Goal: Task Accomplishment & Management: Complete application form

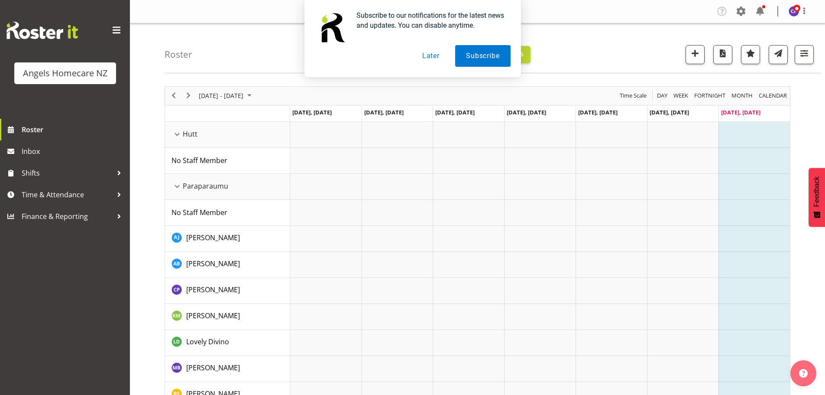
click at [434, 54] on button "Later" at bounding box center [430, 56] width 39 height 22
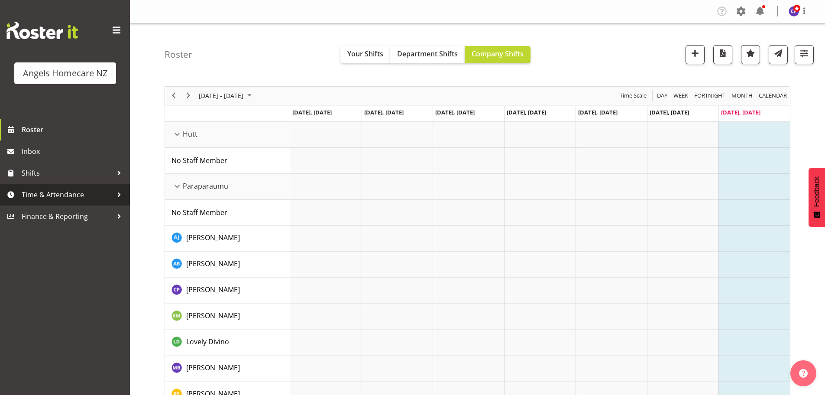
click at [113, 190] on div at bounding box center [119, 194] width 13 height 13
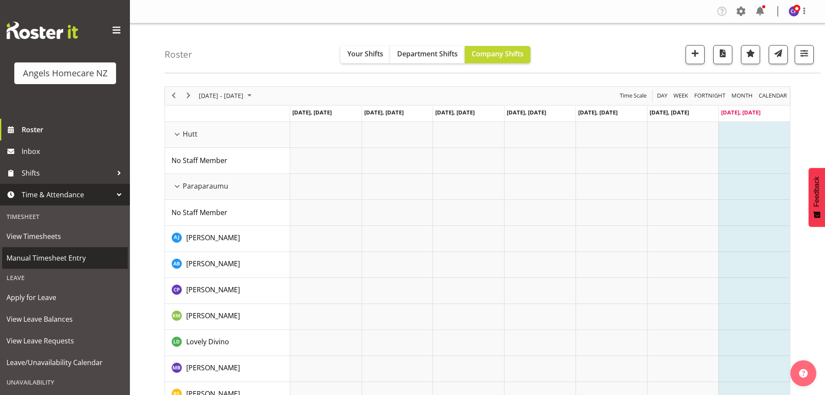
click at [46, 256] on span "Manual Timesheet Entry" at bounding box center [64, 257] width 117 height 13
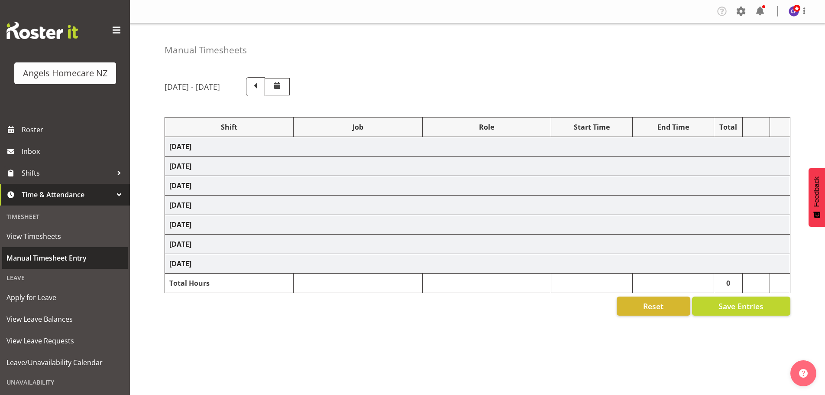
select select
select select "10686"
select select "82272"
select select "10686"
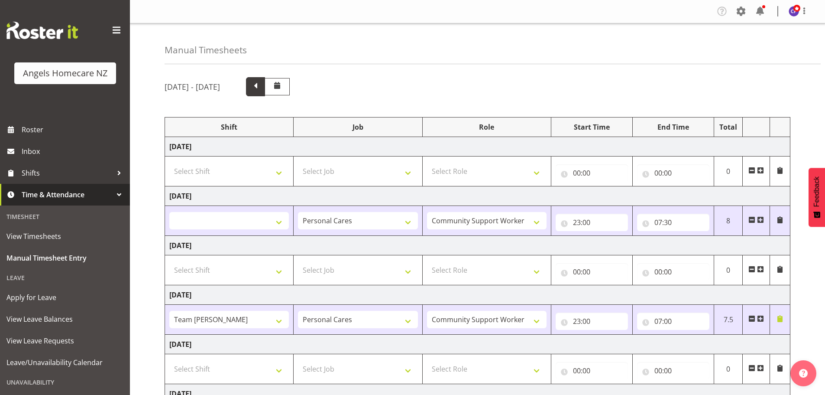
click at [261, 85] on span at bounding box center [255, 85] width 11 height 11
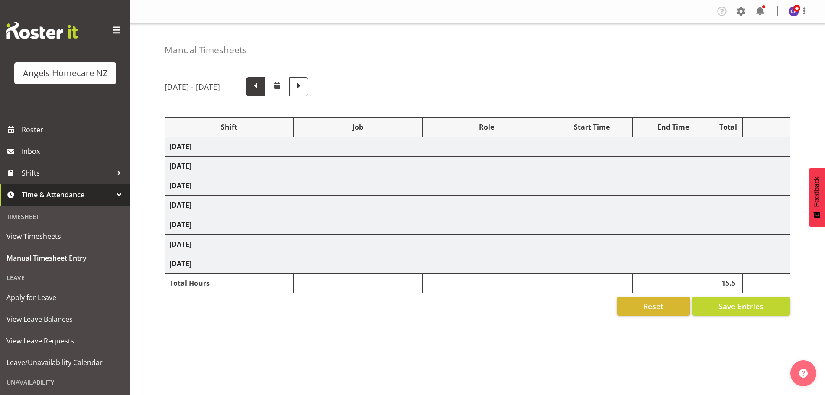
select select
select select "10686"
select select "82316"
select select "10686"
select select "82316"
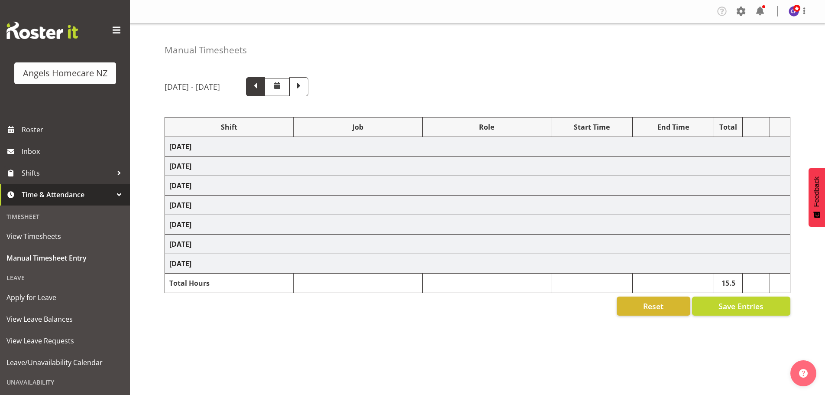
select select "10686"
select select
select select "10686"
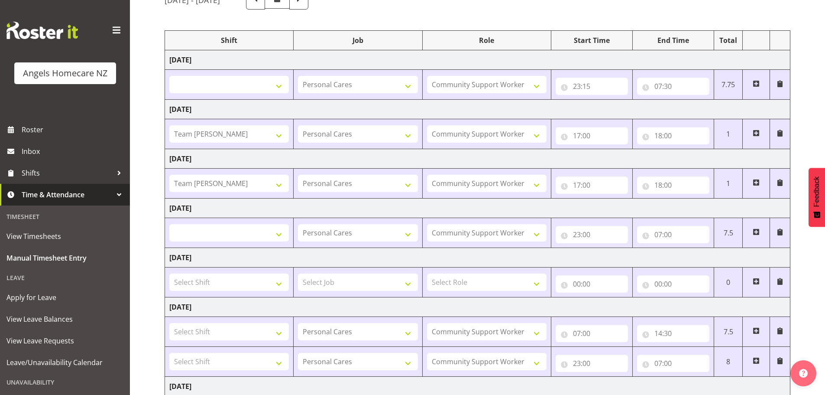
scroll to position [139, 0]
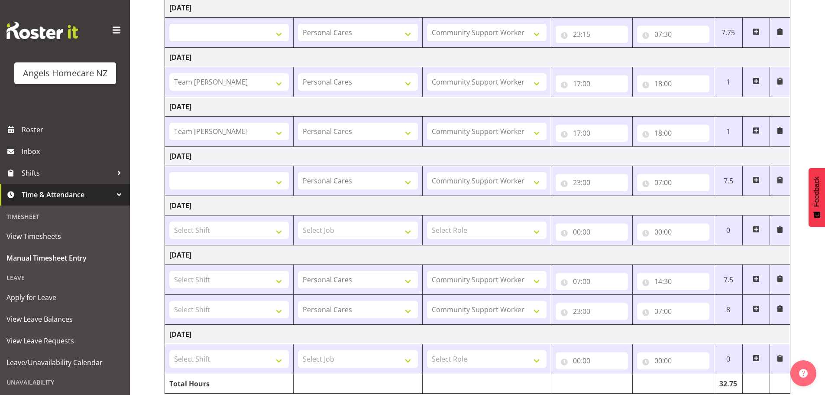
click at [755, 178] on span at bounding box center [756, 179] width 7 height 7
select select
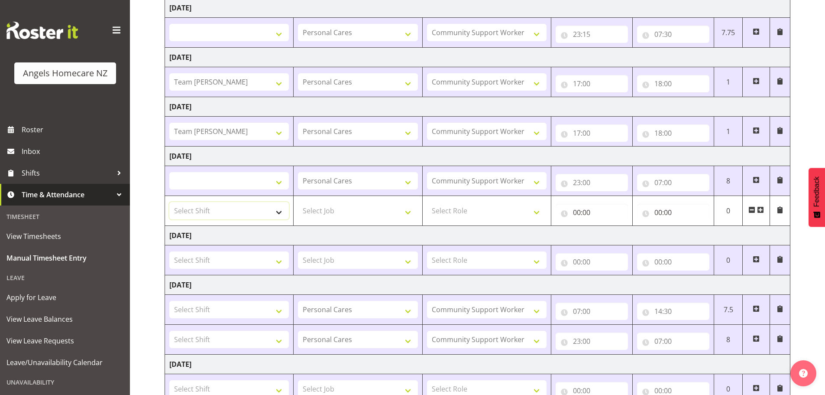
click at [280, 212] on select "Select Shift Team Celia Team Celia Team Celia Team Celia Team Cliff Team Janet …" at bounding box center [229, 210] width 120 height 17
select select "82514"
click at [169, 202] on select "Select Shift Team Celia Team Celia Team Celia Team Celia Team Cliff Team Janet …" at bounding box center [229, 210] width 120 height 17
select select
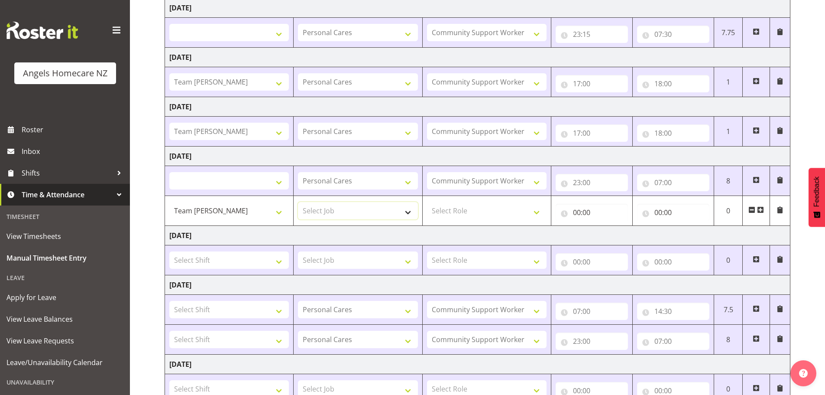
click at [407, 211] on select "Select Job Home Management Personal Cares" at bounding box center [358, 210] width 120 height 17
select select "10696"
click at [298, 202] on select "Select Job Home Management Personal Cares" at bounding box center [358, 210] width 120 height 17
select select
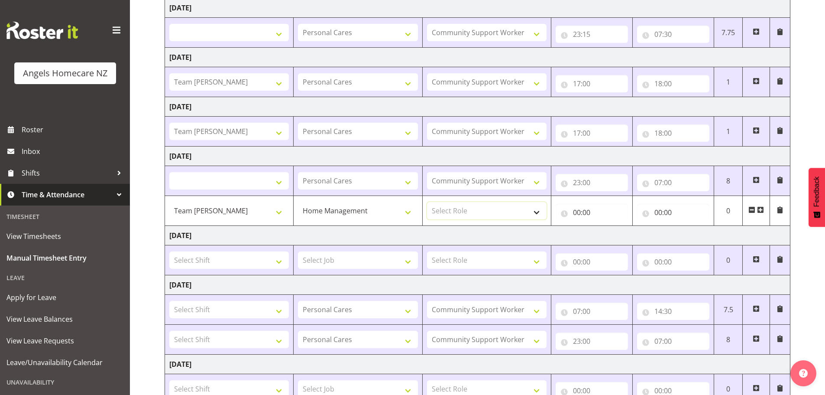
click at [535, 209] on select "Select Role Community Support Worker" at bounding box center [487, 210] width 120 height 17
select select "1572"
click at [427, 202] on select "Select Role Community Support Worker" at bounding box center [487, 210] width 120 height 17
select select
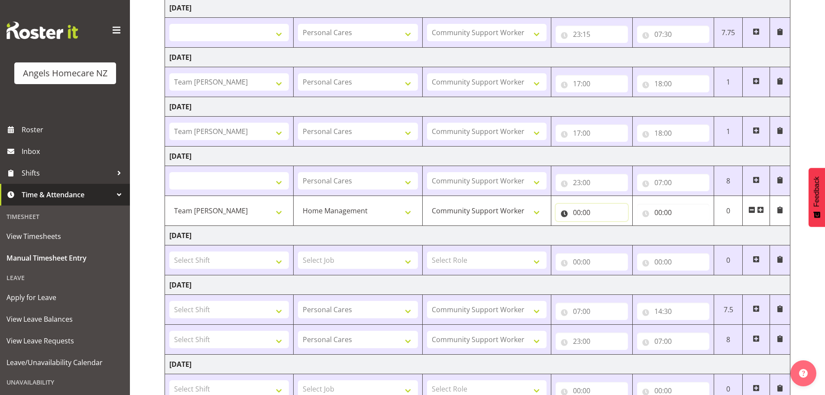
click at [575, 209] on input "00:00" at bounding box center [592, 212] width 72 height 17
click at [612, 234] on select "00 01 02 03 04 05 06 07 08 09 10 11 12 13 14 15 16 17 18 19 20 21 22 23" at bounding box center [614, 234] width 19 height 17
select select "10"
click at [605, 226] on select "00 01 02 03 04 05 06 07 08 09 10 11 12 13 14 15 16 17 18 19 20 21 22 23" at bounding box center [614, 234] width 19 height 17
select select
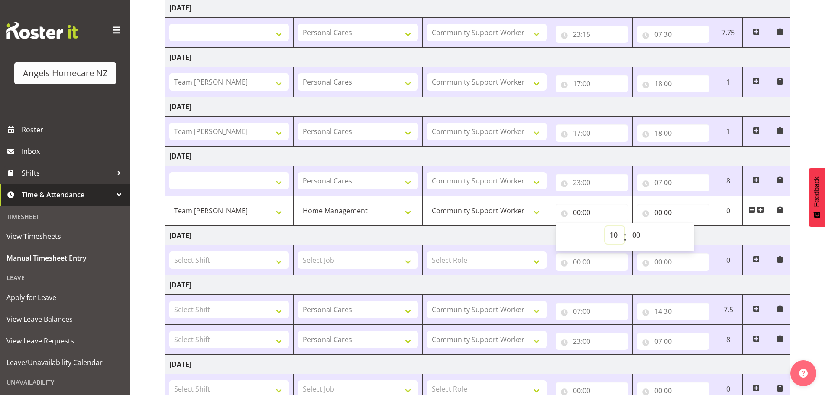
select select
type input "10:00"
click at [635, 233] on select "00 01 02 03 04 05 06 07 08 09 10 11 12 13 14 15 16 17 18 19 20 21 22 23 24 25 2…" at bounding box center [637, 234] width 19 height 17
select select "30"
select select
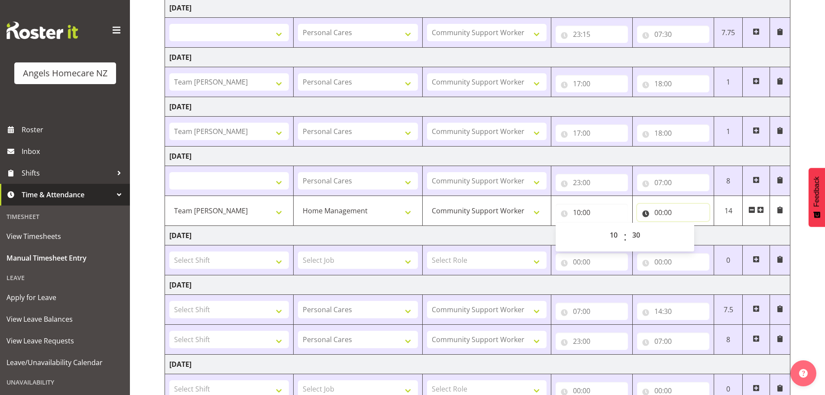
select select
type input "10:30"
click at [661, 209] on input "00:00" at bounding box center [673, 212] width 72 height 17
click at [693, 234] on select "00 01 02 03 04 05 06 07 08 09 10 11 12 13 14 15 16 17 18 19 20 21 22 23" at bounding box center [696, 234] width 19 height 17
select select "11"
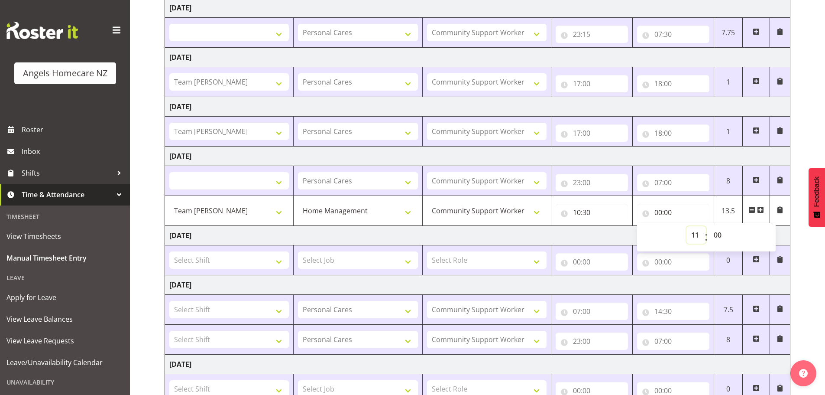
click at [687, 226] on select "00 01 02 03 04 05 06 07 08 09 10 11 12 13 14 15 16 17 18 19 20 21 22 23" at bounding box center [696, 234] width 19 height 17
select select
type input "11:00"
click at [717, 233] on select "00 01 02 03 04 05 06 07 08 09 10 11 12 13 14 15 16 17 18 19 20 21 22 23 24 25 2…" at bounding box center [718, 234] width 19 height 17
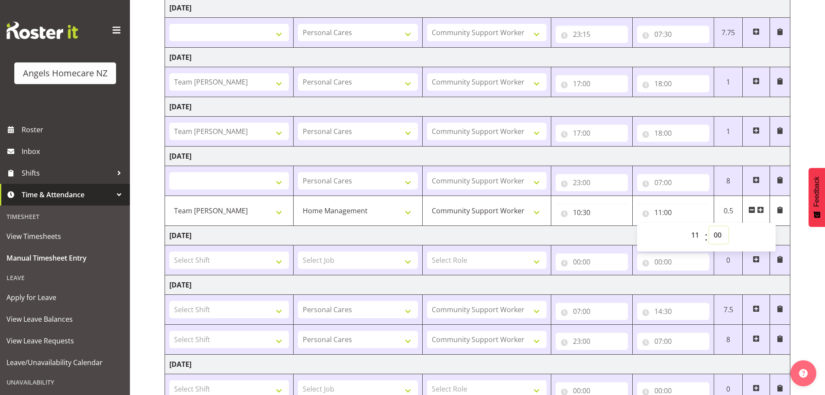
select select "30"
select select
type input "11:30"
click at [817, 247] on div "September 12th - September 18th 2025 Shift Job Role Start Time End Time Total F…" at bounding box center [495, 192] width 661 height 520
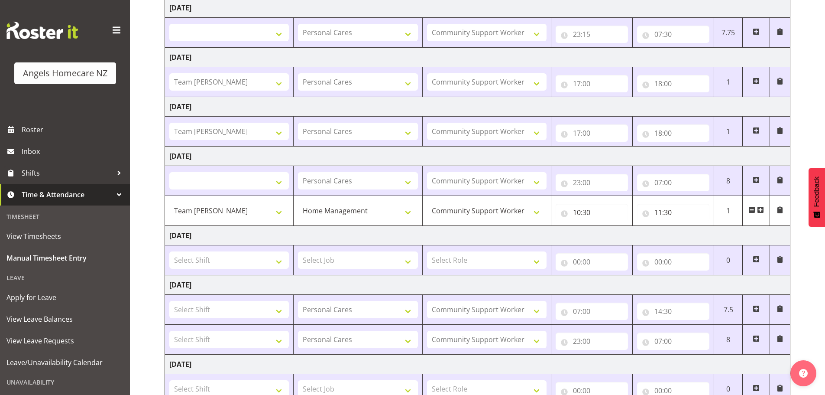
click at [761, 210] on span at bounding box center [760, 209] width 7 height 7
select select
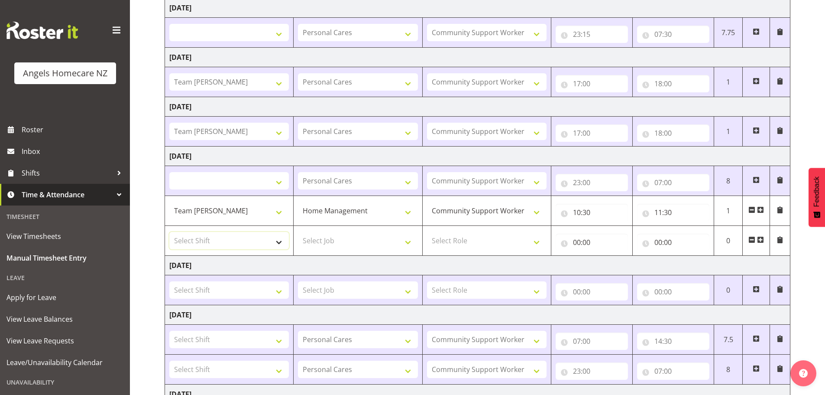
click at [281, 241] on select "Select Shift Team Celia Team Celia Team Celia Team Celia Team Cliff Team Janet …" at bounding box center [229, 240] width 120 height 17
select select "82513"
click at [169, 232] on select "Select Shift Team Celia Team Celia Team Celia Team Celia Team Cliff Team Janet …" at bounding box center [229, 240] width 120 height 17
select select
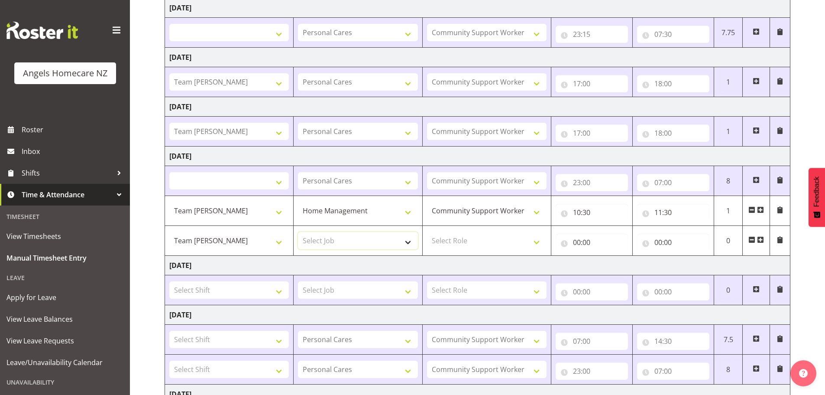
click at [407, 237] on select "Select Job Home Management Personal Cares" at bounding box center [358, 240] width 120 height 17
select select "10696"
click at [298, 232] on select "Select Job Home Management Personal Cares" at bounding box center [358, 240] width 120 height 17
select select
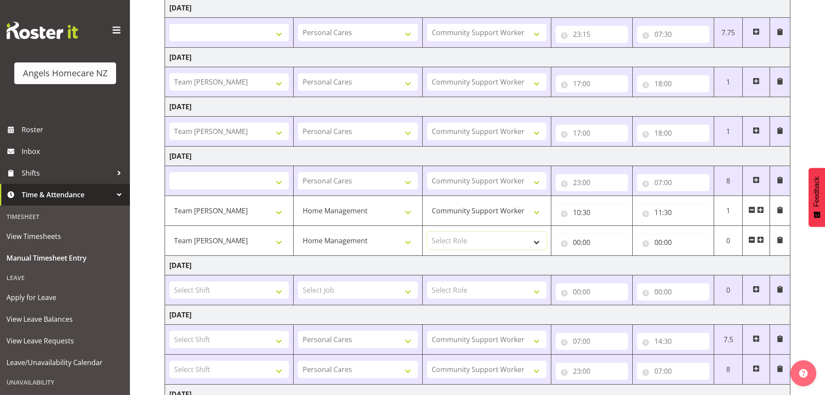
click at [534, 242] on select "Select Role Community Support Worker" at bounding box center [487, 240] width 120 height 17
select select "1572"
click at [427, 232] on select "Select Role Community Support Worker" at bounding box center [487, 240] width 120 height 17
select select
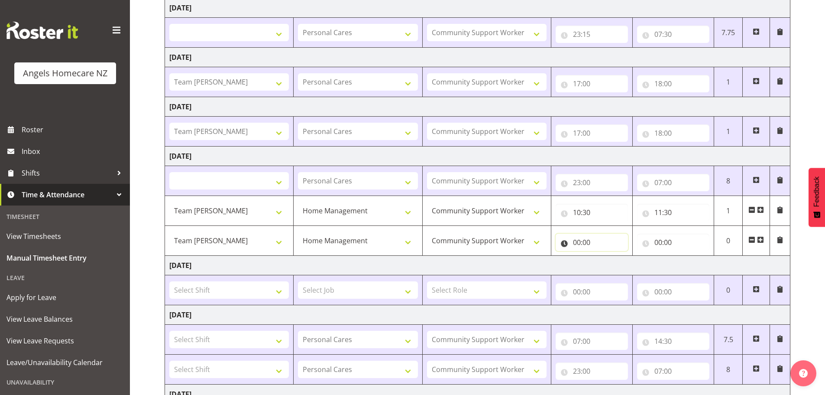
click at [584, 240] on input "00:00" at bounding box center [592, 241] width 72 height 17
click at [616, 261] on select "00 01 02 03 04 05 06 07 08 09 10 11 12 13 14 15 16 17 18 19 20 21 22 23" at bounding box center [614, 264] width 19 height 17
select select "11"
select select
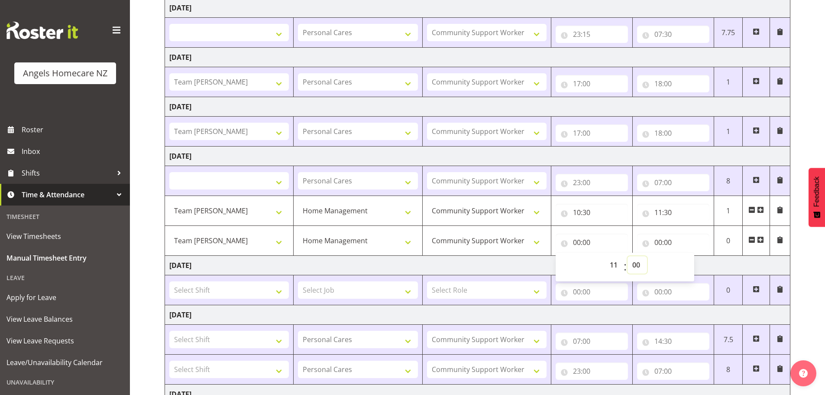
type input "11:00"
click at [636, 263] on select "00 01 02 03 04 05 06 07 08 09 10 11 12 13 14 15 16 17 18 19 20 21 22 23 24 25 2…" at bounding box center [637, 264] width 19 height 17
select select "45"
select select
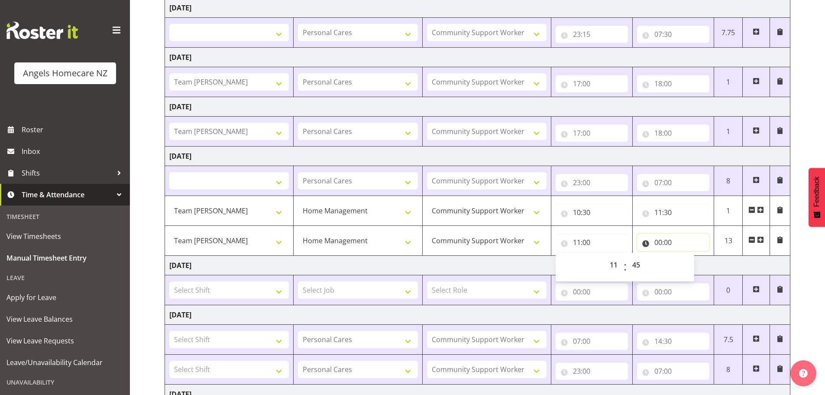
type input "11:45"
click at [662, 240] on input "00:00" at bounding box center [673, 241] width 72 height 17
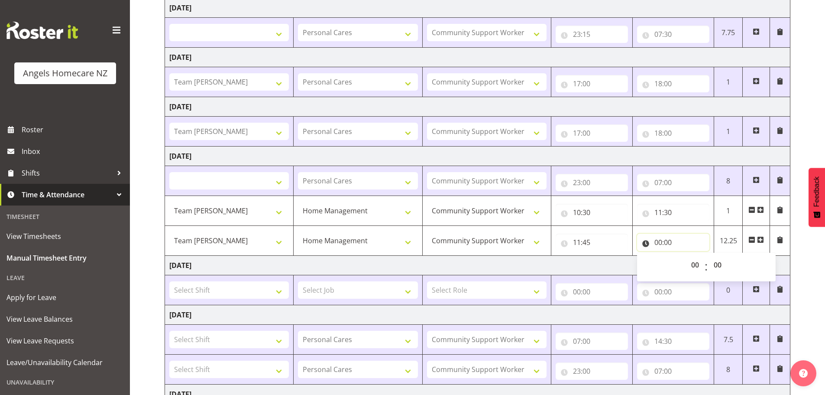
click at [660, 240] on input "00:00" at bounding box center [673, 241] width 72 height 17
click at [662, 240] on input "00:00" at bounding box center [673, 241] width 72 height 17
click at [697, 263] on select "00 01 02 03 04 05 06 07 08 09 10 11 12 13 14 15 16 17 18 19 20 21 22 23" at bounding box center [696, 264] width 19 height 17
select select "12"
select select
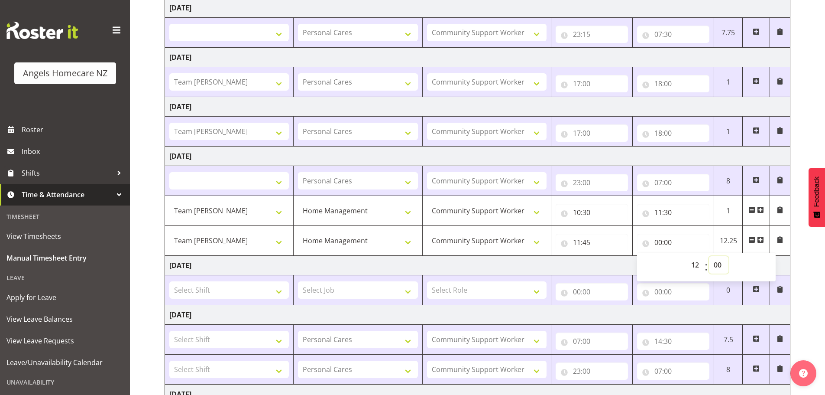
select select
type input "12:00"
click at [717, 262] on select "00 01 02 03 04 05 06 07 08 09 10 11 12 13 14 15 16 17 18 19 20 21 22 23 24 25 2…" at bounding box center [718, 264] width 19 height 17
select select "45"
select select
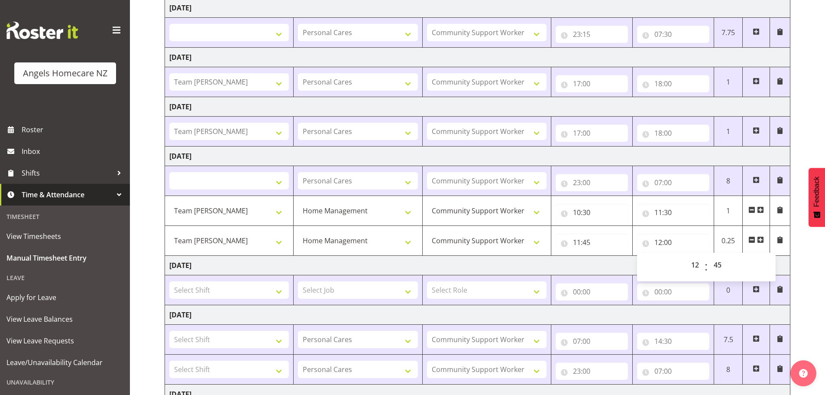
select select
type input "12:45"
click at [807, 268] on div "September 12th - September 18th 2025 Shift Job Role Start Time End Time Total F…" at bounding box center [495, 207] width 661 height 550
click at [756, 285] on span at bounding box center [756, 288] width 7 height 7
select select
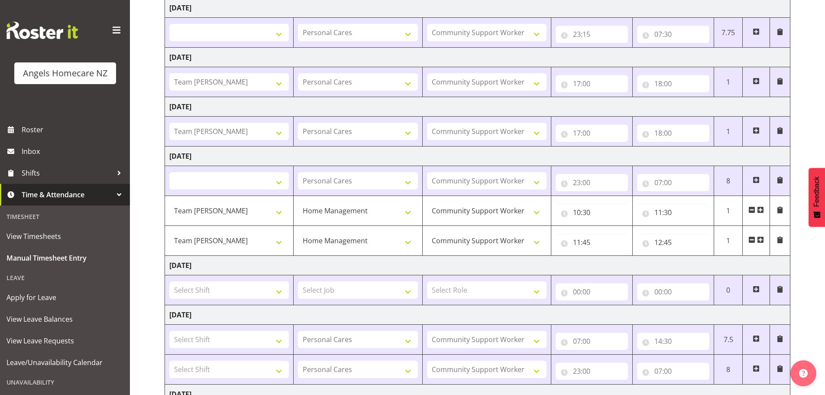
select select
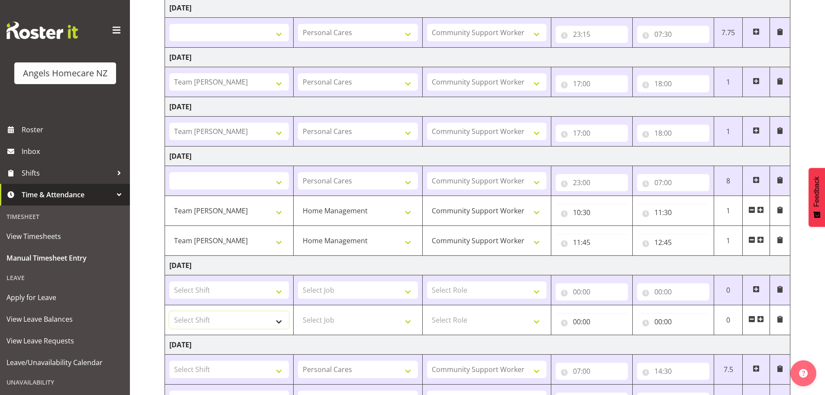
click at [278, 318] on select "Select Shift Team Celia Team Celia Team Celia Team Celia Team Cliff Team Janet …" at bounding box center [229, 319] width 120 height 17
select select "82515"
click at [169, 311] on select "Select Shift Team Celia Team Celia Team Celia Team Celia Team Cliff Team Janet …" at bounding box center [229, 319] width 120 height 17
select select
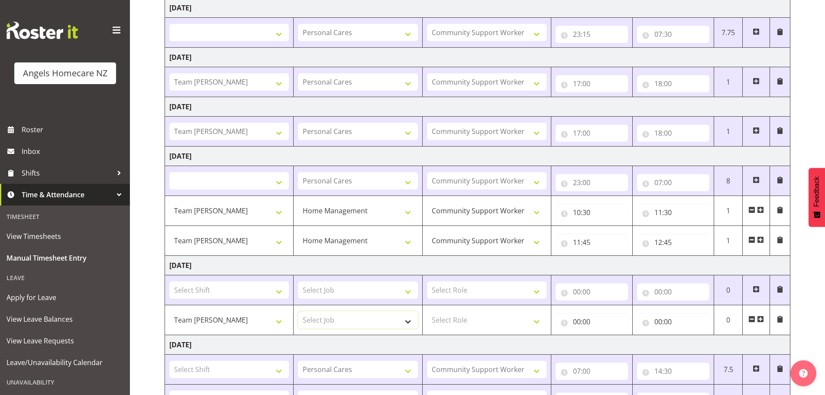
click at [409, 316] on select "Select Job Home Management Personal Cares" at bounding box center [358, 319] width 120 height 17
select select "10696"
click at [298, 311] on select "Select Job Home Management Personal Cares" at bounding box center [358, 319] width 120 height 17
select select
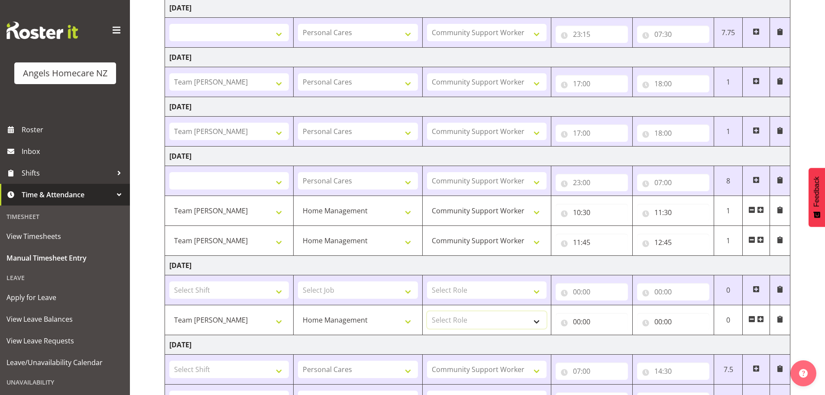
click at [535, 320] on select "Select Role Community Support Worker" at bounding box center [487, 319] width 120 height 17
select select "1572"
click at [427, 311] on select "Select Role Community Support Worker" at bounding box center [487, 319] width 120 height 17
select select
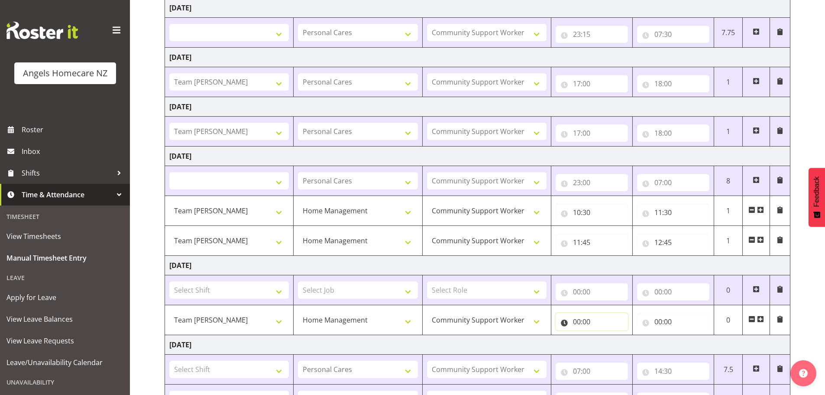
click at [584, 317] on input "00:00" at bounding box center [592, 321] width 72 height 17
click at [614, 340] on select "00 01 02 03 04 05 06 07 08 09 10 11 12 13 14 15 16 17 18 19 20 21 22 23" at bounding box center [614, 343] width 19 height 17
select select "10"
select select
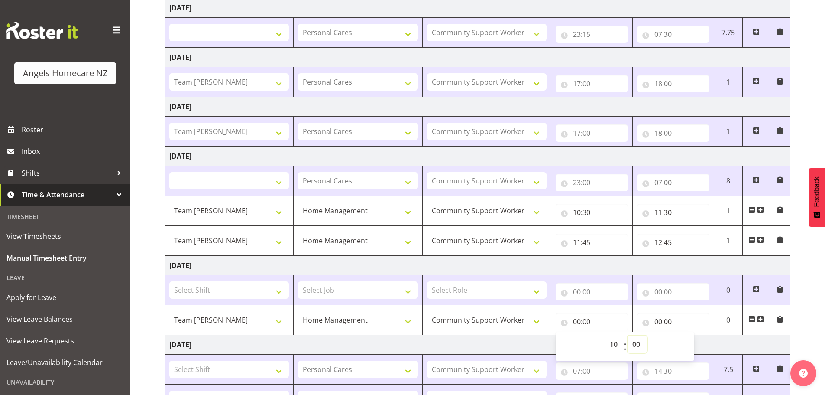
type input "10:00"
click at [641, 343] on select "00 01 02 03 04 05 06 07 08 09 10 11 12 13 14 15 16 17 18 19 20 21 22 23 24 25 2…" at bounding box center [637, 343] width 19 height 17
select select "30"
select select
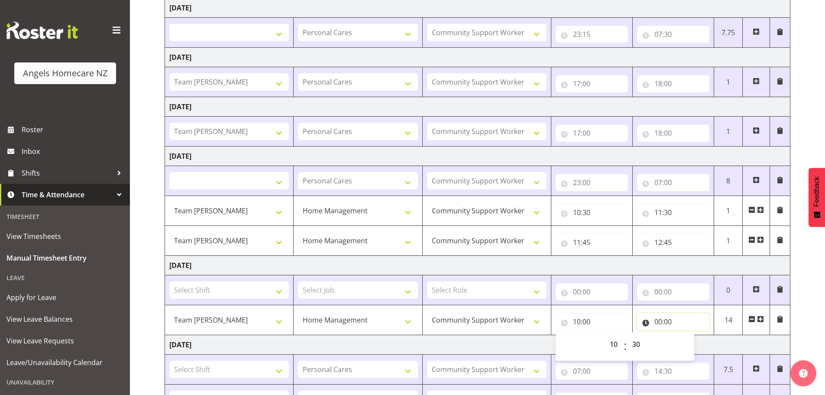
type input "10:30"
click at [661, 319] on input "00:00" at bounding box center [673, 321] width 72 height 17
click at [690, 340] on select "00 01 02 03 04 05 06 07 08 09 10 11 12 13 14 15 16 17 18 19 20 21 22 23" at bounding box center [696, 343] width 19 height 17
select select "11"
select select
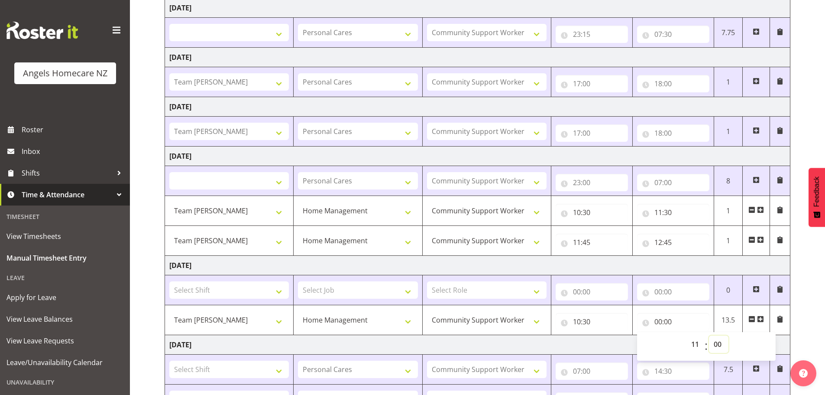
select select
type input "11:00"
click at [720, 343] on select "00 01 02 03 04 05 06 07 08 09 10 11 12 13 14 15 16 17 18 19 20 21 22 23 24 25 2…" at bounding box center [718, 343] width 19 height 17
select select "30"
select select
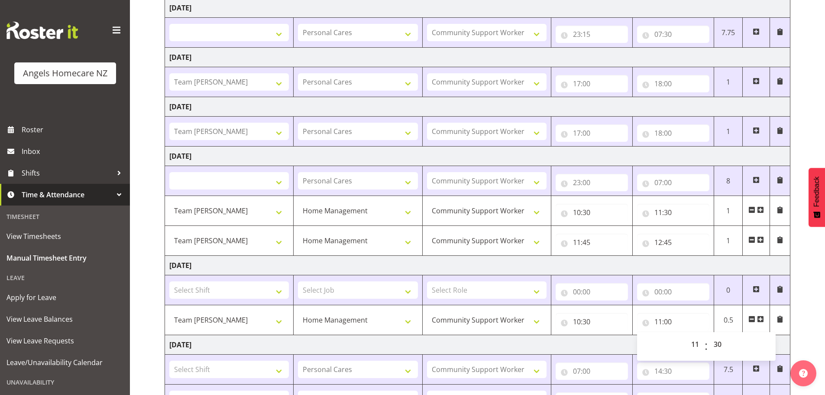
select select
type input "11:30"
click at [808, 335] on div "September 12th - September 18th 2025 Shift Job Role Start Time End Time Total F…" at bounding box center [495, 222] width 661 height 580
click at [759, 320] on span at bounding box center [760, 318] width 7 height 7
select select
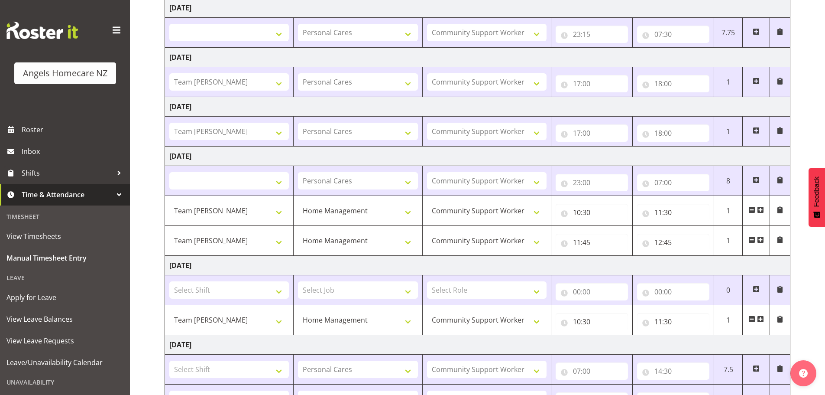
select select
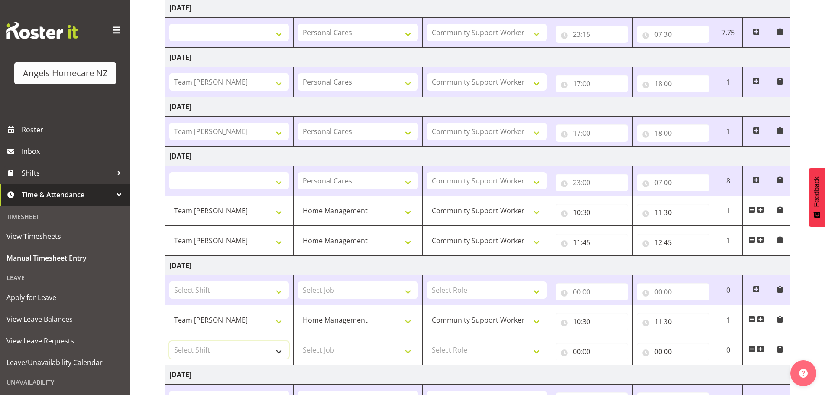
click at [279, 350] on select "Select Shift Team Celia Team Celia Team Celia Team Celia Team Cliff Team Janet …" at bounding box center [229, 349] width 120 height 17
select select "82444"
click at [169, 341] on select "Select Shift Team Celia Team Celia Team Celia Team Celia Team Cliff Team Janet …" at bounding box center [229, 349] width 120 height 17
select select
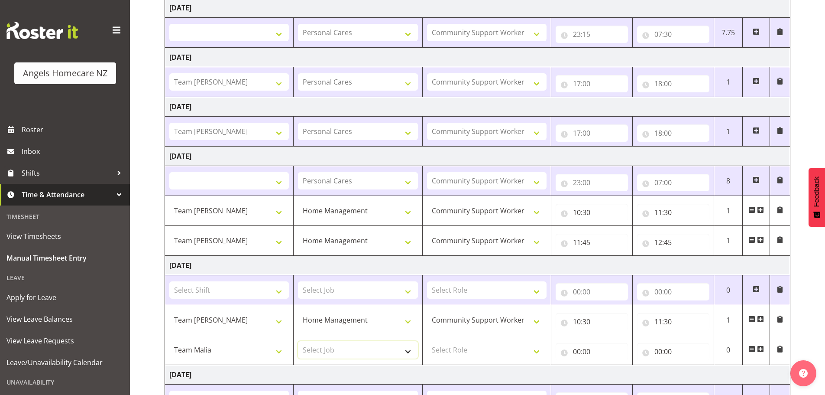
click at [410, 348] on select "Select Job Home Management Personal Cares" at bounding box center [358, 349] width 120 height 17
select select "10696"
click at [298, 341] on select "Select Job Home Management Personal Cares" at bounding box center [358, 349] width 120 height 17
select select
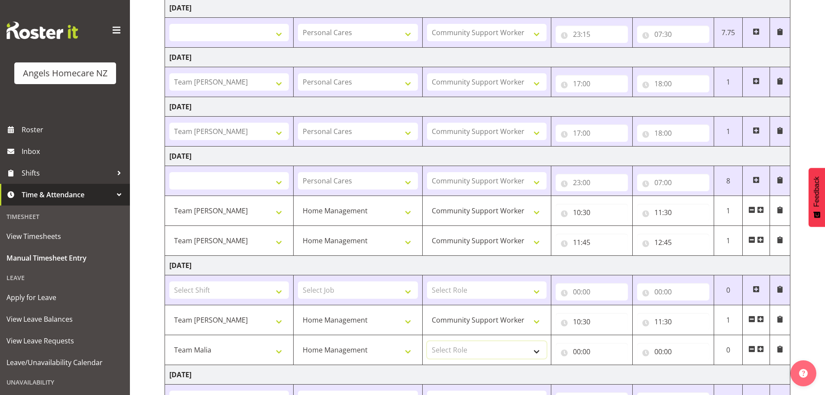
click at [536, 348] on select "Select Role Community Support Worker" at bounding box center [487, 349] width 120 height 17
select select "1572"
click at [427, 341] on select "Select Role Community Support Worker" at bounding box center [487, 349] width 120 height 17
select select
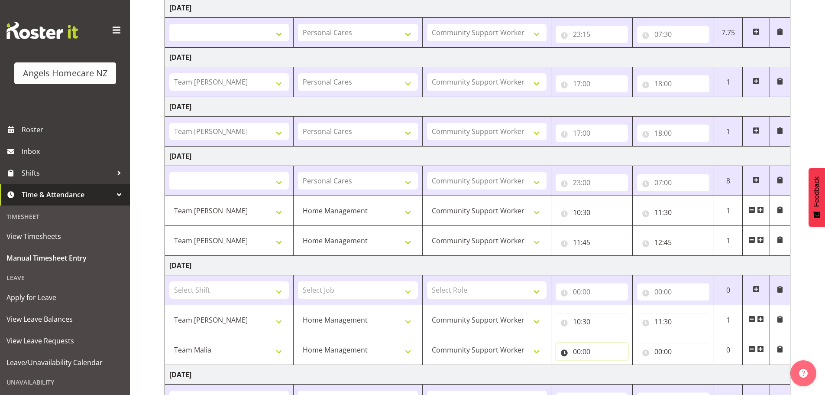
click at [580, 349] on input "00:00" at bounding box center [592, 351] width 72 height 17
click at [612, 370] on select "00 01 02 03 04 05 06 07 08 09 10 11 12 13 14 15 16 17 18 19 20 21 22 23" at bounding box center [614, 373] width 19 height 17
select select "16"
click at [605, 365] on select "00 01 02 03 04 05 06 07 08 09 10 11 12 13 14 15 16 17 18 19 20 21 22 23" at bounding box center [614, 373] width 19 height 17
select select
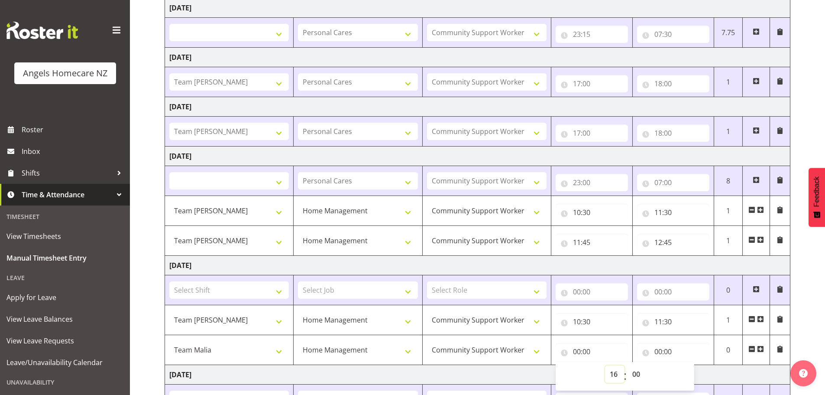
select select
type input "16:00"
click at [640, 370] on select "00 01 02 03 04 05 06 07 08 09 10 11 12 13 14 15 16 17 18 19 20 21 22 23 24 25 2…" at bounding box center [637, 373] width 19 height 17
select select "15"
select select
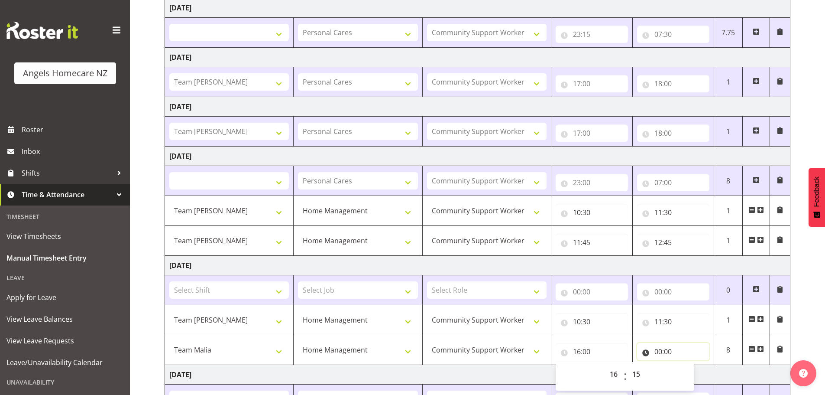
select select
type input "16:15"
click at [662, 352] on input "00:00" at bounding box center [673, 351] width 72 height 17
click at [696, 375] on select "00 01 02 03 04 05 06 07 08 09 10 11 12 13 14 15 16 17 18 19 20 21 22 23" at bounding box center [696, 373] width 19 height 17
select select "17"
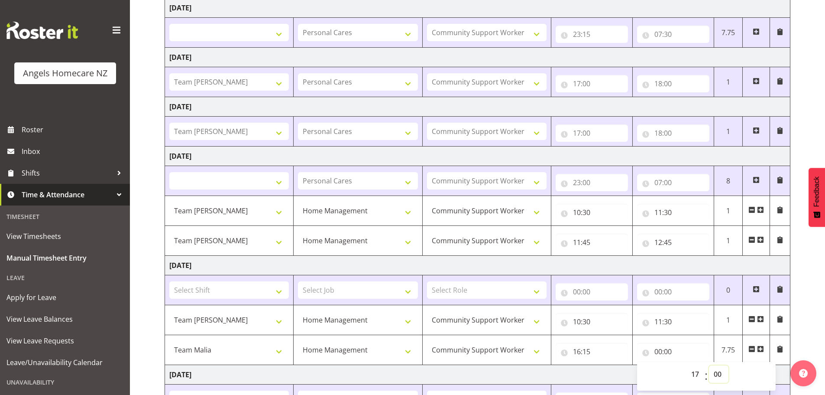
select select
type input "17:00"
click at [713, 371] on select "00 01 02 03 04 05 06 07 08 09 10 11 12 13 14 15 16 17 18 19 20 21 22 23 24 25 2…" at bounding box center [718, 373] width 19 height 17
select select "45"
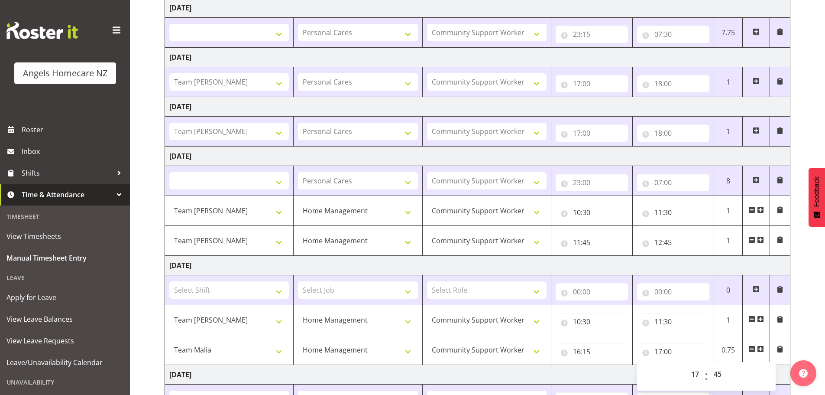
select select
type input "17:45"
click at [820, 331] on div "September 12th - September 18th 2025 Shift Job Role Start Time End Time Total F…" at bounding box center [495, 237] width 661 height 610
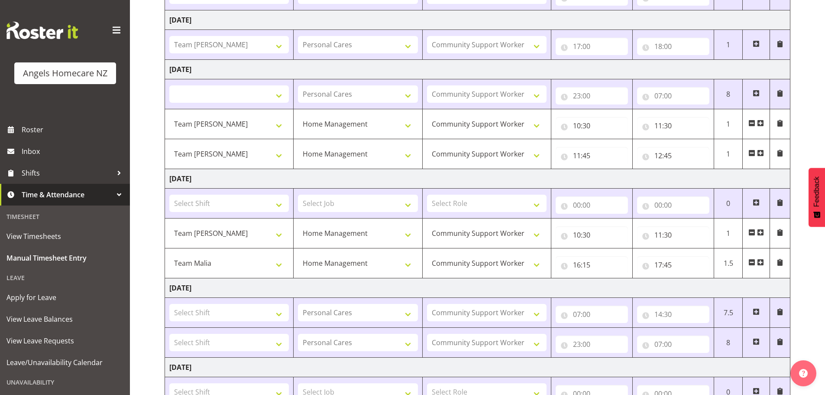
scroll to position [292, 0]
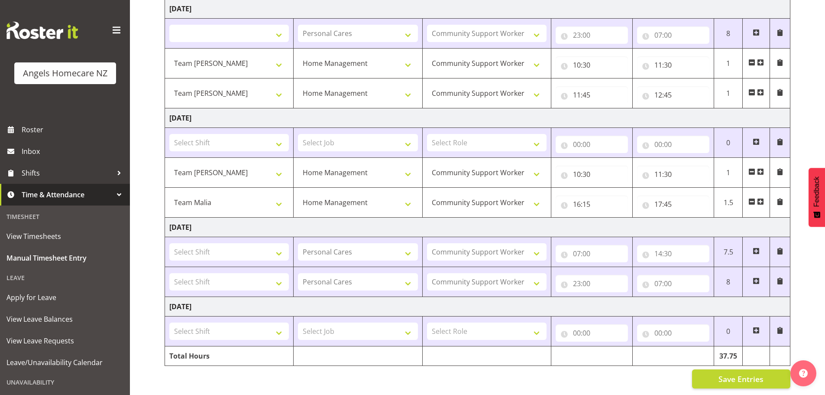
click at [755, 327] on span at bounding box center [756, 330] width 7 height 7
select select
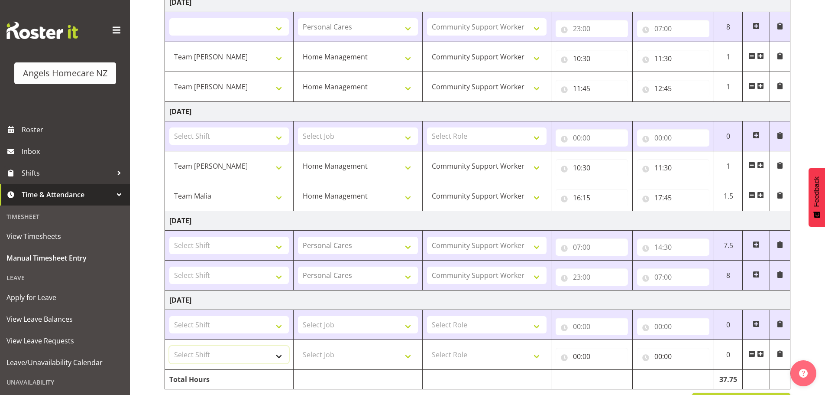
click at [278, 356] on select "Select Shift Team Celia Team Celia Team Celia Team Celia Team Cliff Team Janet …" at bounding box center [229, 354] width 120 height 17
select select "82516"
click at [169, 346] on select "Select Shift Team Celia Team Celia Team Celia Team Celia Team Cliff Team Janet …" at bounding box center [229, 354] width 120 height 17
select select
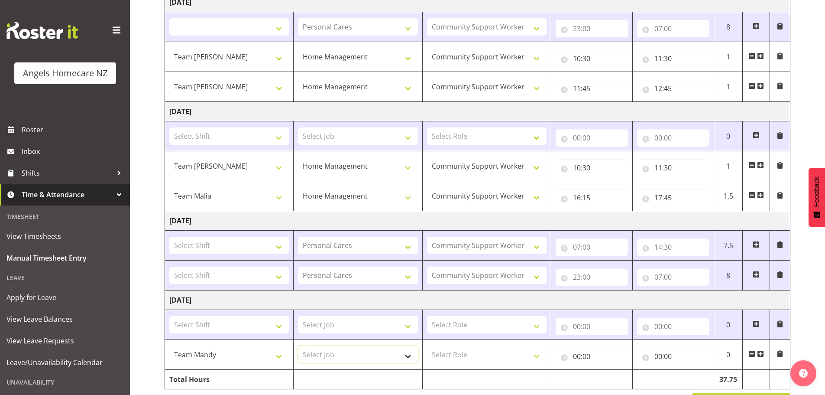
click at [411, 355] on select "Select Job Home Management Personal Cares" at bounding box center [358, 354] width 120 height 17
select select "10696"
click at [298, 346] on select "Select Job Home Management Personal Cares" at bounding box center [358, 354] width 120 height 17
select select
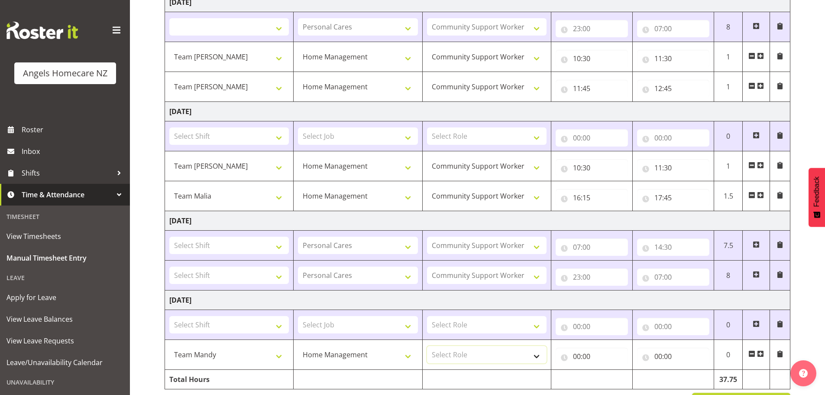
click at [537, 355] on select "Select Role Community Support Worker" at bounding box center [487, 354] width 120 height 17
select select "1572"
click at [427, 346] on select "Select Role Community Support Worker" at bounding box center [487, 354] width 120 height 17
select select
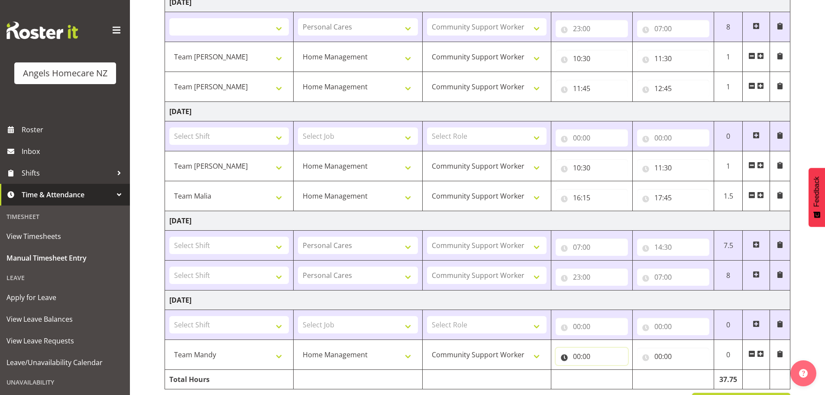
click at [583, 355] on input "00:00" at bounding box center [592, 355] width 72 height 17
click at [610, 378] on select "00 01 02 03 04 05 06 07 08 09 10 11 12 13 14 15 16 17 18 19 20 21 22 23" at bounding box center [614, 378] width 19 height 17
select select "10"
select select
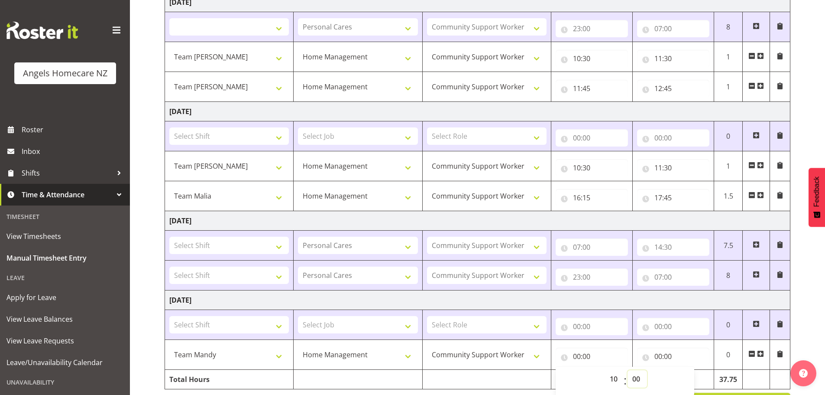
type input "10:00"
click at [636, 375] on select "00 01 02 03 04 05 06 07 08 09 10 11 12 13 14 15 16 17 18 19 20 21 22 23 24 25 2…" at bounding box center [637, 378] width 19 height 17
select select "30"
select select
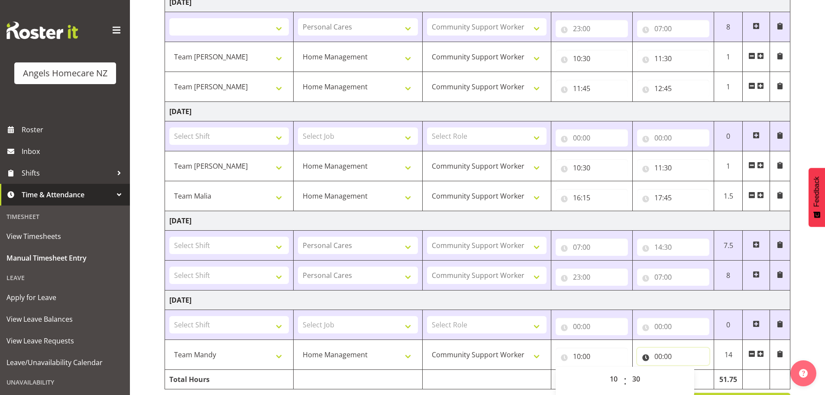
type input "10:30"
click at [663, 355] on input "00:00" at bounding box center [673, 355] width 72 height 17
click at [693, 376] on select "00 01 02 03 04 05 06 07 08 09 10 11 12 13 14 15 16 17 18 19 20 21 22 23" at bounding box center [696, 378] width 19 height 17
select select "12"
click at [687, 370] on select "00 01 02 03 04 05 06 07 08 09 10 11 12 13 14 15 16 17 18 19 20 21 22 23" at bounding box center [696, 378] width 19 height 17
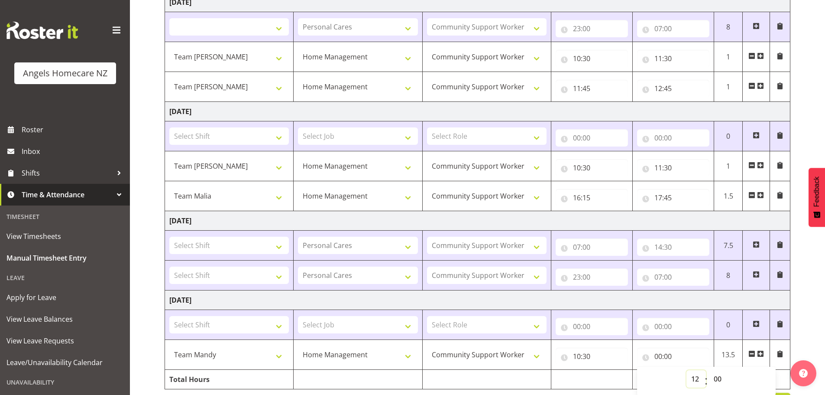
select select
type input "12:00"
click at [805, 316] on div "September 12th - September 18th 2025 Shift Job Role Start Time End Time Total F…" at bounding box center [495, 98] width 661 height 640
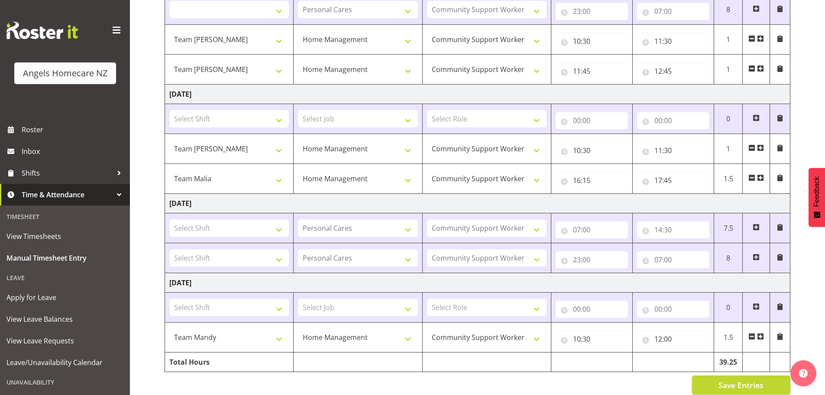
scroll to position [322, 0]
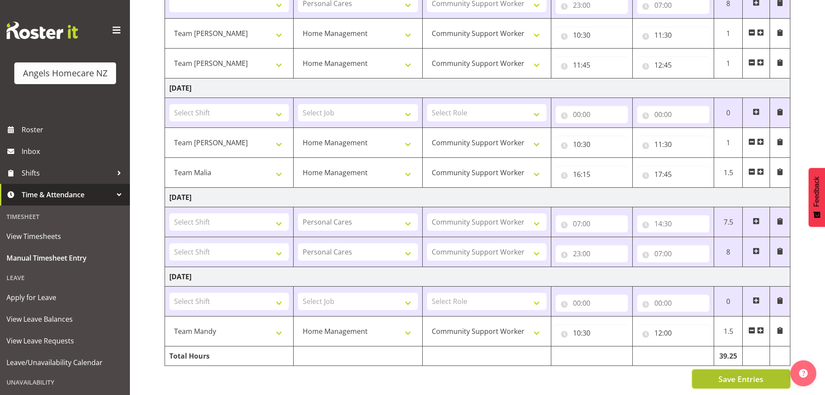
click at [749, 373] on span "Save Entries" at bounding box center [741, 378] width 45 height 11
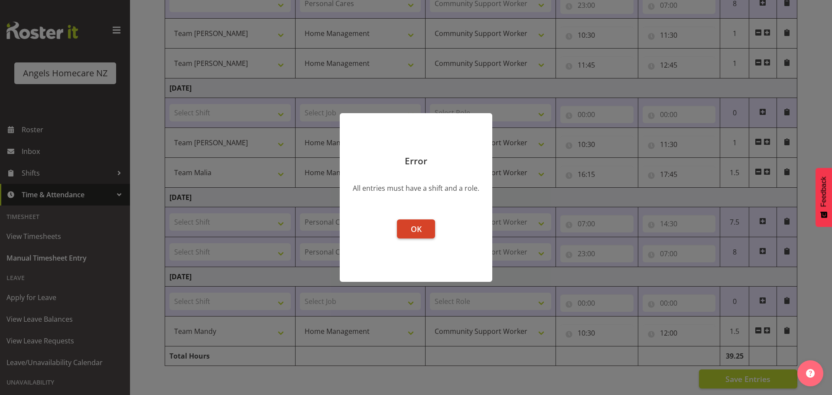
click at [414, 225] on span "OK" at bounding box center [416, 229] width 11 height 10
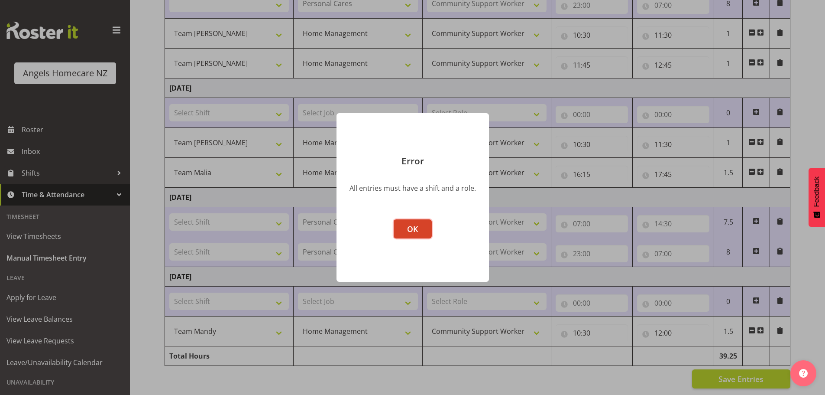
click at [415, 226] on span "OK" at bounding box center [412, 229] width 11 height 10
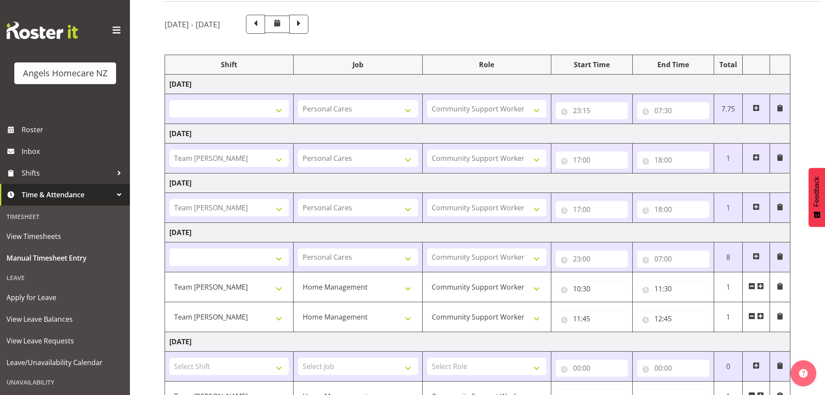
scroll to position [33, 0]
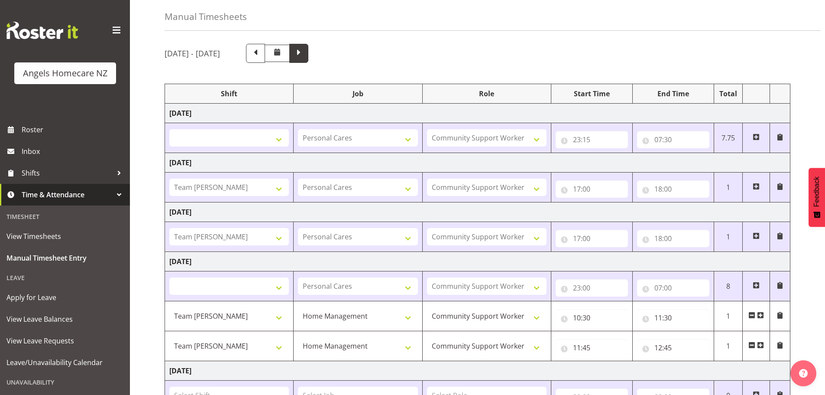
click at [305, 50] on span at bounding box center [298, 52] width 11 height 11
type input "00:00"
select select
type input "23:00"
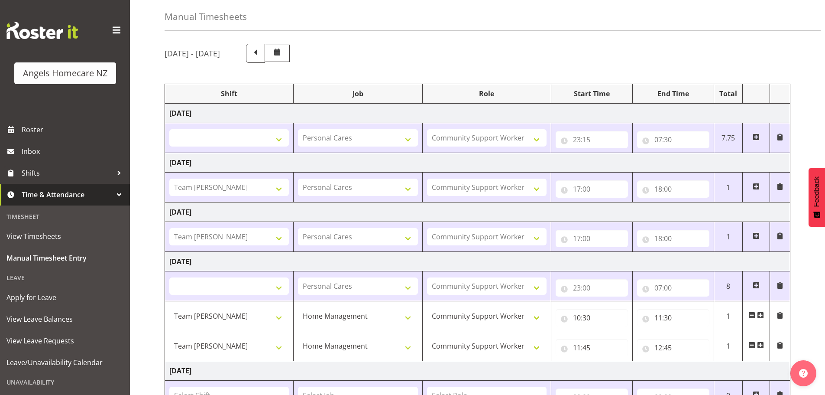
type input "07:30"
type input "00:00"
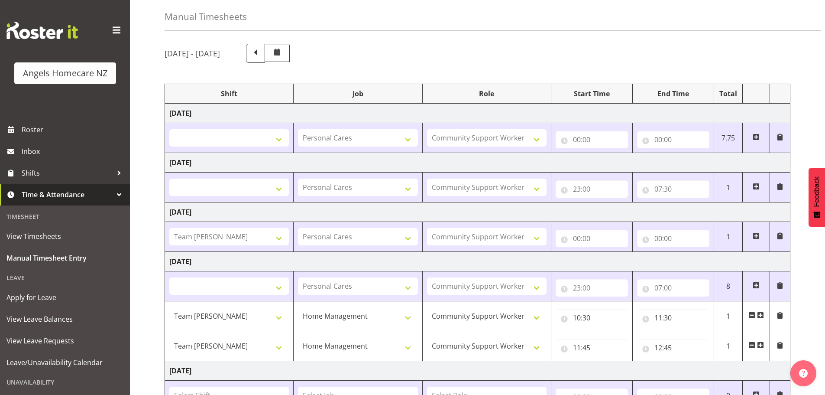
select select
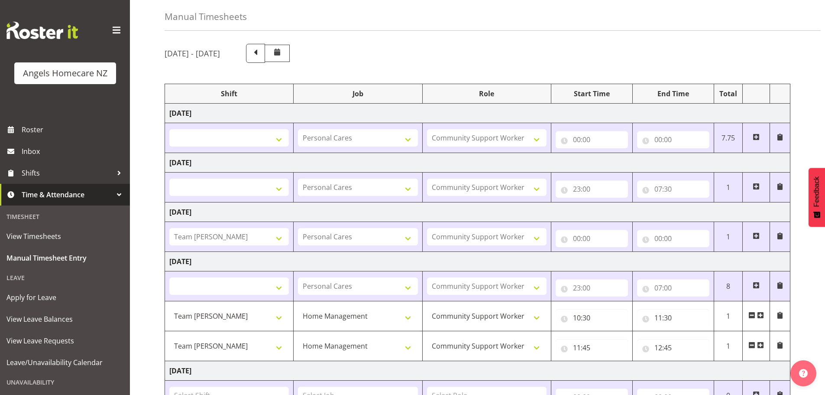
select select
select select "82272"
select select
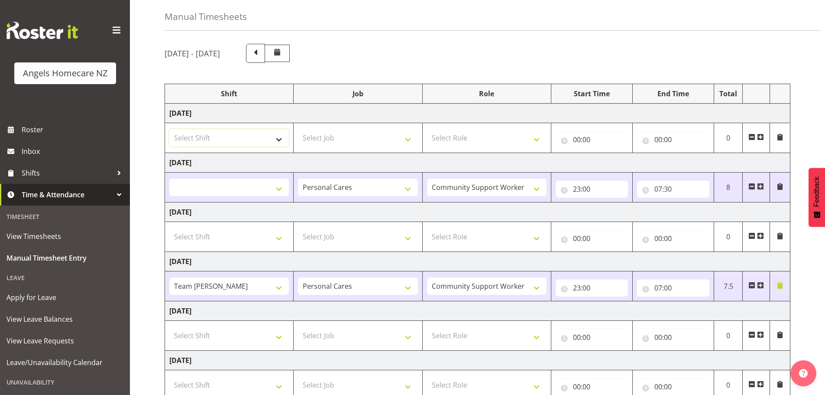
click at [275, 137] on select "Select Shift Team Celia Team Celia Team Celia Team Celia Team Cliff Team Janet …" at bounding box center [229, 137] width 120 height 17
select select "82517"
click at [169, 129] on select "Select Shift Team Celia Team Celia Team Celia Team Celia Team Cliff Team Janet …" at bounding box center [229, 137] width 120 height 17
select select
click at [407, 136] on select "Select Job Home Management Personal Cares" at bounding box center [358, 137] width 120 height 17
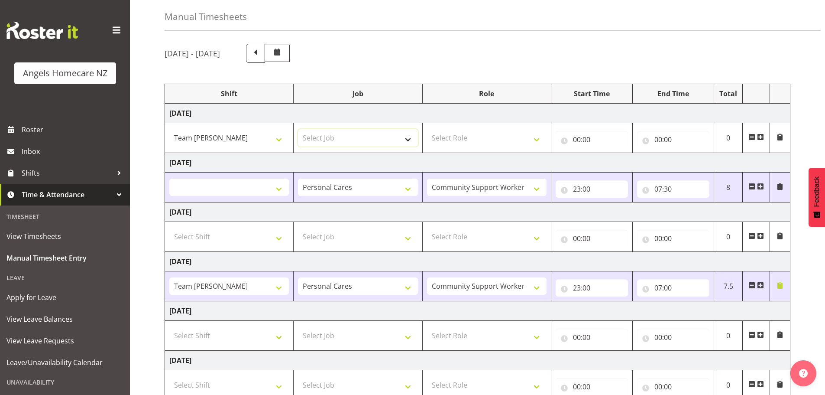
select select "10696"
click at [298, 129] on select "Select Job Home Management Personal Cares" at bounding box center [358, 137] width 120 height 17
select select
click at [538, 138] on select "Select Role Community Support Worker" at bounding box center [487, 137] width 120 height 17
select select "1572"
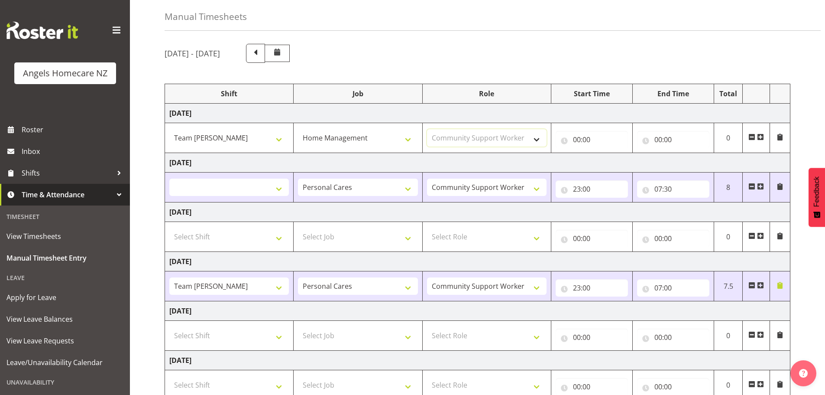
click at [427, 129] on select "Select Role Community Support Worker" at bounding box center [487, 137] width 120 height 17
select select
click at [586, 138] on input "00:00" at bounding box center [592, 139] width 72 height 17
click at [609, 159] on select "00 01 02 03 04 05 06 07 08 09 10 11 12 13 14 15 16 17 18 19 20 21 22 23" at bounding box center [614, 161] width 19 height 17
select select "10"
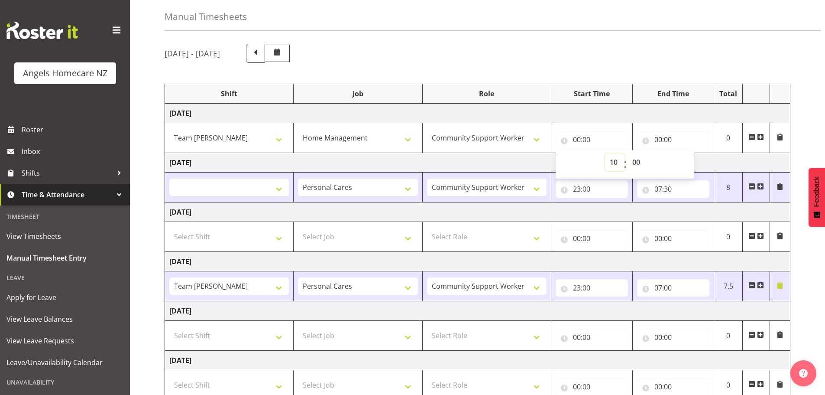
click at [605, 153] on select "00 01 02 03 04 05 06 07 08 09 10 11 12 13 14 15 16 17 18 19 20 21 22 23" at bounding box center [614, 161] width 19 height 17
type input "10:00"
select select
click at [640, 161] on select "00 01 02 03 04 05 06 07 08 09 10 11 12 13 14 15 16 17 18 19 20 21 22 23 24 25 2…" at bounding box center [637, 161] width 19 height 17
select select "30"
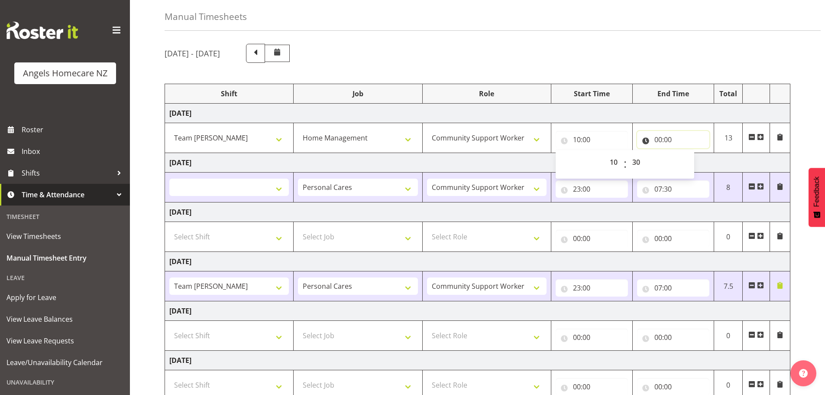
type input "10:30"
select select
click at [667, 137] on input "00:00" at bounding box center [673, 139] width 72 height 17
click at [689, 159] on select "00 01 02 03 04 05 06 07 08 09 10 11 12 13 14 15 16 17 18 19 20 21 22 23" at bounding box center [696, 161] width 19 height 17
select select "11"
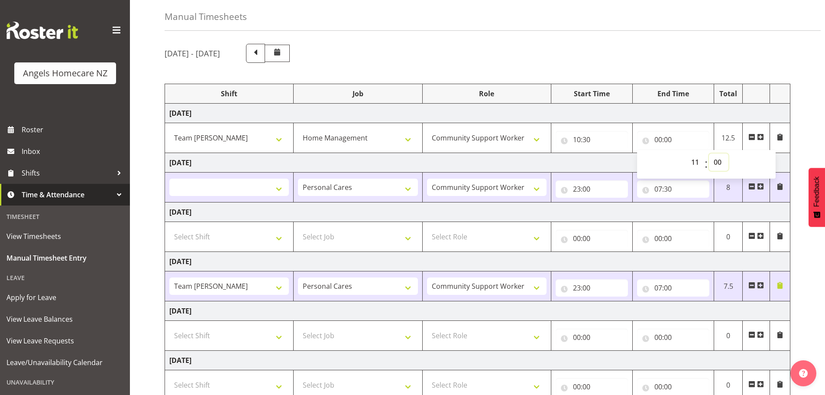
type input "11:00"
select select
click at [718, 160] on select "00 01 02 03 04 05 06 07 08 09 10 11 12 13 14 15 16 17 18 19 20 21 22 23 24 25 2…" at bounding box center [718, 161] width 19 height 17
select select "30"
type input "11:30"
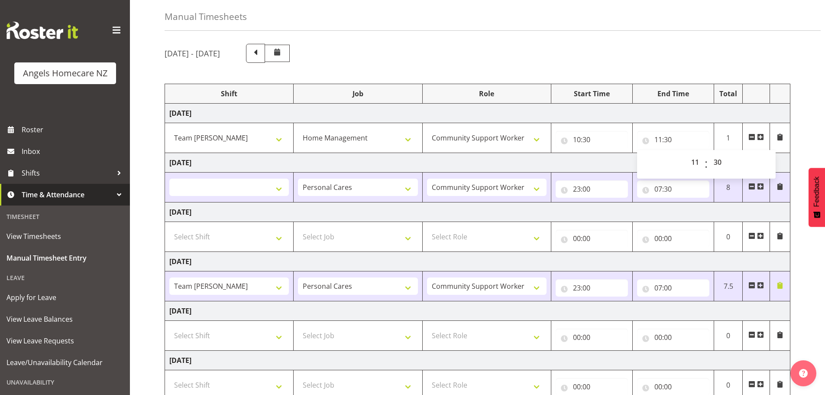
click at [812, 259] on div "September 19th - September 25th 2025 Shift Job Role Start Time End Time Total F…" at bounding box center [495, 267] width 661 height 460
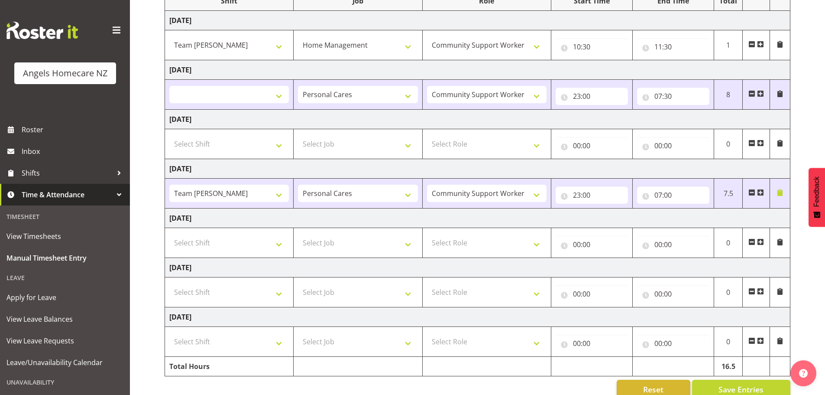
scroll to position [143, 0]
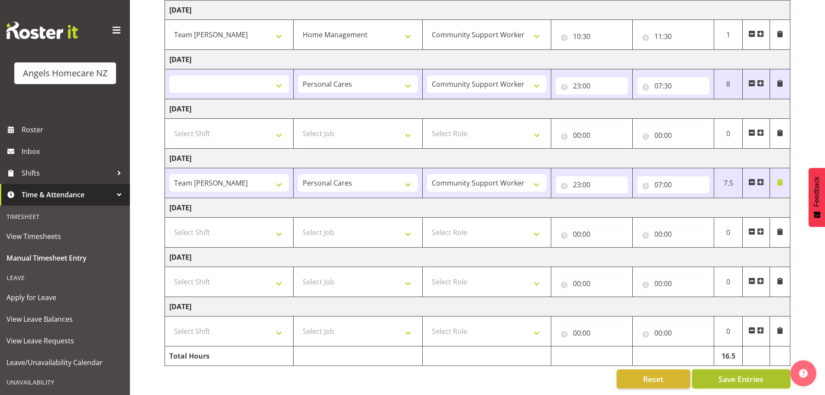
click at [738, 373] on span "Save Entries" at bounding box center [741, 378] width 45 height 11
select select
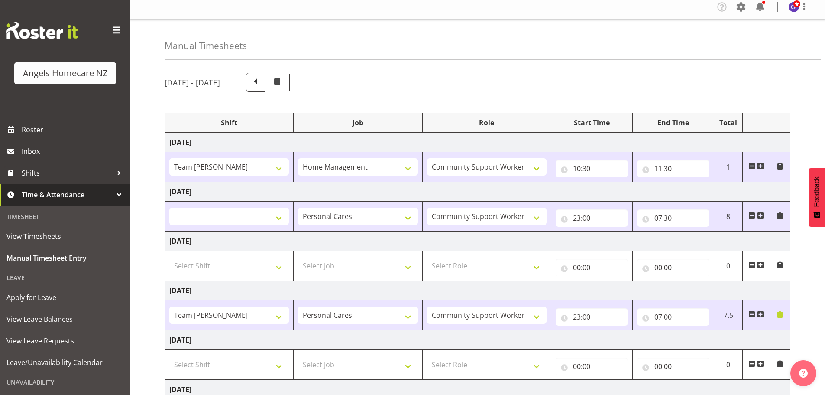
scroll to position [0, 0]
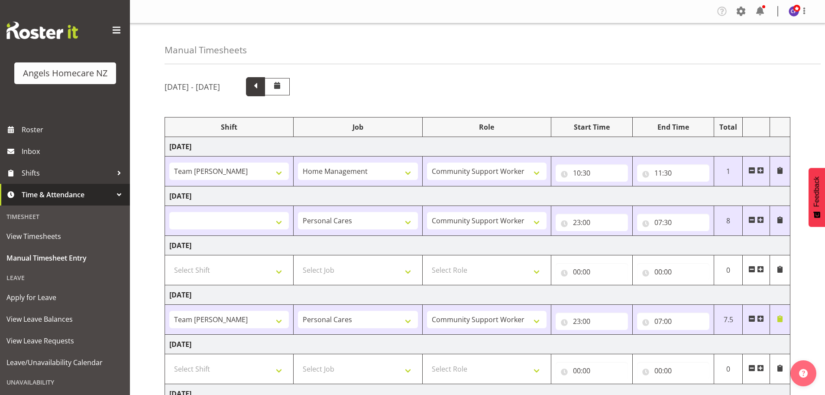
click at [261, 85] on span at bounding box center [255, 85] width 11 height 11
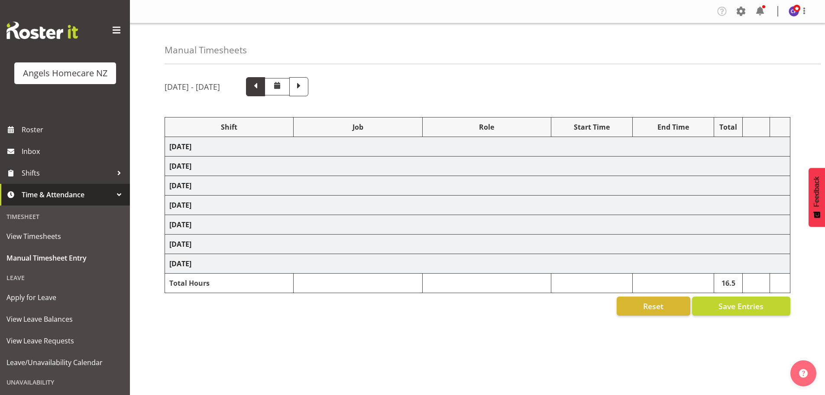
select select
select select "10686"
select select "82316"
select select "10686"
select select "82316"
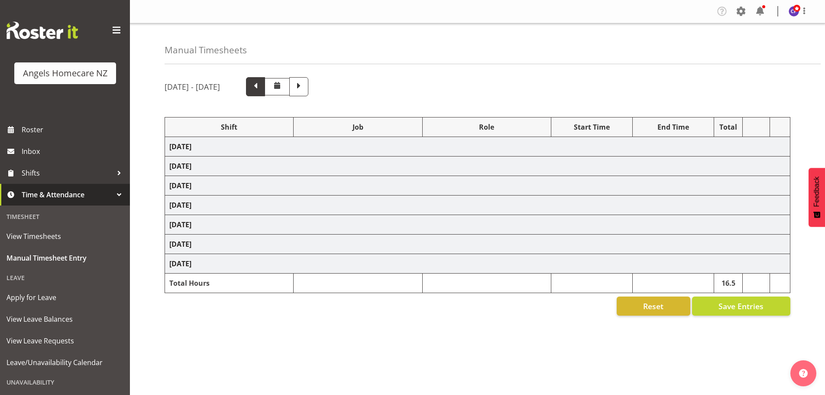
select select "10686"
select select
select select "10686"
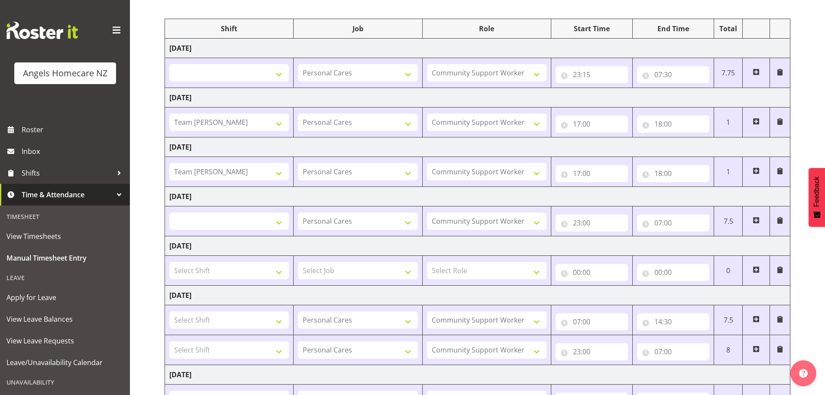
scroll to position [173, 0]
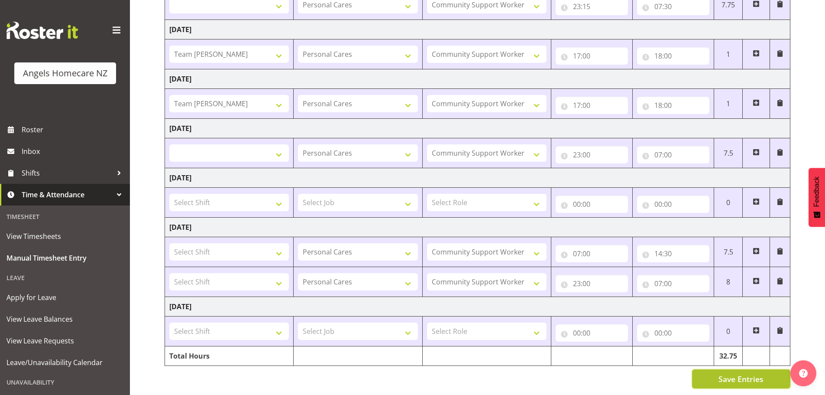
click at [729, 373] on span "Save Entries" at bounding box center [741, 378] width 45 height 11
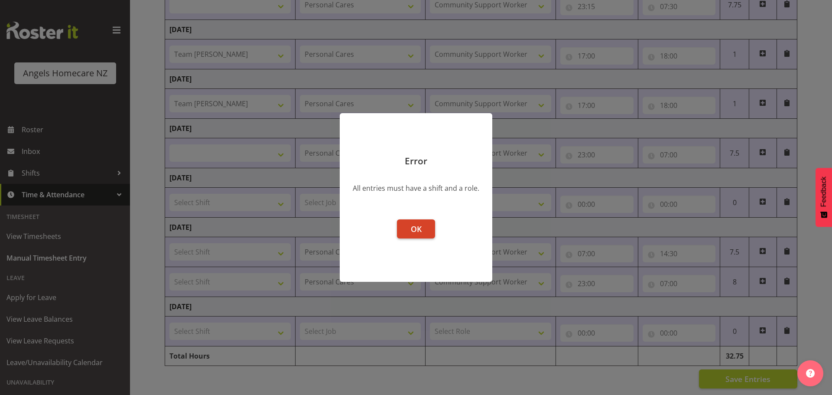
click at [418, 227] on span "OK" at bounding box center [416, 229] width 11 height 10
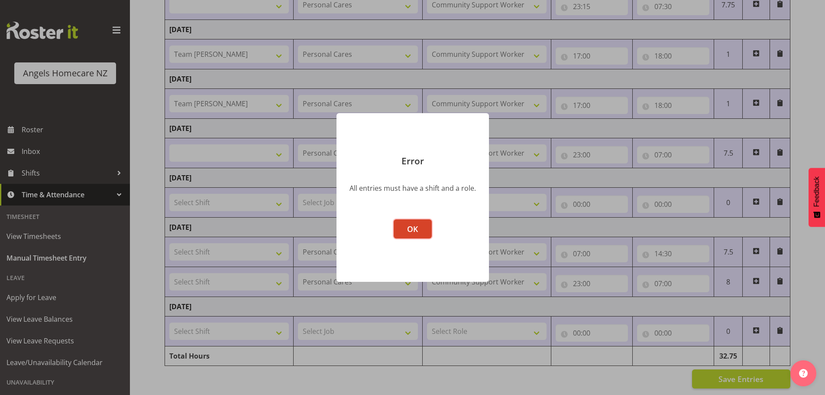
click at [417, 227] on span "OK" at bounding box center [412, 229] width 11 height 10
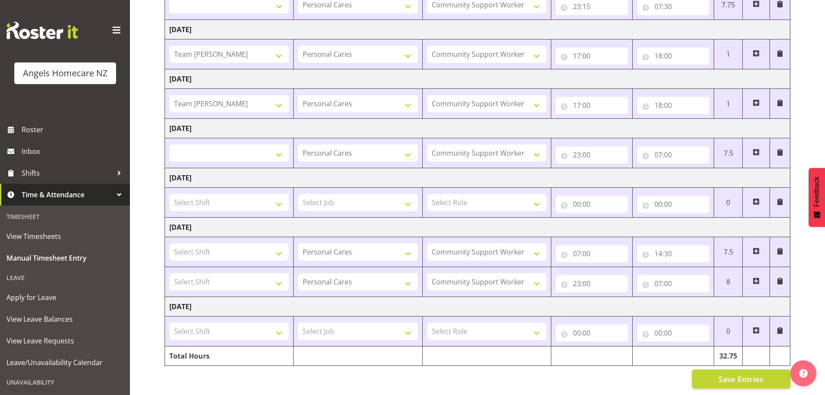
click at [755, 327] on span at bounding box center [756, 330] width 7 height 7
click at [756, 327] on span at bounding box center [756, 330] width 7 height 7
click at [745, 373] on span "Save Entries" at bounding box center [741, 378] width 45 height 11
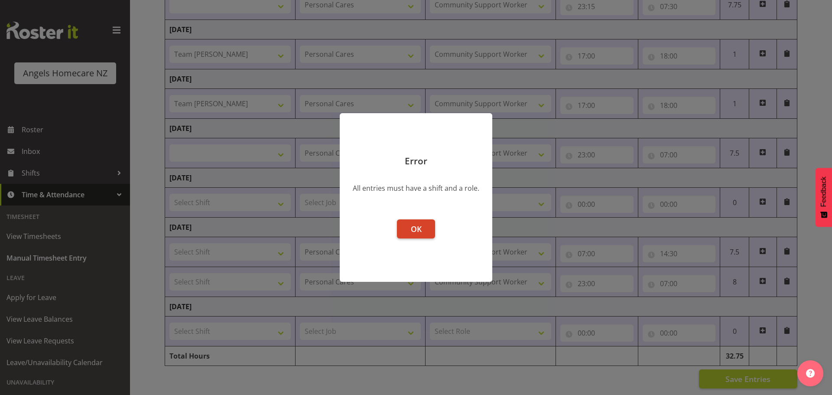
click at [413, 228] on span "OK" at bounding box center [416, 229] width 11 height 10
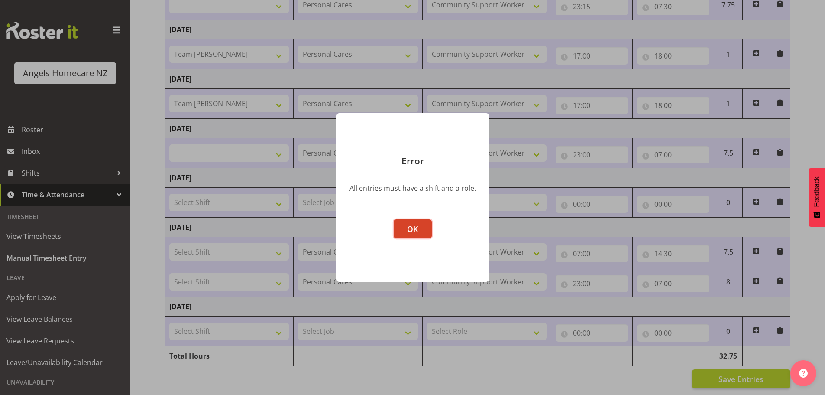
click at [418, 227] on span "OK" at bounding box center [412, 229] width 11 height 10
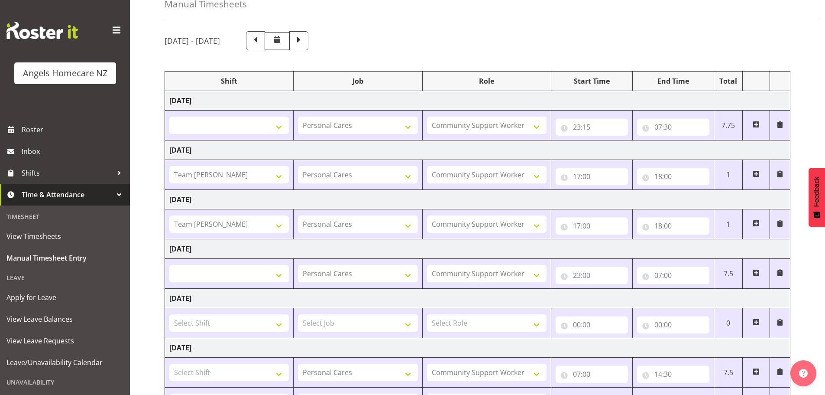
scroll to position [5, 0]
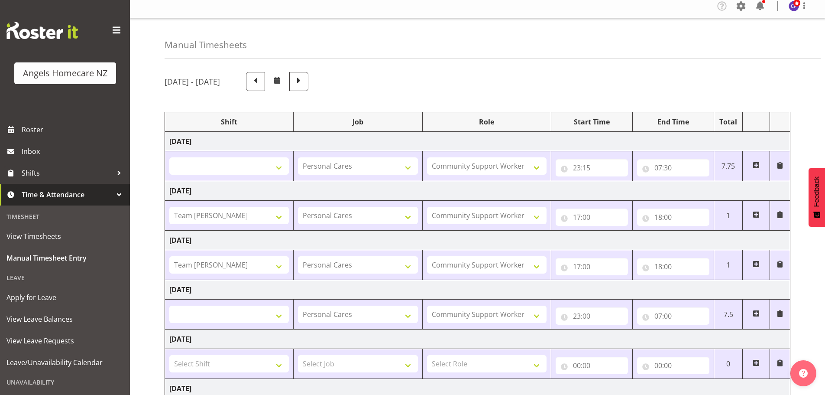
click at [755, 313] on span at bounding box center [756, 313] width 7 height 7
click at [755, 314] on span at bounding box center [756, 313] width 7 height 7
click at [305, 78] on span at bounding box center [298, 80] width 11 height 11
select select "82517"
select select "10696"
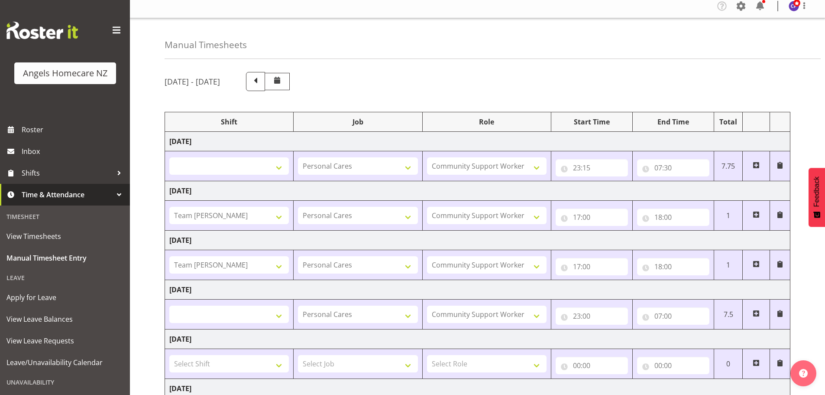
type input "10:30"
type input "11:30"
select select
type input "23:00"
type input "07:30"
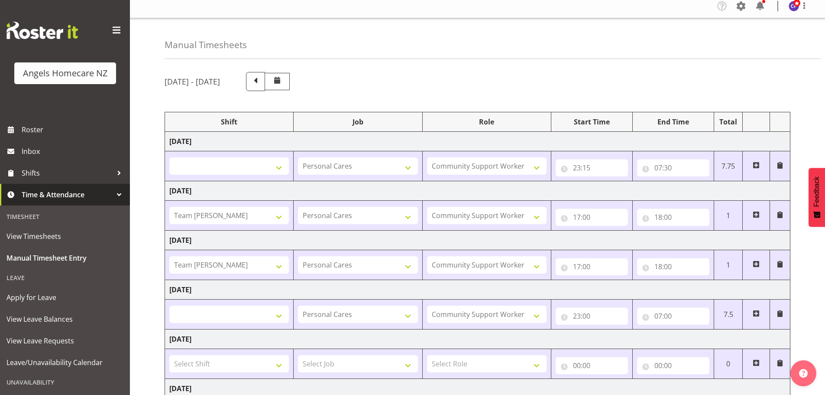
type input "00:00"
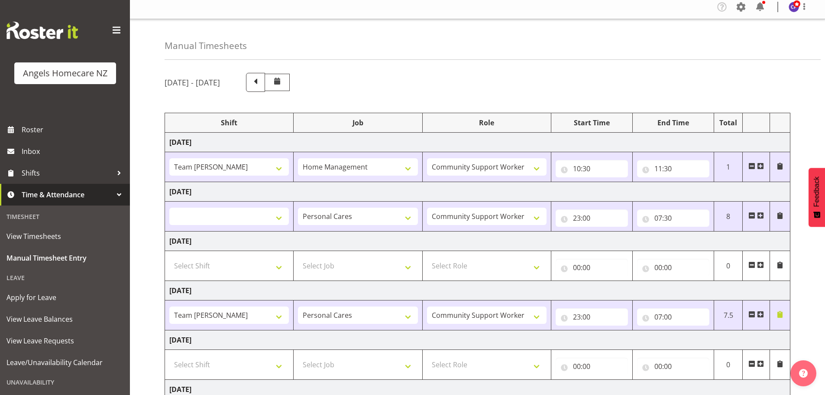
scroll to position [0, 0]
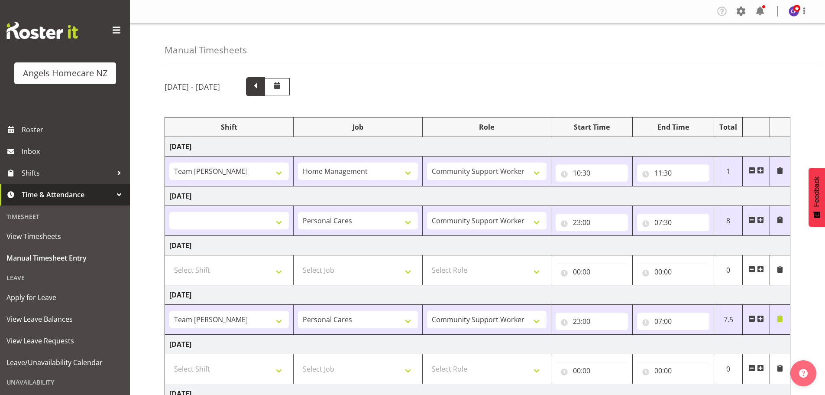
click at [261, 88] on span at bounding box center [255, 85] width 11 height 11
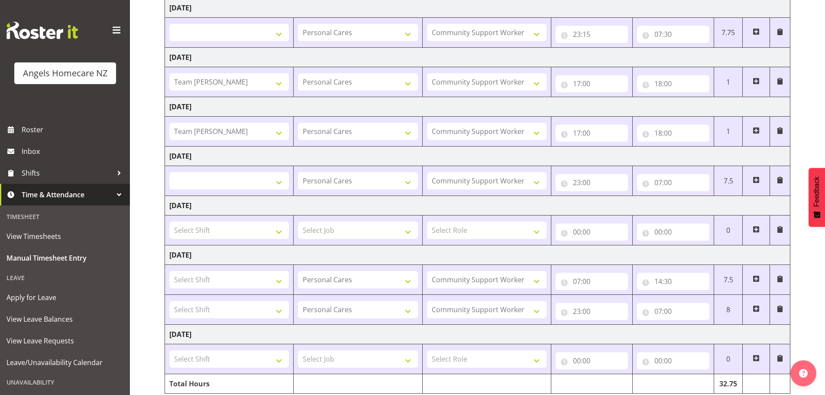
scroll to position [173, 0]
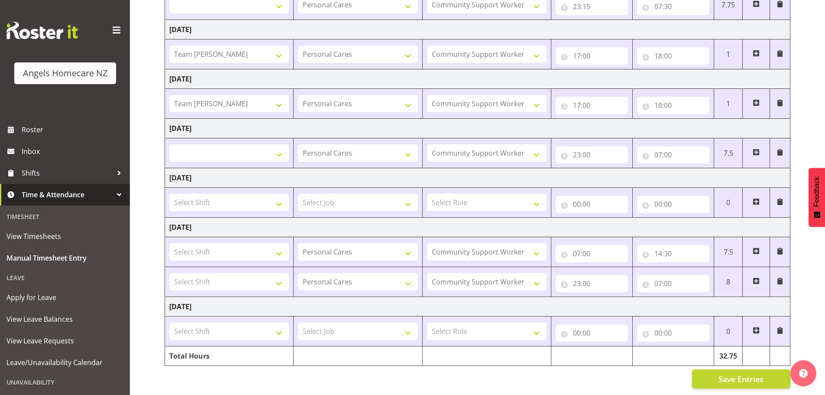
click at [113, 193] on div at bounding box center [119, 194] width 13 height 13
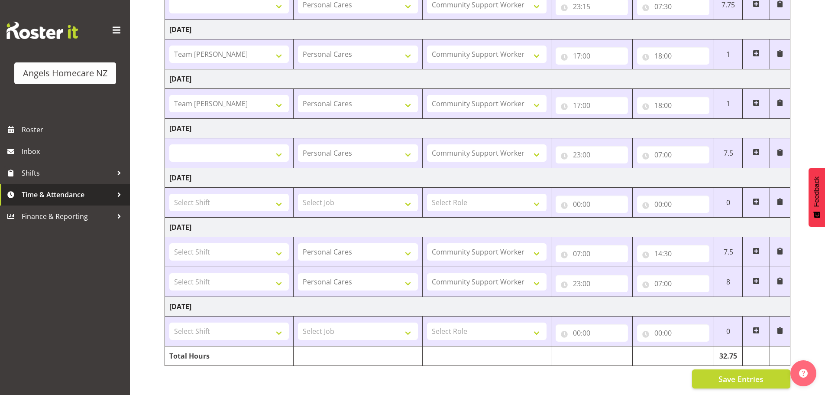
click at [120, 192] on div at bounding box center [119, 194] width 13 height 13
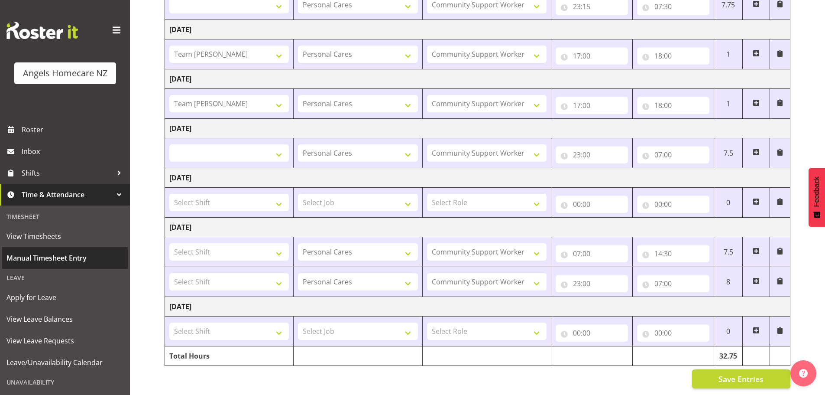
click at [63, 256] on span "Manual Timesheet Entry" at bounding box center [64, 257] width 117 height 13
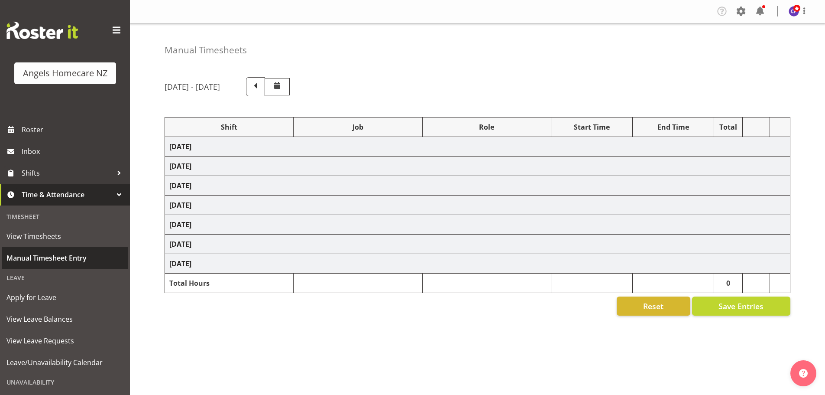
select select "82517"
select select
select select "10686"
select select "82272"
select select "10686"
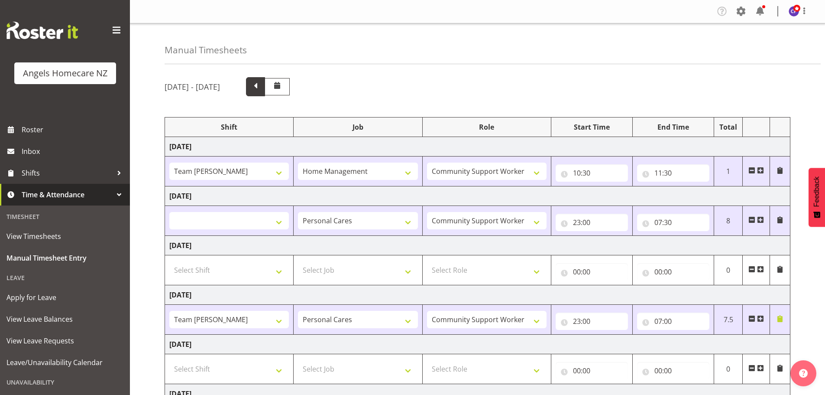
click at [261, 87] on span at bounding box center [255, 85] width 11 height 11
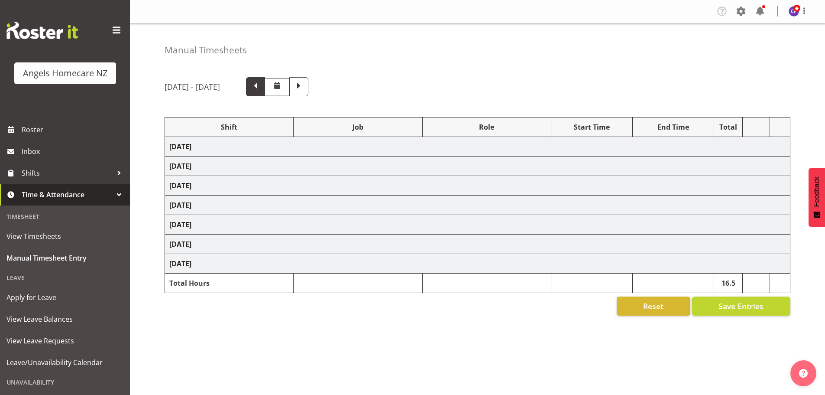
select select
select select "10686"
select select "82316"
select select "10686"
select select "82316"
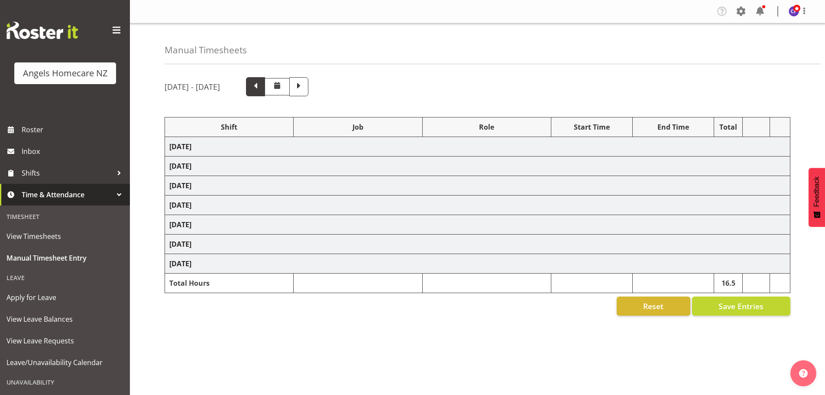
select select "10686"
select select
select select "10686"
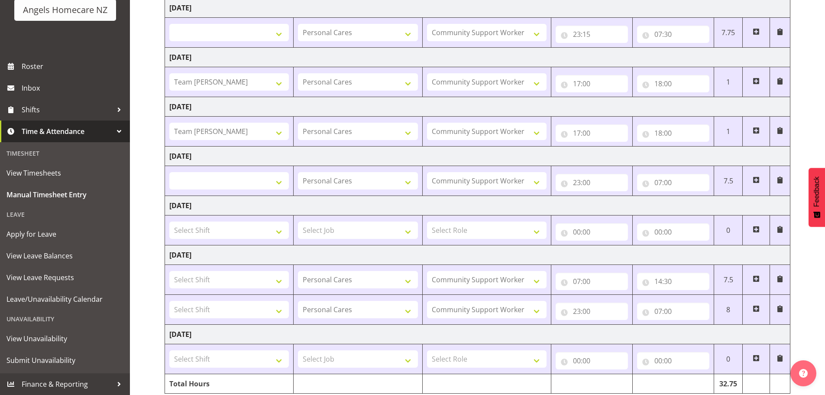
scroll to position [173, 0]
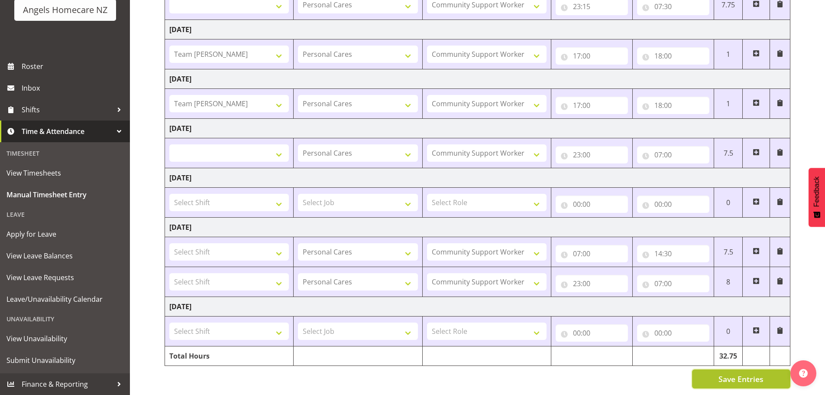
click at [740, 373] on span "Save Entries" at bounding box center [741, 378] width 45 height 11
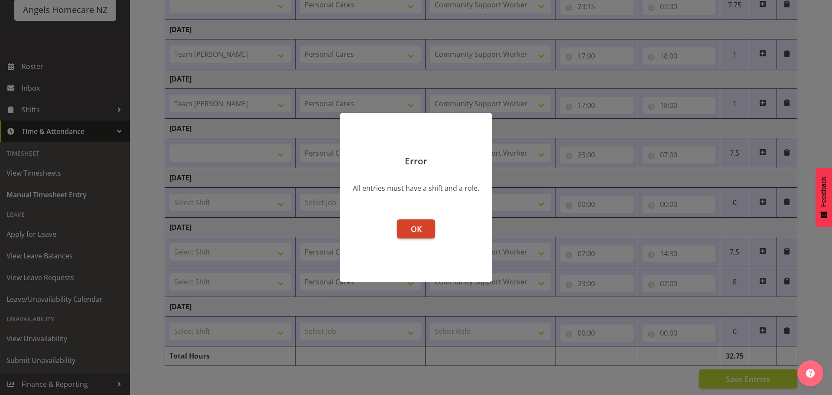
click at [408, 228] on button "OK" at bounding box center [416, 228] width 38 height 19
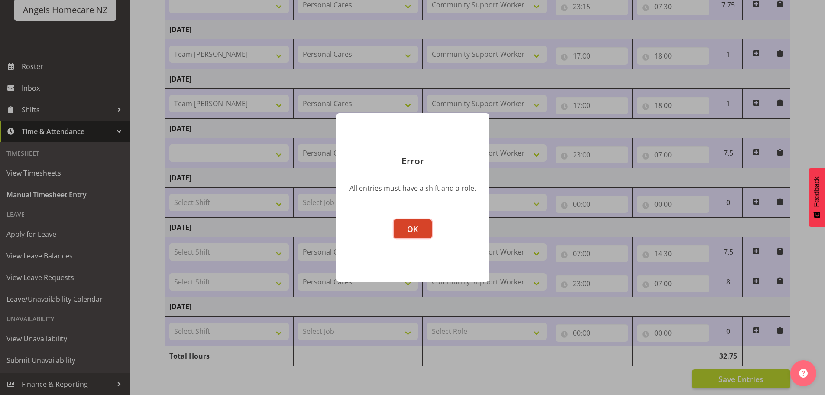
click at [415, 227] on span "OK" at bounding box center [412, 229] width 11 height 10
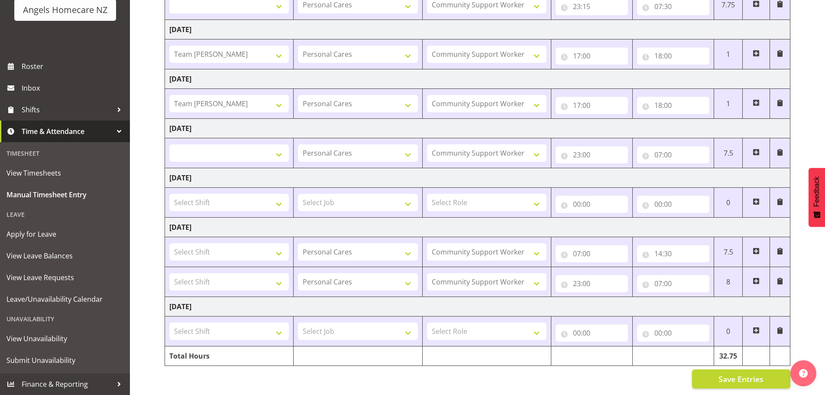
click at [754, 327] on span at bounding box center [756, 330] width 7 height 7
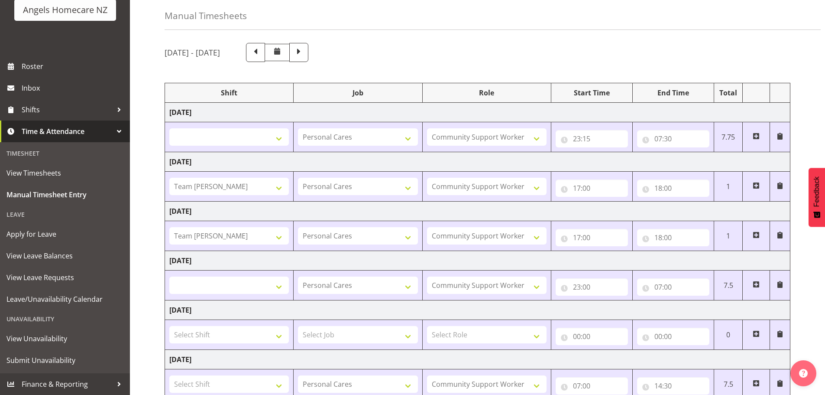
scroll to position [5, 0]
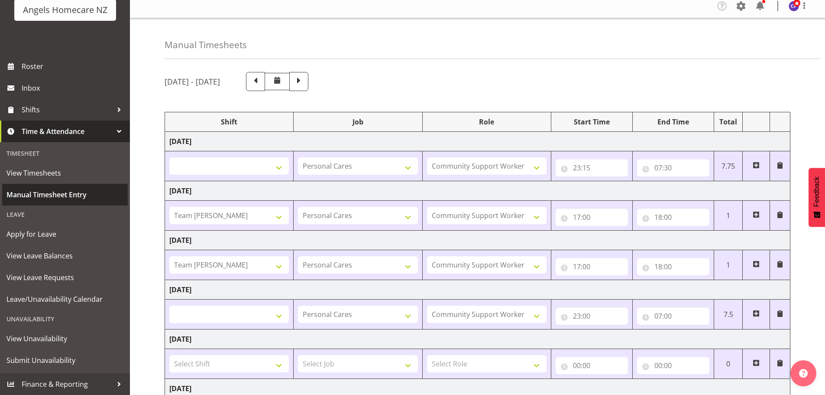
click at [49, 192] on span "Manual Timesheet Entry" at bounding box center [64, 194] width 117 height 13
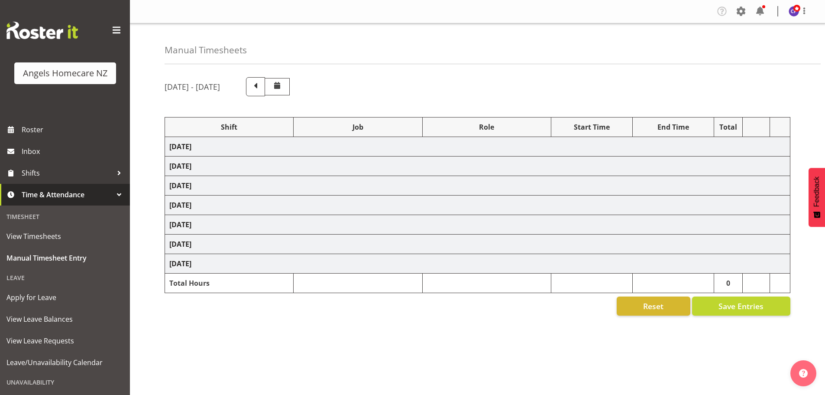
select select "82517"
select select
select select "10686"
select select "82272"
select select "10686"
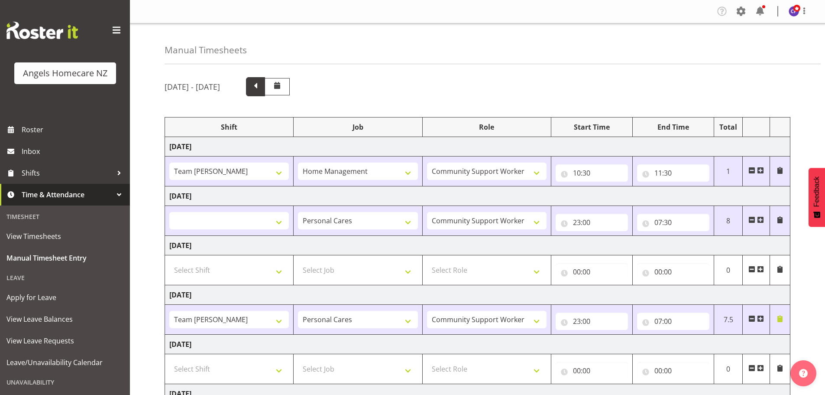
click at [261, 85] on span at bounding box center [255, 85] width 11 height 11
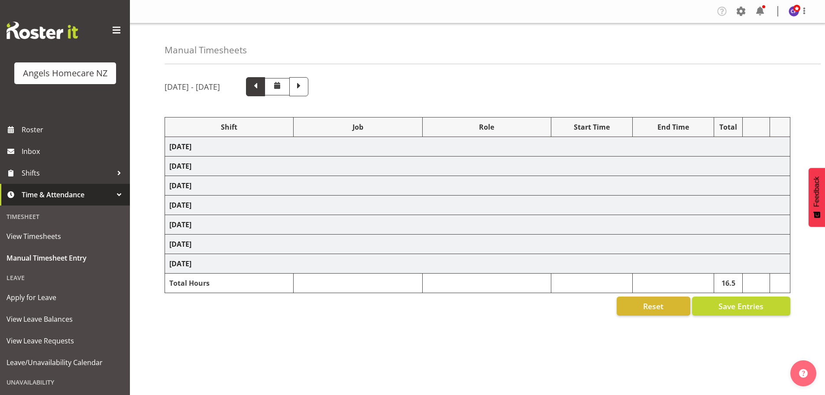
select select
select select "10686"
select select "82316"
select select "10686"
select select "82316"
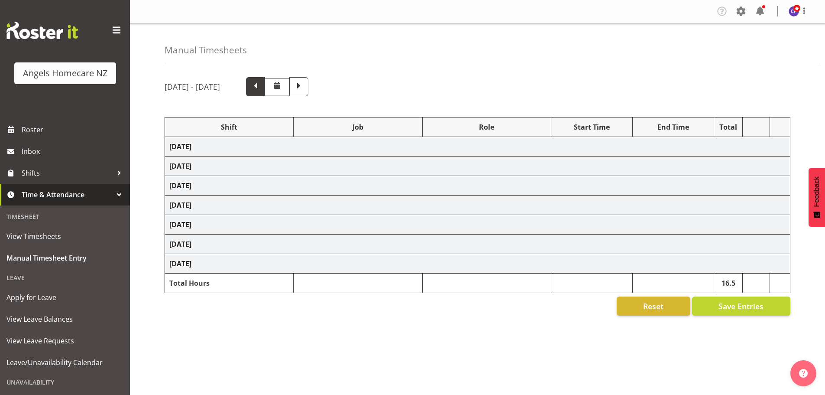
select select "10686"
select select
select select "10686"
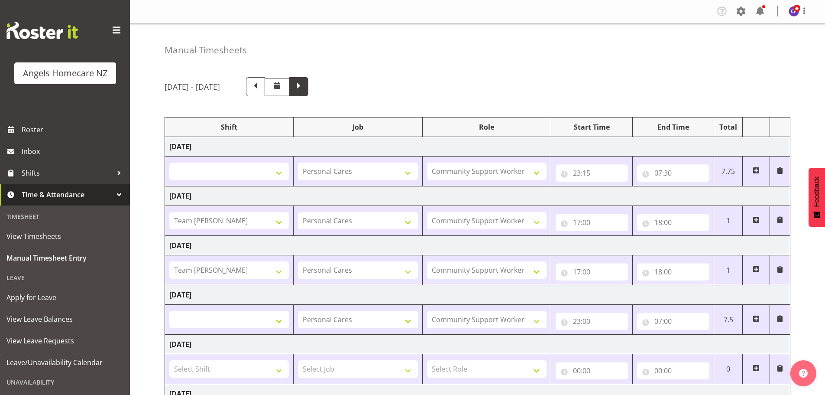
click at [305, 86] on span at bounding box center [298, 85] width 11 height 11
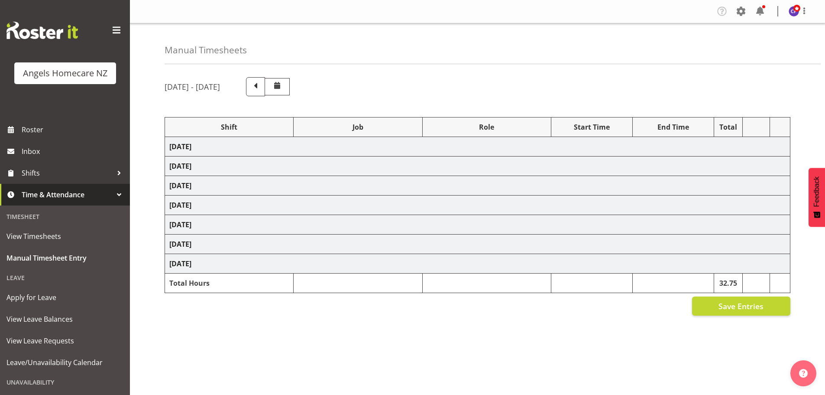
select select "82517"
select select
select select "10686"
select select "82272"
select select "10686"
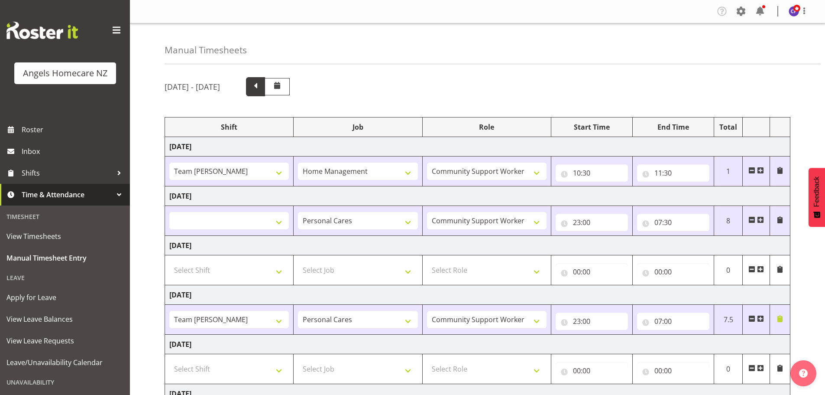
click at [261, 83] on span at bounding box center [255, 85] width 11 height 11
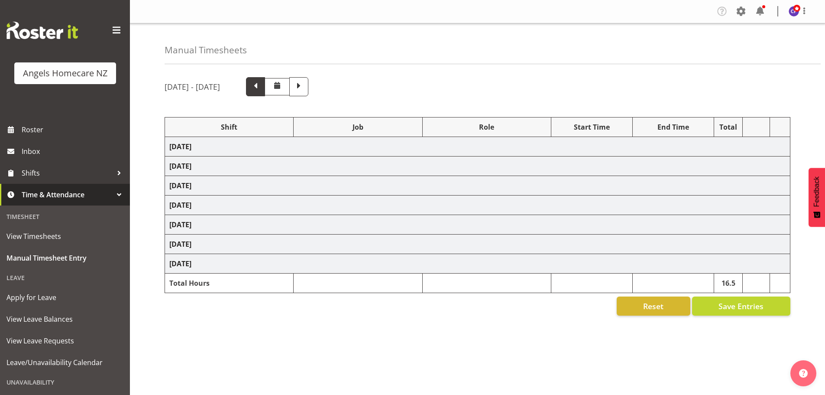
select select
select select "10686"
select select "82316"
select select "10686"
select select "82316"
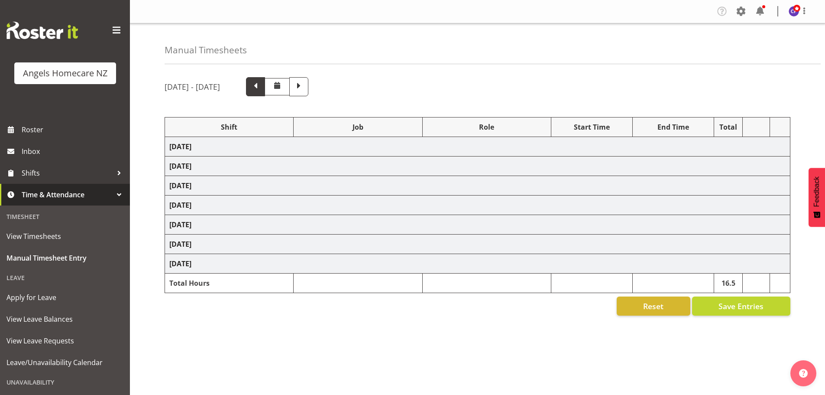
select select "10686"
select select
select select "10686"
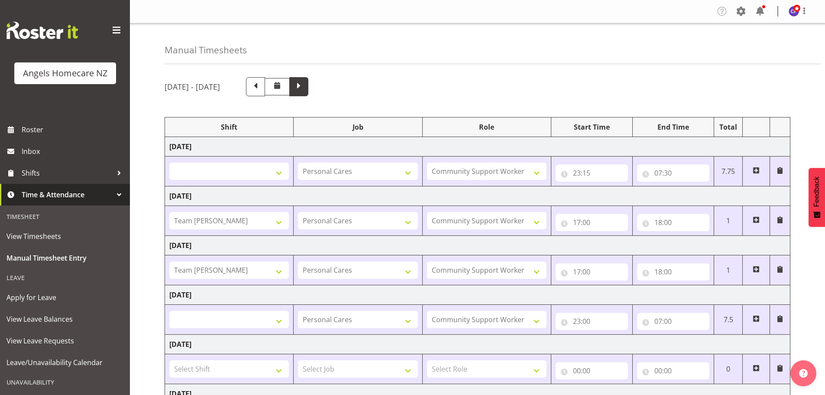
click at [305, 84] on span at bounding box center [298, 85] width 11 height 11
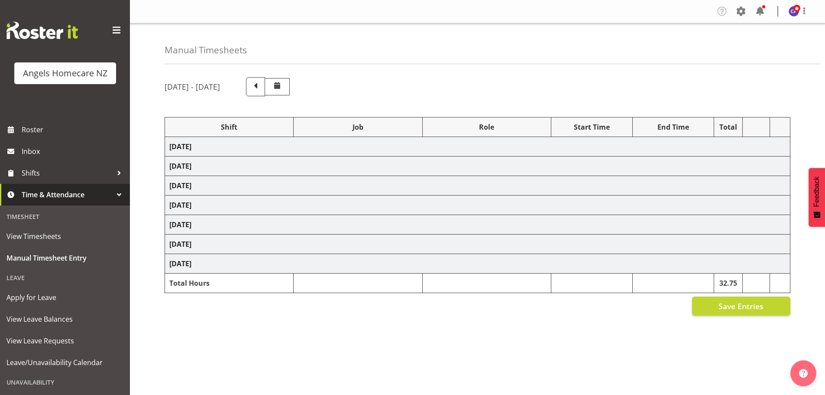
select select "82517"
select select
select select "10686"
select select "82272"
select select "10686"
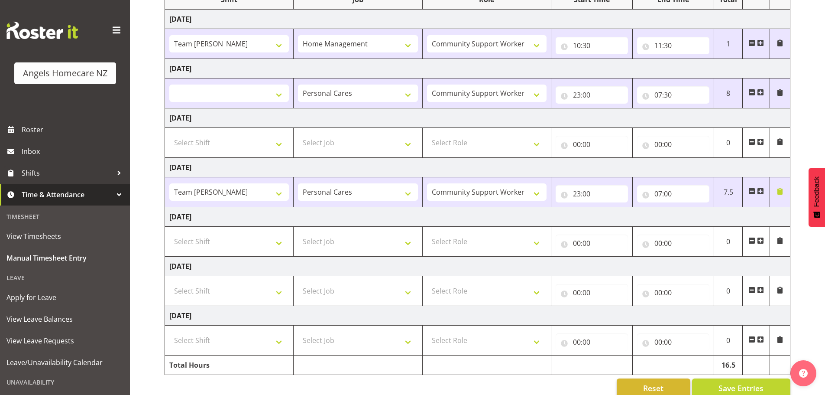
scroll to position [143, 0]
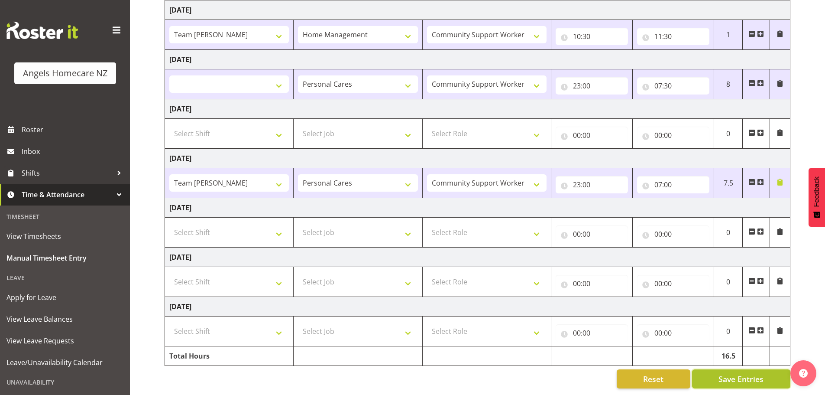
click at [747, 373] on span "Save Entries" at bounding box center [741, 378] width 45 height 11
select select
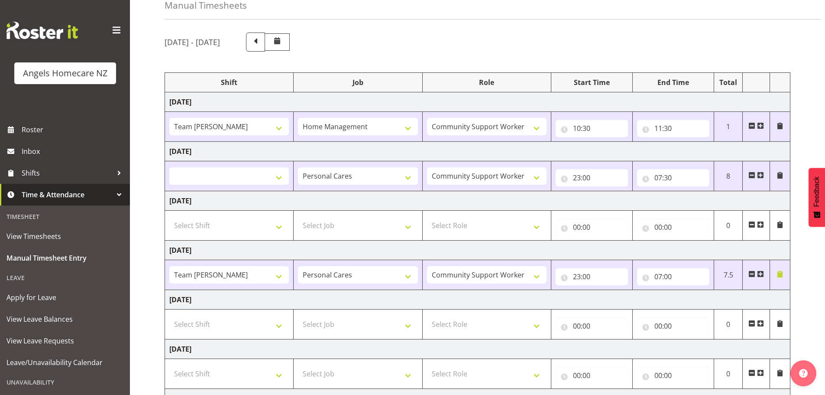
scroll to position [0, 0]
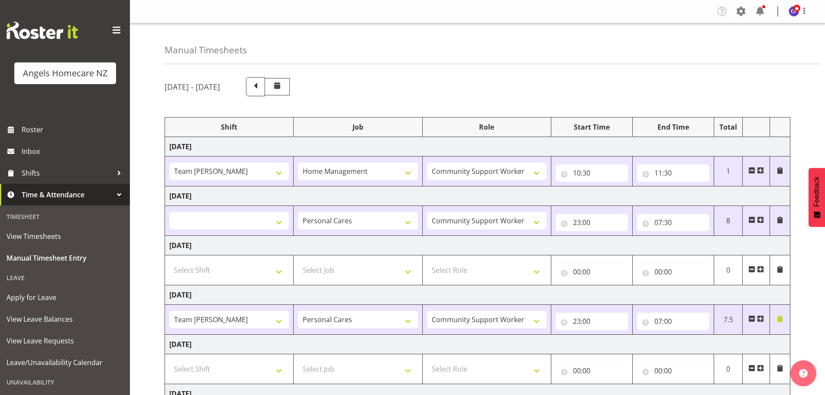
select select
click at [27, 234] on span "View Timesheets" at bounding box center [64, 236] width 117 height 13
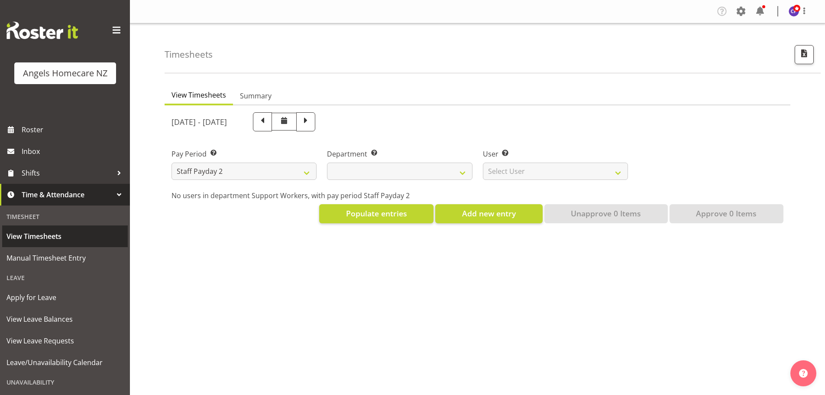
select select
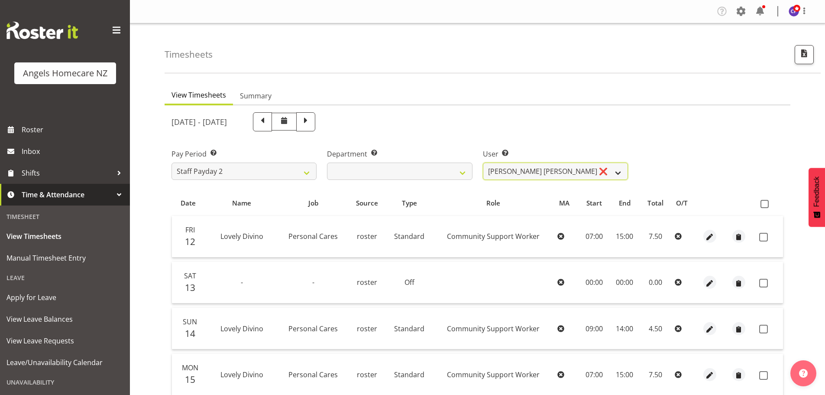
click at [616, 168] on select "[PERSON_NAME] [PERSON_NAME] ❌ [PERSON_NAME] ❌ [PERSON_NAME] ❌ [PERSON_NAME] ❌ […" at bounding box center [555, 170] width 145 height 17
select select "11937"
click at [483, 162] on select "[PERSON_NAME] [PERSON_NAME] ❌ [PERSON_NAME] ❌ [PERSON_NAME] ❌ [PERSON_NAME] ❌ […" at bounding box center [555, 170] width 145 height 17
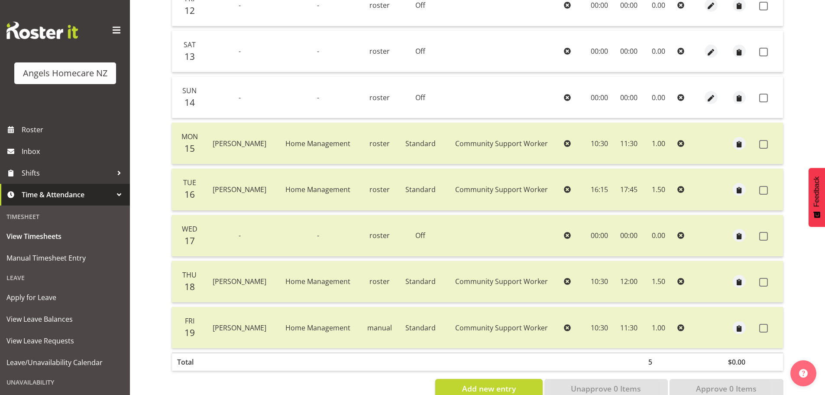
scroll to position [254, 0]
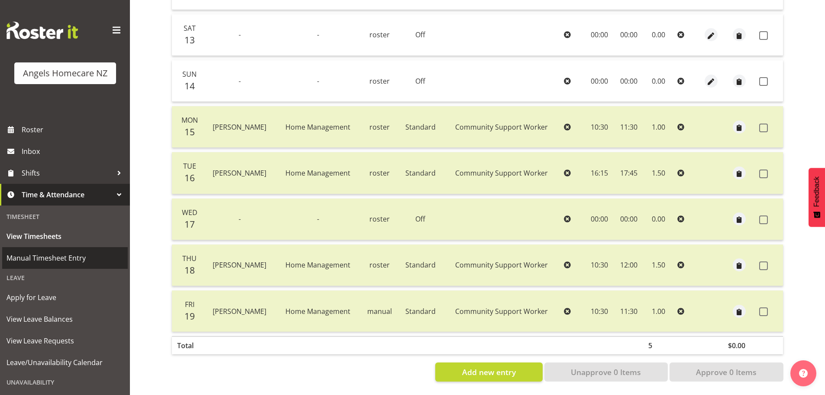
click at [58, 254] on span "Manual Timesheet Entry" at bounding box center [64, 257] width 117 height 13
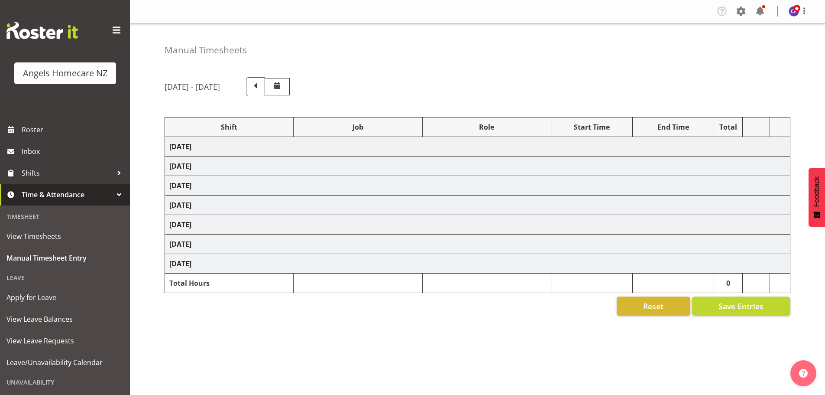
select select "82517"
select select
select select "10686"
select select "82272"
select select "10686"
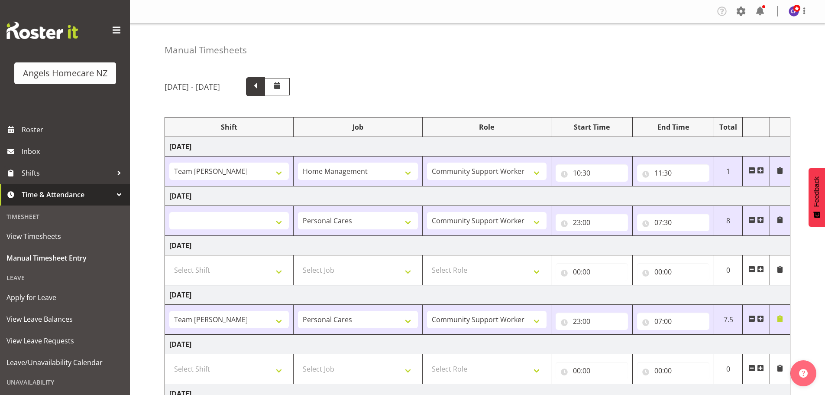
click at [261, 82] on span at bounding box center [255, 85] width 11 height 11
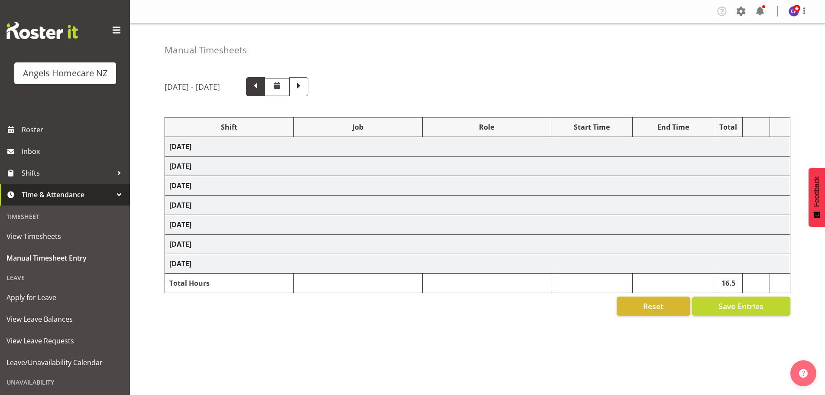
select select
select select "10686"
select select "82316"
select select "10686"
select select "82316"
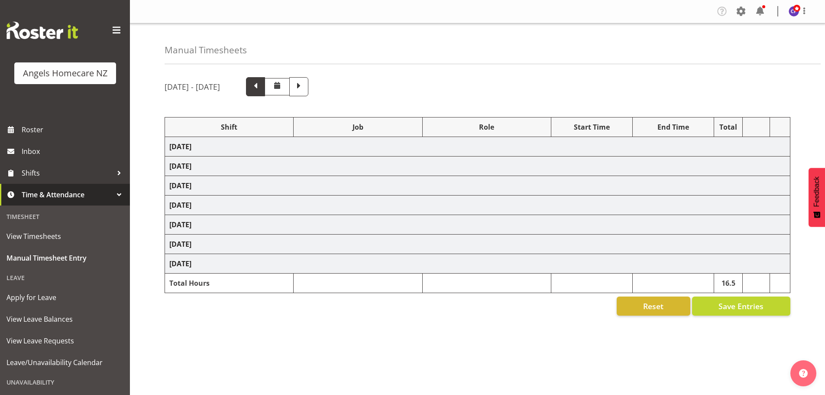
select select "10686"
select select
select select "10686"
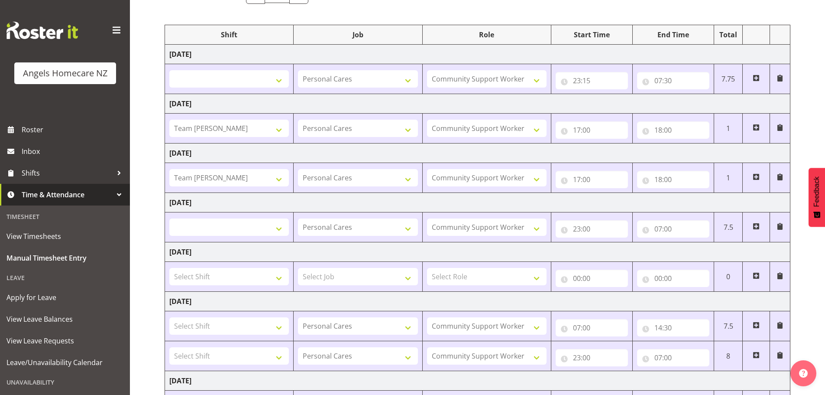
scroll to position [173, 0]
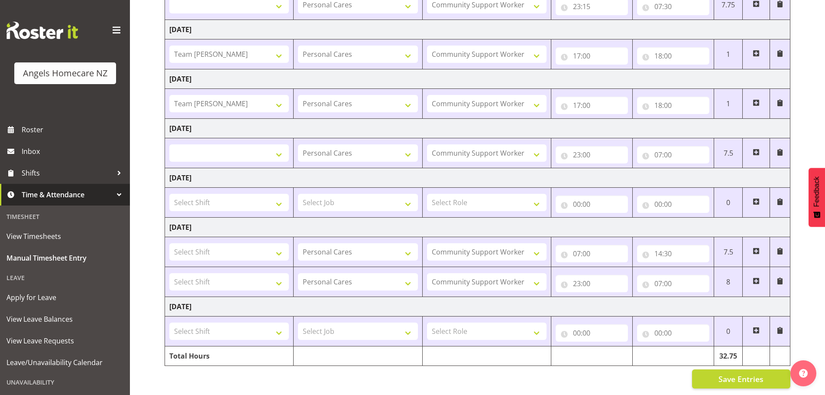
click at [756, 198] on span at bounding box center [756, 201] width 7 height 7
select select
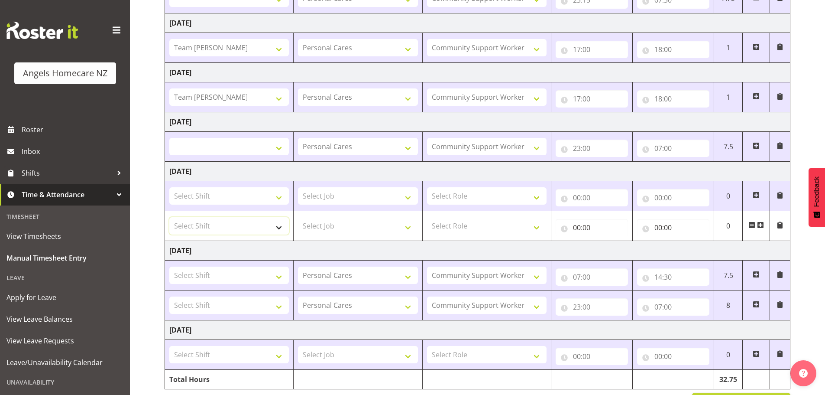
click at [279, 225] on select "Select Shift Team Anke Team [PERSON_NAME] Team [PERSON_NAME] Team [PERSON_NAME]…" at bounding box center [229, 225] width 120 height 17
select select "82515"
click at [169, 217] on select "Select Shift Team Anke Team [PERSON_NAME] Team [PERSON_NAME] Team [PERSON_NAME]…" at bounding box center [229, 225] width 120 height 17
select select
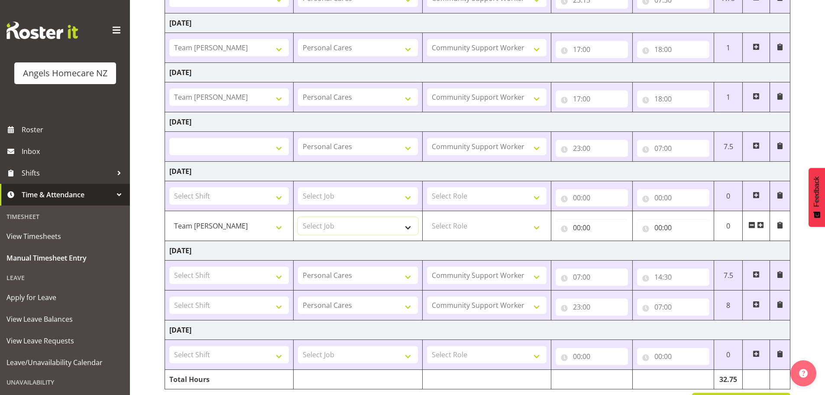
click at [406, 225] on select "Select Job Home Management Personal Cares" at bounding box center [358, 225] width 120 height 17
select select "10696"
click at [298, 217] on select "Select Job Home Management Personal Cares" at bounding box center [358, 225] width 120 height 17
select select
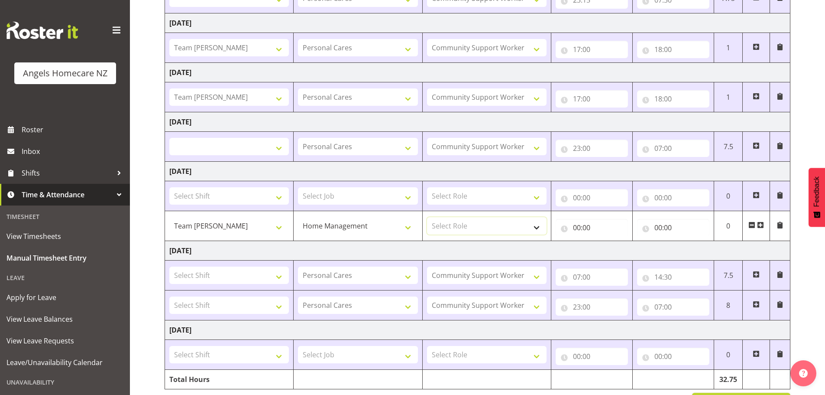
click at [537, 225] on select "Select Role Community Support Worker Manager" at bounding box center [487, 225] width 120 height 17
select select "1572"
click at [427, 217] on select "Select Role Community Support Worker Manager" at bounding box center [487, 225] width 120 height 17
select select
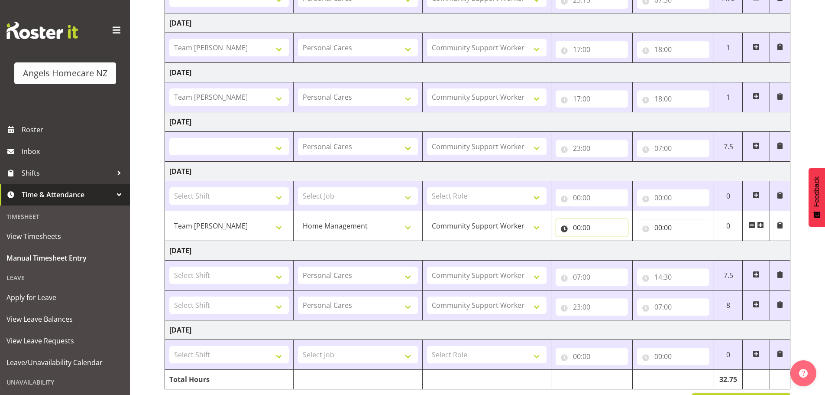
click at [581, 225] on input "00:00" at bounding box center [592, 227] width 72 height 17
click at [611, 249] on select "00 01 02 03 04 05 06 07 08 09 10 11 12 13 14 15 16 17 18 19 20 21 22 23" at bounding box center [614, 249] width 19 height 17
select select "10"
select select
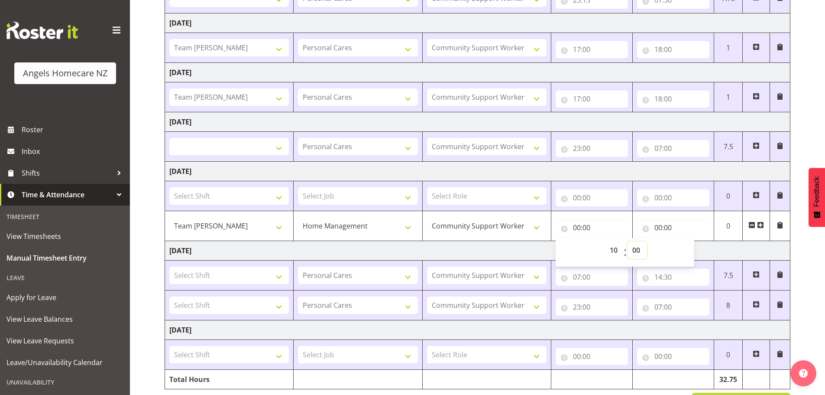
type input "10:00"
click at [632, 250] on select "00 01 02 03 04 05 06 07 08 09 10 11 12 13 14 15 16 17 18 19 20 21 22 23 24 25 2…" at bounding box center [637, 249] width 19 height 17
select select "30"
select select
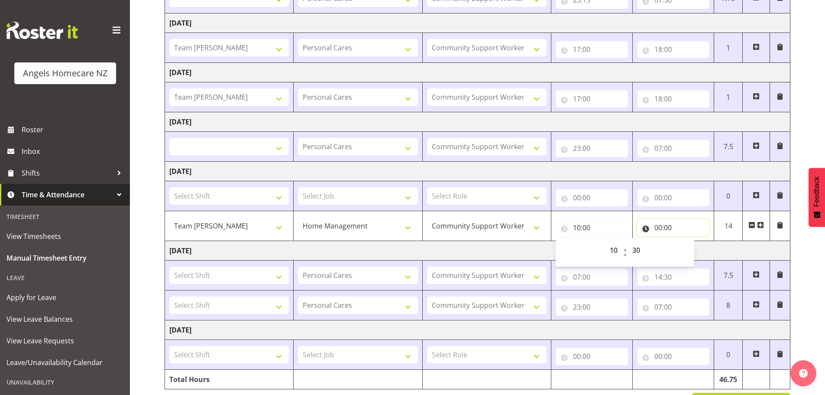
type input "10:30"
click at [665, 227] on input "00:00" at bounding box center [673, 227] width 72 height 17
click at [694, 249] on select "00 01 02 03 04 05 06 07 08 09 10 11 12 13 14 15 16 17 18 19 20 21 22 23" at bounding box center [696, 249] width 19 height 17
select select "11"
select select
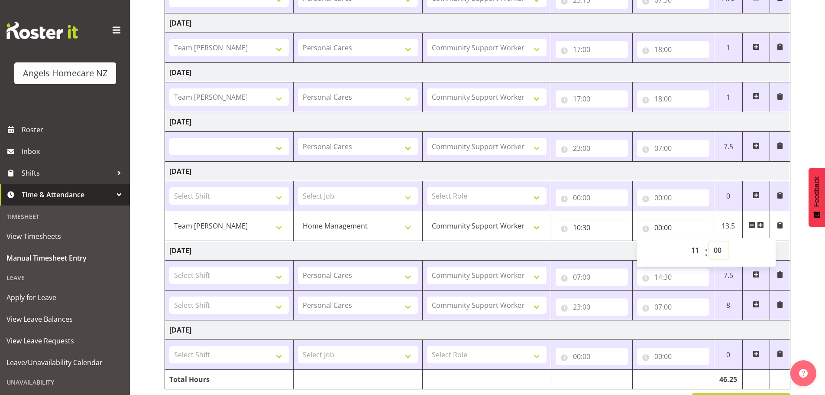
select select
type input "11:00"
click at [721, 247] on select "00 01 02 03 04 05 06 07 08 09 10 11 12 13 14 15 16 17 18 19 20 21 22 23 24 25 2…" at bounding box center [718, 249] width 19 height 17
select select "30"
select select
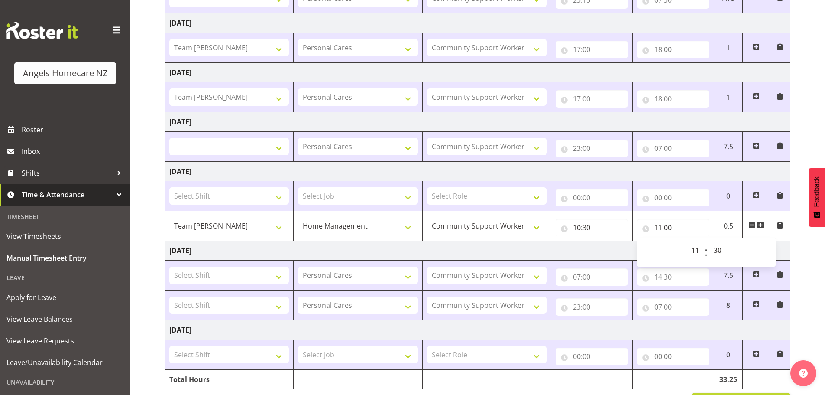
select select
type input "11:30"
click at [803, 251] on div "September 12th - September 18th 2025 Shift Job Role Start Time End Time Total F…" at bounding box center [495, 158] width 661 height 520
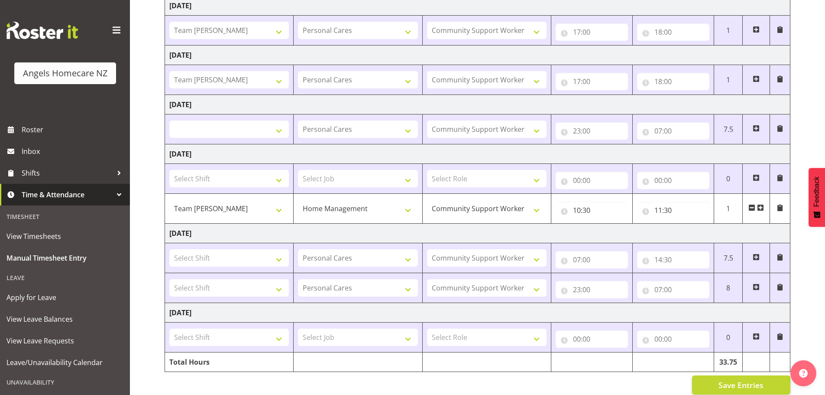
scroll to position [203, 0]
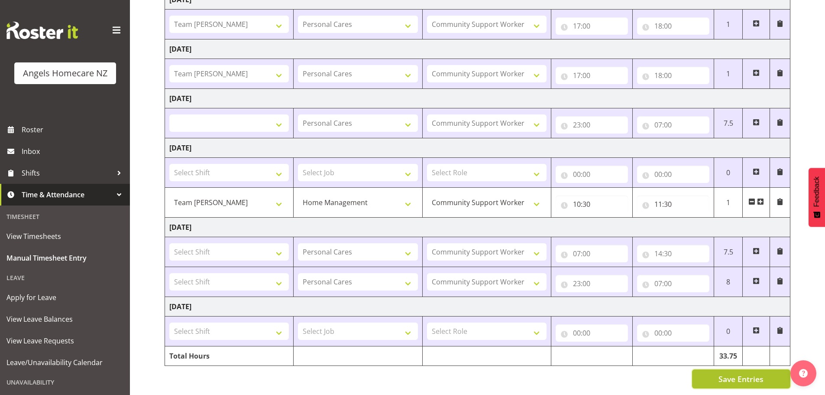
click at [739, 373] on span "Save Entries" at bounding box center [741, 378] width 45 height 11
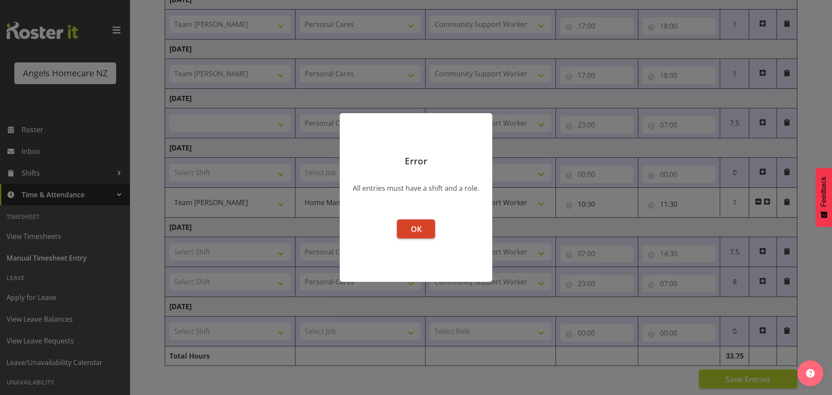
click at [415, 226] on span "OK" at bounding box center [416, 229] width 11 height 10
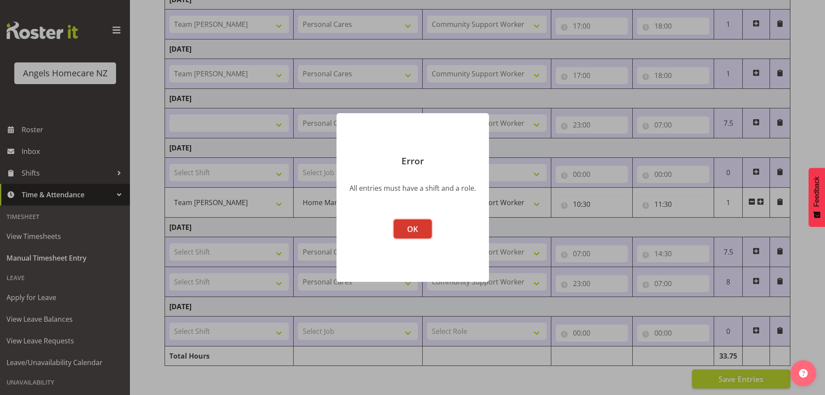
click at [415, 226] on span "OK" at bounding box center [412, 229] width 11 height 10
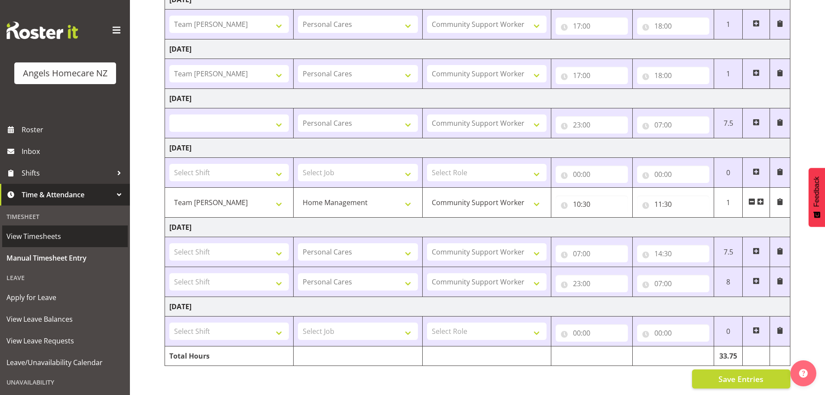
click at [44, 233] on span "View Timesheets" at bounding box center [64, 236] width 117 height 13
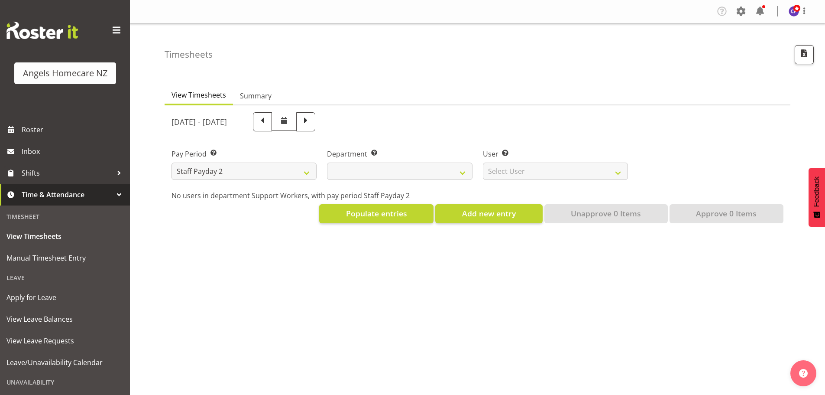
select select
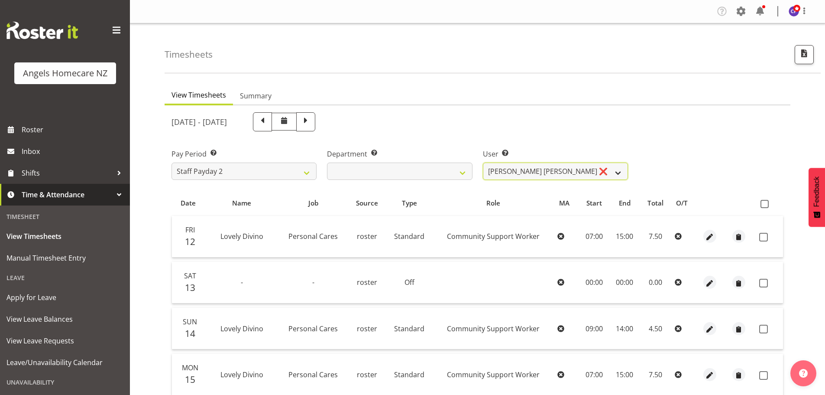
click at [618, 173] on select "[PERSON_NAME] [PERSON_NAME] ❌ [PERSON_NAME] ❌ [PERSON_NAME] ❌ [PERSON_NAME] ❌ […" at bounding box center [555, 170] width 145 height 17
select select "11937"
click at [483, 162] on select "[PERSON_NAME] [PERSON_NAME] ❌ [PERSON_NAME] ❌ [PERSON_NAME] ❌ [PERSON_NAME] ❌ […" at bounding box center [555, 170] width 145 height 17
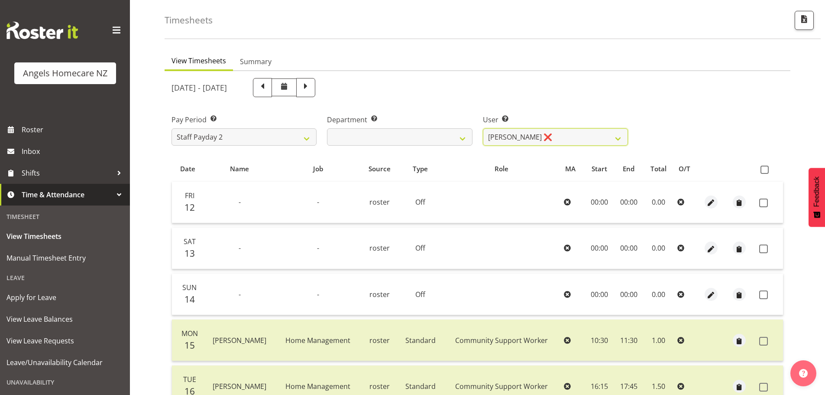
scroll to position [17, 0]
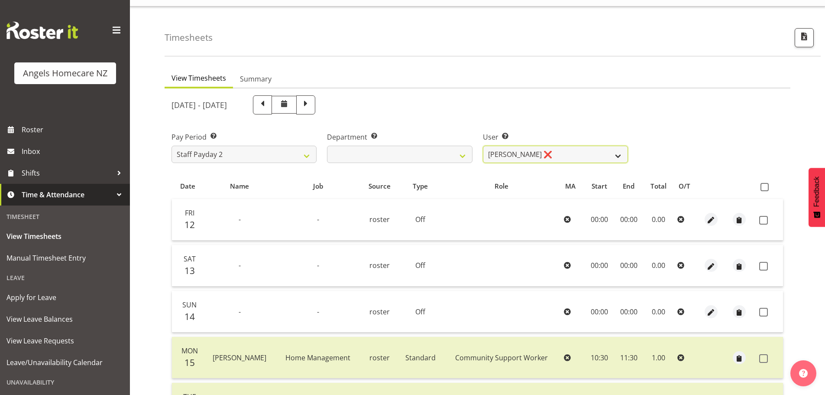
click at [619, 154] on select "[PERSON_NAME] [PERSON_NAME] ❌ [PERSON_NAME] ❌ [PERSON_NAME] ❌ [PERSON_NAME] ❌ […" at bounding box center [555, 154] width 145 height 17
click at [681, 155] on div "Pay Period Select which pay period you would like to view. Staff Payday 2 Staff…" at bounding box center [477, 144] width 622 height 49
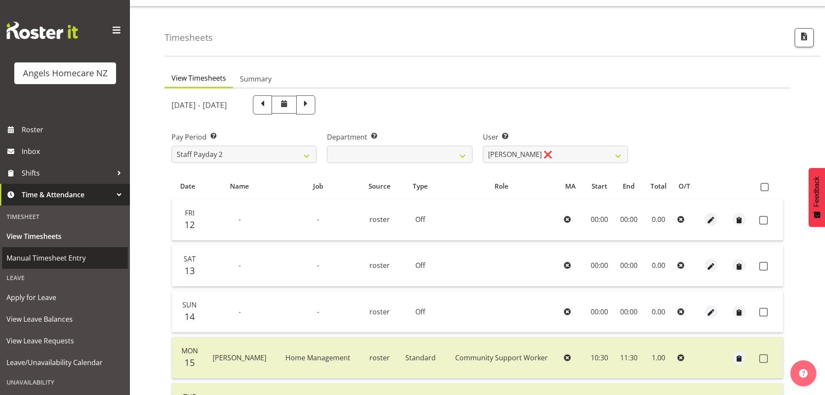
click at [55, 257] on span "Manual Timesheet Entry" at bounding box center [64, 257] width 117 height 13
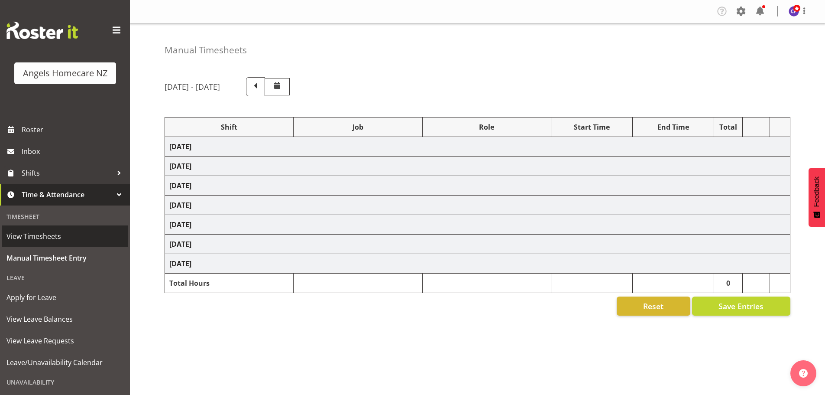
select select "82517"
select select
select select "10686"
select select "82272"
select select "10686"
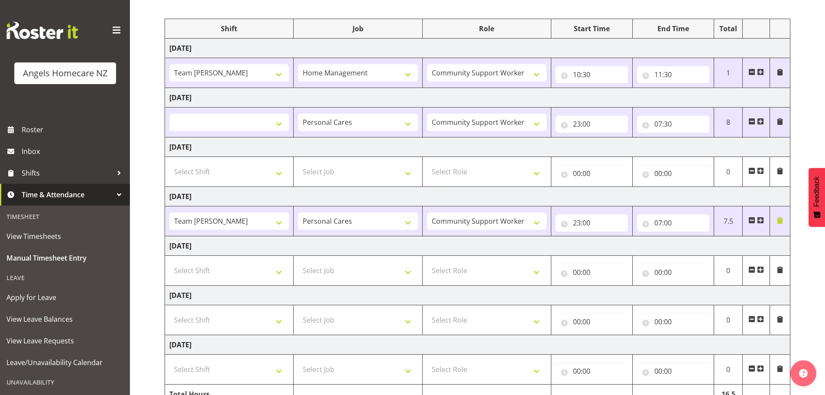
scroll to position [143, 0]
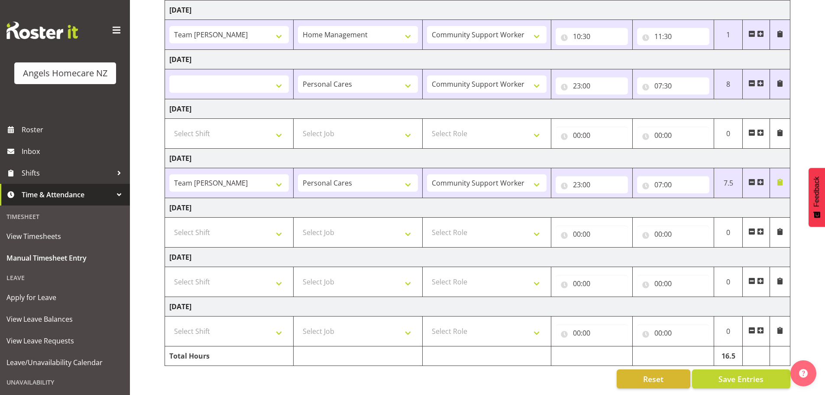
click at [761, 228] on span at bounding box center [760, 231] width 7 height 7
select select
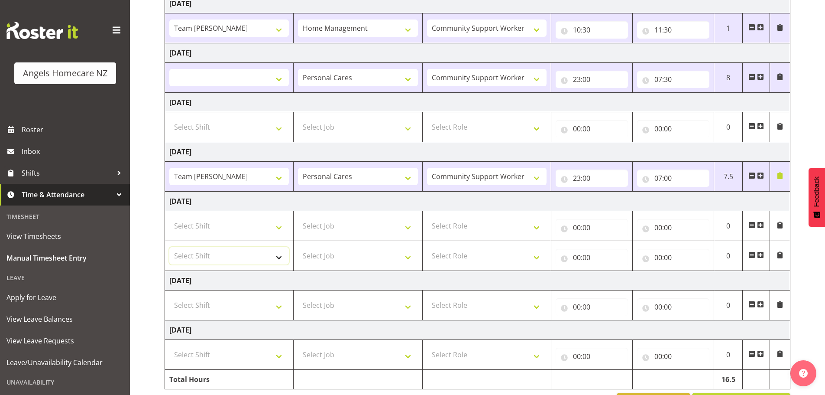
click at [280, 257] on select "Select Shift Team Anke Team Carolyn Team Celia Team Celia Team Celia Team Celia…" at bounding box center [229, 255] width 120 height 17
select select "82515"
click at [169, 247] on select "Select Shift Team Anke Team Carolyn Team Celia Team Celia Team Celia Team Celia…" at bounding box center [229, 255] width 120 height 17
select select
click at [406, 256] on select "Select Job Home Management Personal Cares" at bounding box center [358, 255] width 120 height 17
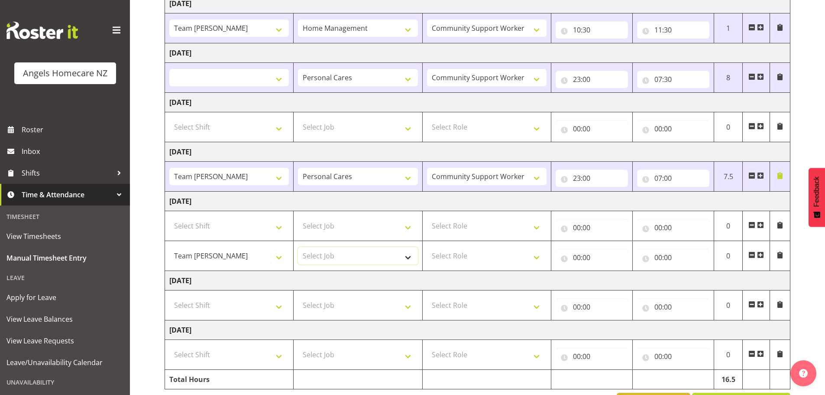
select select "10696"
click at [298, 247] on select "Select Job Home Management Personal Cares" at bounding box center [358, 255] width 120 height 17
select select
click at [535, 255] on select "Select Role Community Support Worker Manager" at bounding box center [487, 255] width 120 height 17
select select "1572"
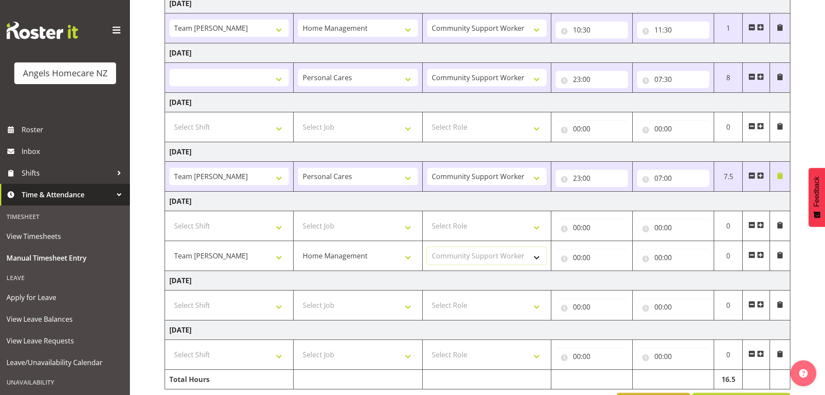
click at [427, 247] on select "Select Role Community Support Worker Manager" at bounding box center [487, 255] width 120 height 17
select select
click at [580, 253] on input "00:00" at bounding box center [592, 257] width 72 height 17
click at [615, 278] on select "00 01 02 03 04 05 06 07 08 09 10 11 12 13 14 15 16 17 18 19 20 21 22 23" at bounding box center [614, 279] width 19 height 17
select select "10"
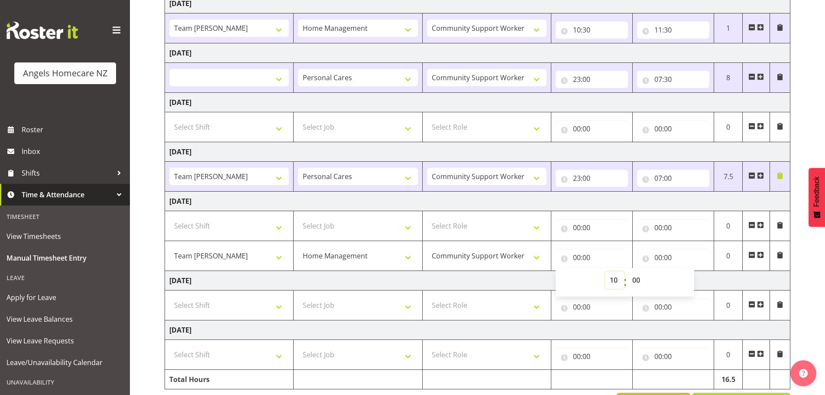
click at [605, 271] on select "00 01 02 03 04 05 06 07 08 09 10 11 12 13 14 15 16 17 18 19 20 21 22 23" at bounding box center [614, 279] width 19 height 17
select select
type input "10:00"
click at [640, 277] on select "00 01 02 03 04 05 06 07 08 09 10 11 12 13 14 15 16 17 18 19 20 21 22 23 24 25 2…" at bounding box center [637, 279] width 19 height 17
select select "30"
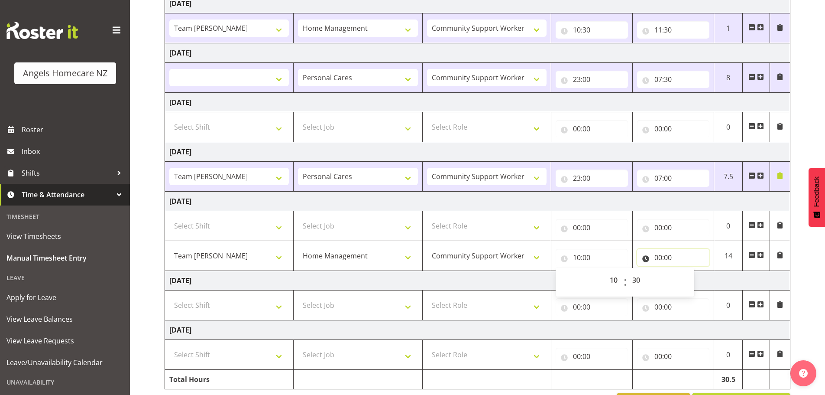
select select
type input "10:30"
click at [665, 254] on input "00:00" at bounding box center [673, 257] width 72 height 17
click at [692, 279] on select "00 01 02 03 04 05 06 07 08 09 10 11 12 13 14 15 16 17 18 19 20 21 22 23" at bounding box center [696, 279] width 19 height 17
select select "11"
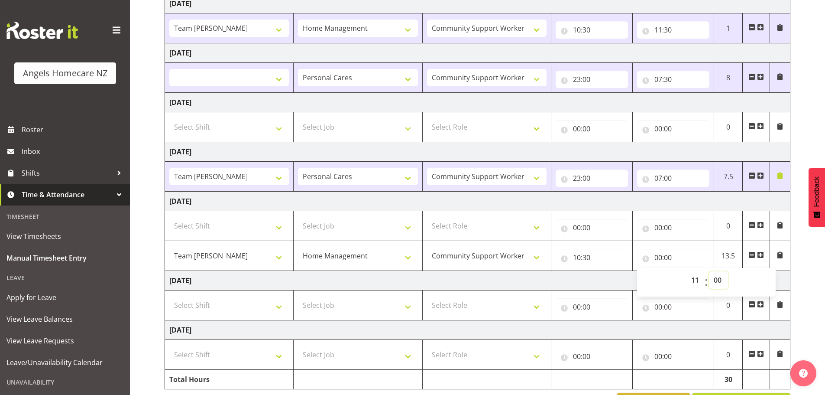
select select
type input "11:00"
click at [714, 279] on select "00 01 02 03 04 05 06 07 08 09 10 11 12 13 14 15 16 17 18 19 20 21 22 23 24 25 2…" at bounding box center [718, 279] width 19 height 17
select select "30"
select select
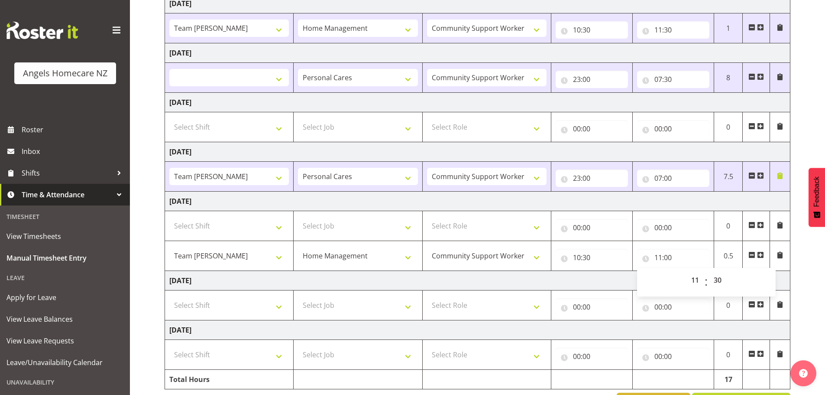
type input "11:30"
click at [799, 153] on div "September 19th - September 25th 2025 Shift Job Role Start Time End Time Total F…" at bounding box center [495, 173] width 661 height 490
click at [760, 175] on span at bounding box center [760, 175] width 7 height 7
select select
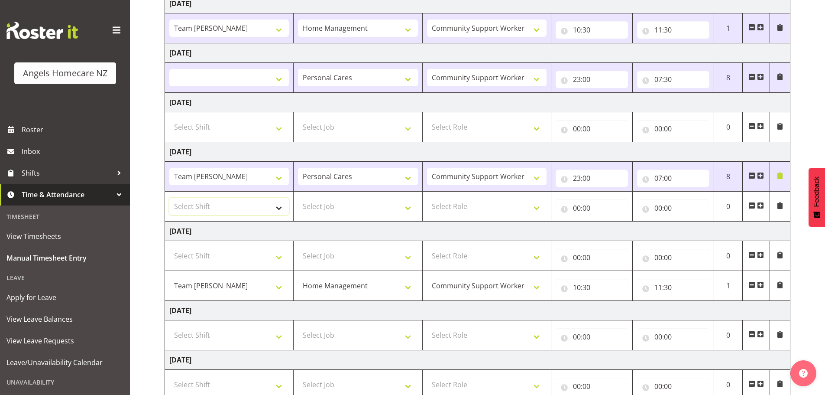
click at [280, 206] on select "Select Shift Team Anke Team Carolyn Team Celia Team Celia Team Celia Team Celia…" at bounding box center [229, 206] width 120 height 17
click at [45, 235] on span "View Timesheets" at bounding box center [64, 236] width 117 height 13
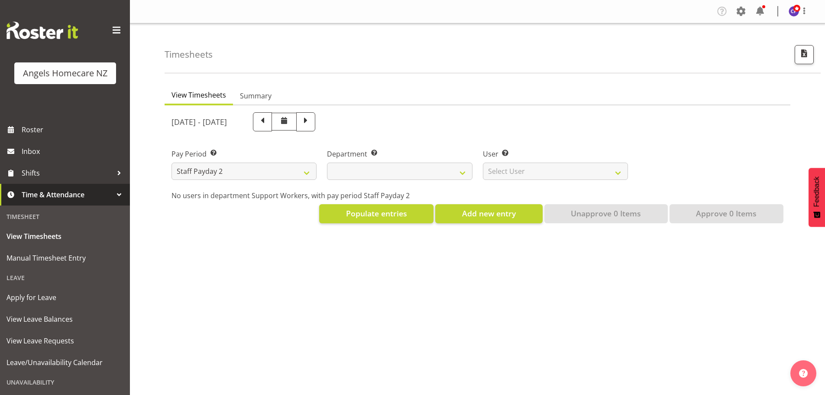
select select
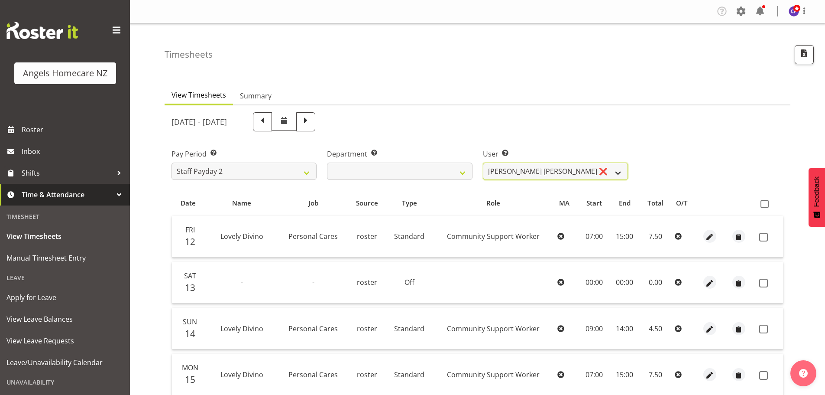
click at [619, 171] on select "[PERSON_NAME] [PERSON_NAME] ❌ [PERSON_NAME] ❌ [PERSON_NAME] ❌ [PERSON_NAME] ❌ […" at bounding box center [555, 170] width 145 height 17
select select "11937"
click at [483, 162] on select "[PERSON_NAME] [PERSON_NAME] ❌ [PERSON_NAME] ❌ [PERSON_NAME] ❌ [PERSON_NAME] ❌ […" at bounding box center [555, 170] width 145 height 17
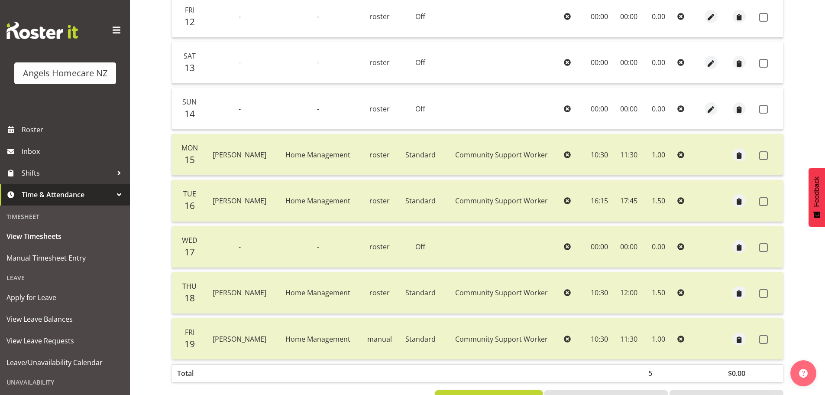
scroll to position [243, 0]
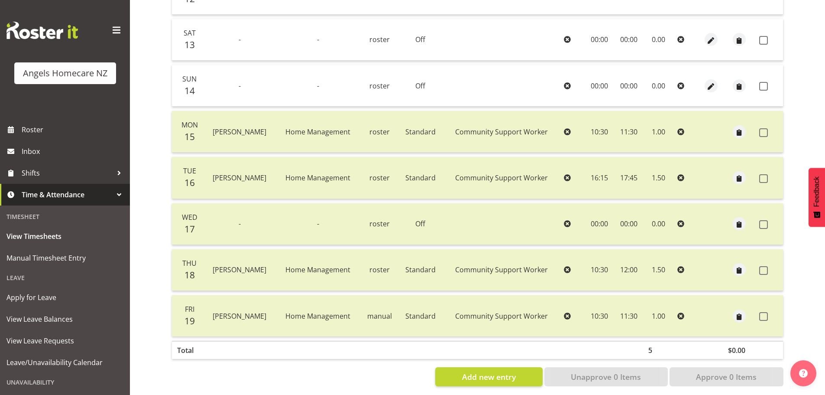
click at [603, 219] on td "00:00" at bounding box center [599, 224] width 30 height 42
click at [489, 377] on span "Add new entry" at bounding box center [489, 376] width 54 height 11
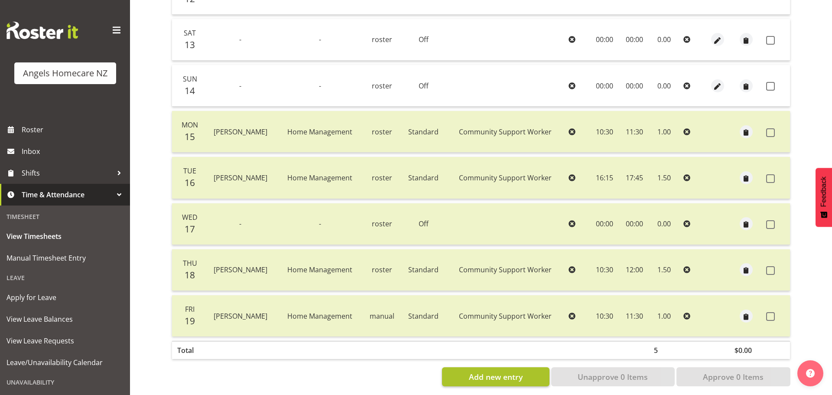
select select
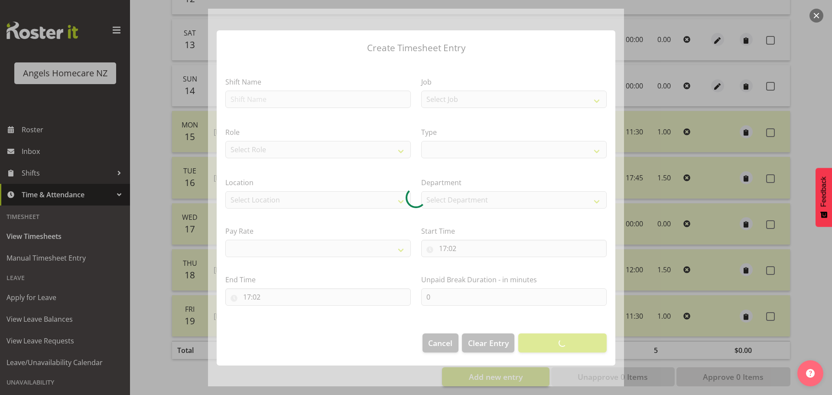
select select
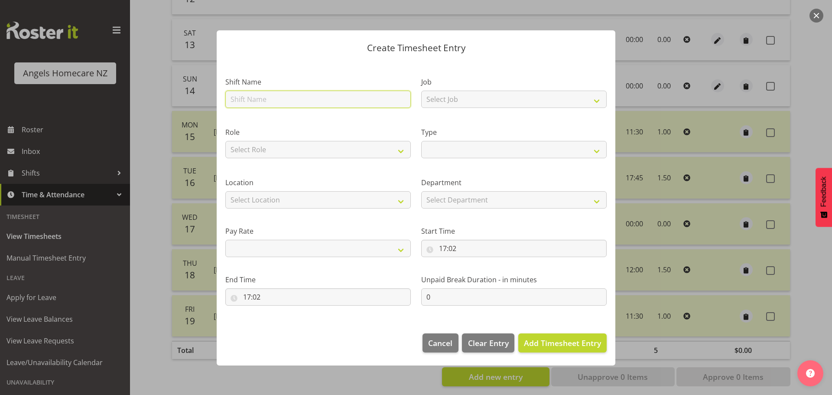
click at [288, 94] on input "text" at bounding box center [317, 99] width 185 height 17
type input "[PERSON_NAME]"
select select
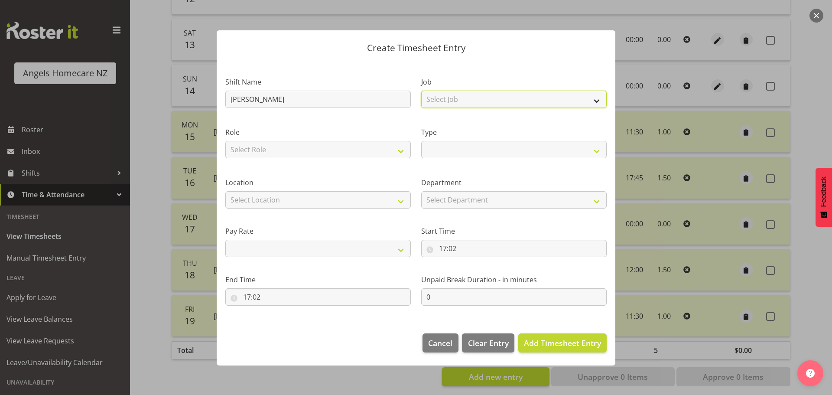
click at [595, 94] on select "Select Job Home Management Personal Cares" at bounding box center [513, 99] width 185 height 17
click at [434, 336] on button "Cancel" at bounding box center [440, 342] width 36 height 19
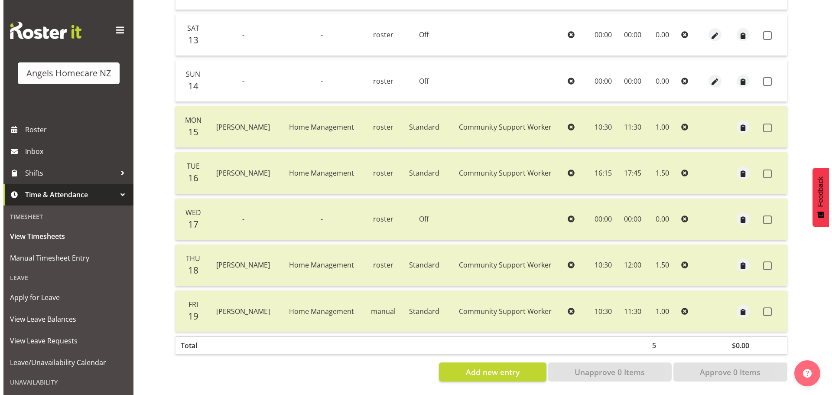
scroll to position [254, 0]
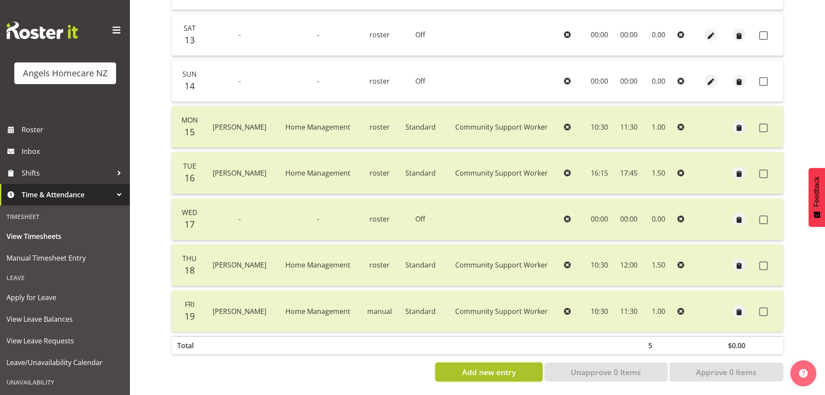
click at [489, 366] on span "Add new entry" at bounding box center [489, 371] width 54 height 11
select select
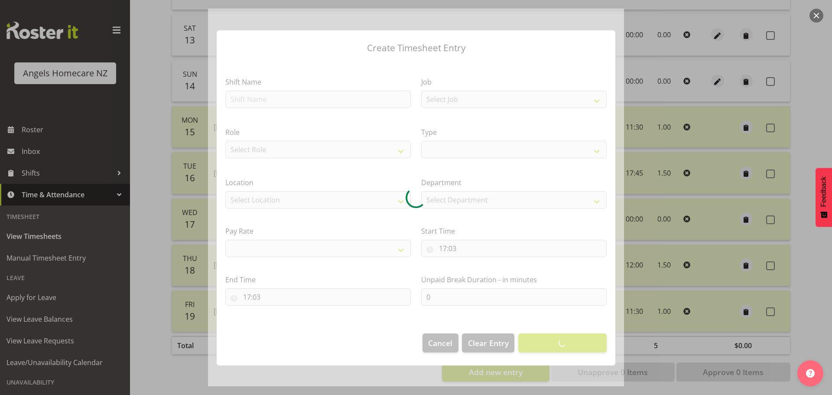
select select
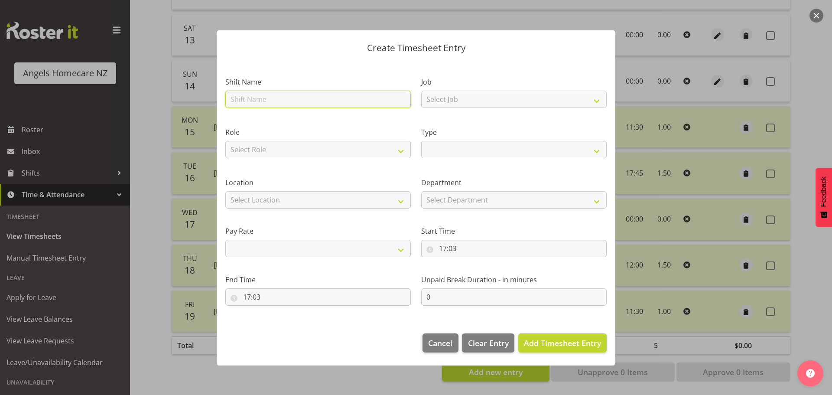
click at [380, 99] on input "text" at bounding box center [317, 99] width 185 height 17
type input "[PERSON_NAME]"
select select
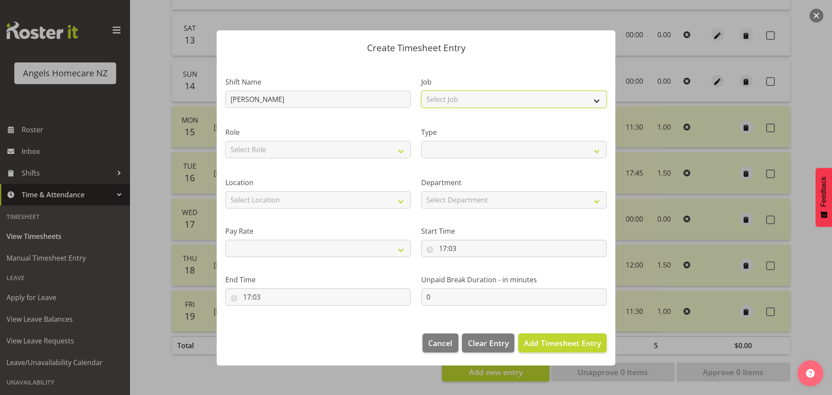
click at [599, 101] on select "Select Job Home Management Personal Cares" at bounding box center [513, 99] width 185 height 17
select select "10696"
click at [421, 91] on select "Select Job Home Management Personal Cares" at bounding box center [513, 99] width 185 height 17
select select
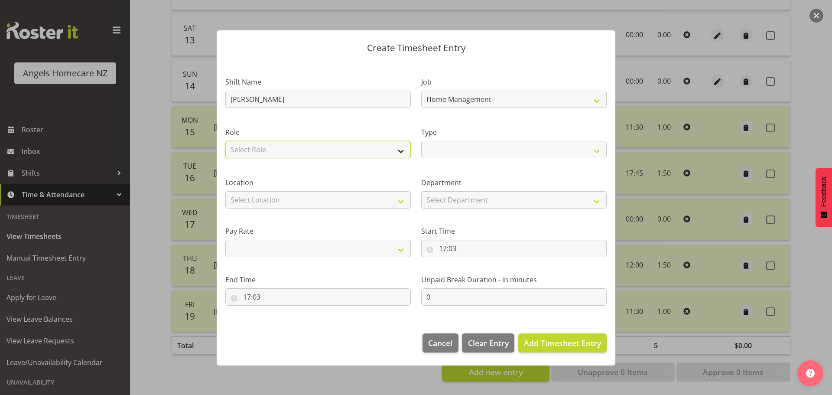
click at [386, 147] on select "Select Role Community Support Worker" at bounding box center [317, 149] width 185 height 17
select select "1572"
click at [225, 141] on select "Select Role Community Support Worker" at bounding box center [317, 149] width 185 height 17
select select
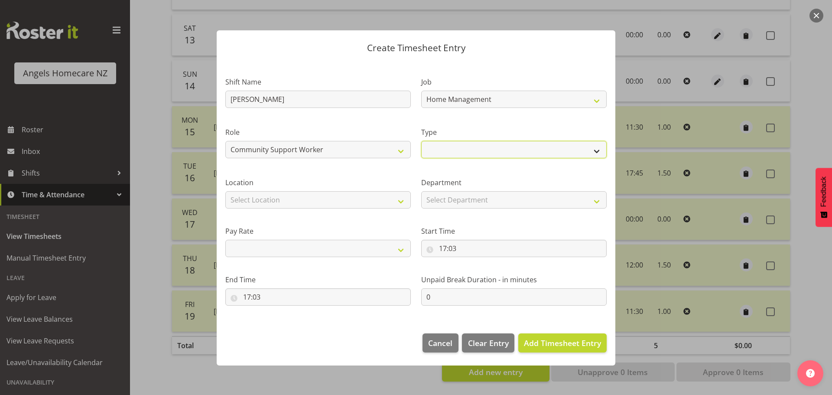
click at [597, 148] on select "Off Standard Public Holiday Public Holiday (Worked) Day In Lieu Annual Leave Si…" at bounding box center [513, 149] width 185 height 17
select select "Standard"
click at [421, 141] on select "Off Standard Public Holiday Public Holiday (Worked) Day In Lieu Annual Leave Si…" at bounding box center [513, 149] width 185 height 17
select select
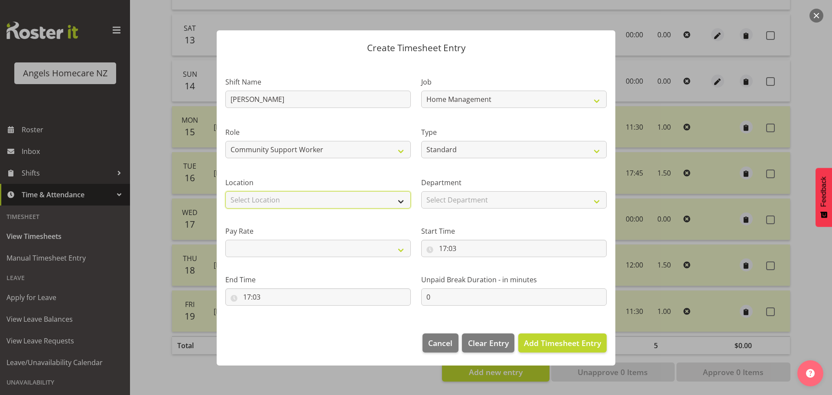
click at [384, 196] on select "Select Location [GEOGRAPHIC_DATA] [GEOGRAPHIC_DATA] [GEOGRAPHIC_DATA] [GEOGRAPH…" at bounding box center [317, 199] width 185 height 17
select select "1286"
click at [225, 191] on select "Select Location [GEOGRAPHIC_DATA] [GEOGRAPHIC_DATA] [GEOGRAPHIC_DATA] [GEOGRAPH…" at bounding box center [317, 199] width 185 height 17
select select
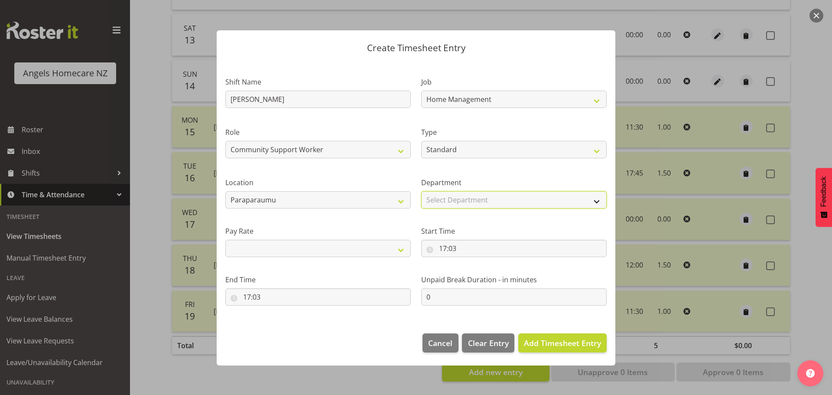
click at [589, 198] on select "Select Department Support Workers" at bounding box center [513, 199] width 185 height 17
select select "928"
click at [421, 191] on select "Select Department Support Workers" at bounding box center [513, 199] width 185 height 17
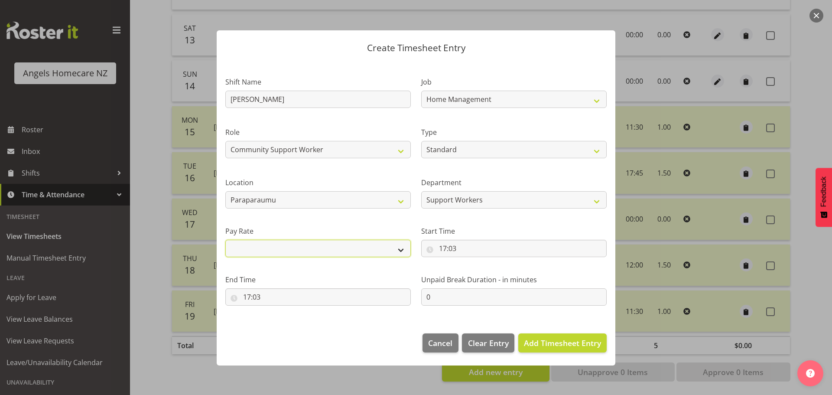
click at [405, 247] on select "Primary Secondary Tertiary Fourth Fifth" at bounding box center [317, 248] width 185 height 17
select select "primary"
click at [225, 240] on select "Primary Secondary Tertiary Fourth Fifth" at bounding box center [317, 248] width 185 height 17
click at [449, 243] on input "17:03" at bounding box center [513, 248] width 185 height 17
click at [478, 272] on select "00 01 02 03 04 05 06 07 08 09 10 11 12 13 14 15 16 17 18 19 20 21 22 23" at bounding box center [479, 270] width 19 height 17
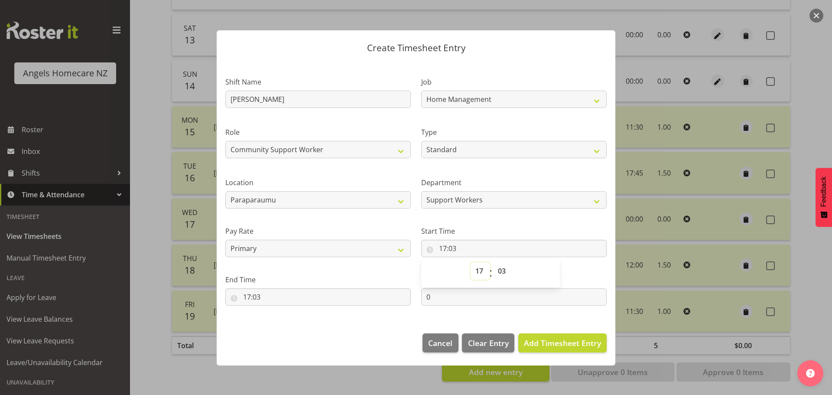
select select "11"
click at [470, 262] on select "00 01 02 03 04 05 06 07 08 09 10 11 12 13 14 15 16 17 18 19 20 21 22 23" at bounding box center [479, 270] width 19 height 17
type input "11:03"
click at [503, 269] on select "00 01 02 03 04 05 06 07 08 09 10 11 12 13 14 15 16 17 18 19 20 21 22 23 24 25 2…" at bounding box center [502, 270] width 19 height 17
select select "45"
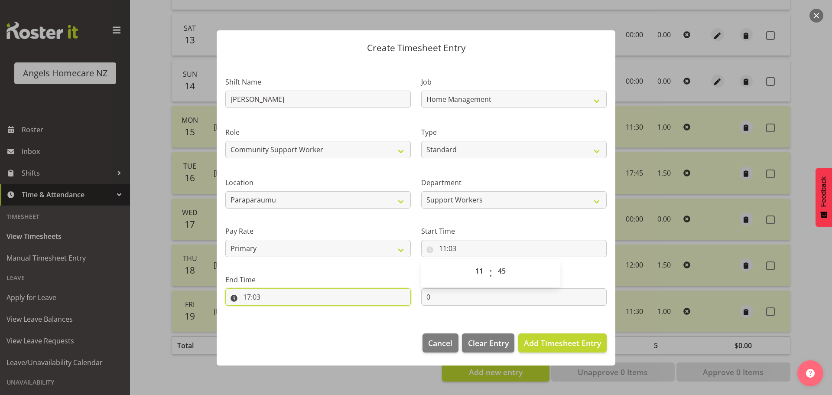
type input "11:45"
click at [253, 293] on input "17:03" at bounding box center [317, 296] width 185 height 17
click at [282, 315] on select "00 01 02 03 04 05 06 07 08 09 10 11 12 13 14 15 16 17 18 19 20 21 22 23" at bounding box center [284, 319] width 19 height 17
select select "12"
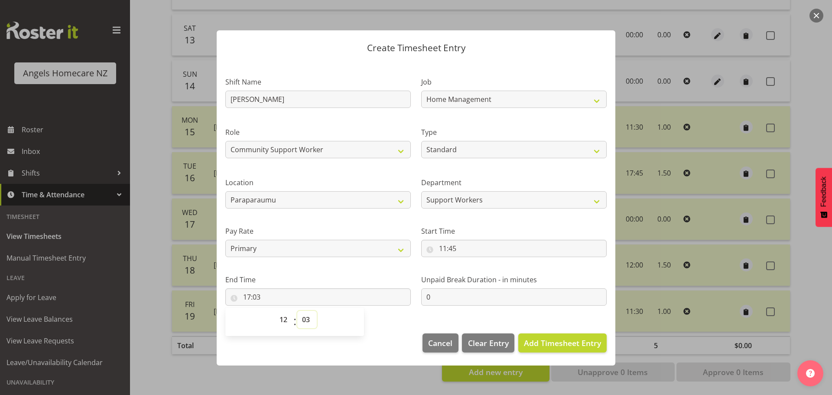
type input "12:03"
click at [307, 317] on select "00 01 02 03 04 05 06 07 08 09 10 11 12 13 14 15 16 17 18 19 20 21 22 23 24 25 2…" at bounding box center [306, 319] width 19 height 17
select select "45"
type input "12:45"
click at [382, 313] on section "Shift Name [PERSON_NAME] Job Home Management Personal Cares Role Community Supp…" at bounding box center [416, 192] width 399 height 263
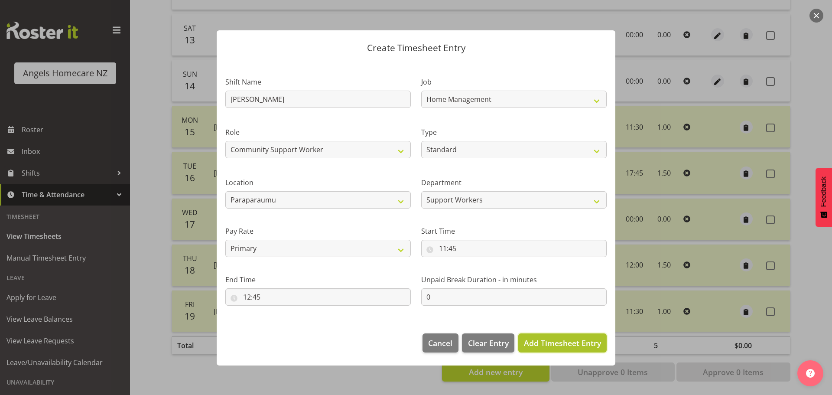
click at [573, 342] on span "Add Timesheet Entry" at bounding box center [562, 342] width 77 height 10
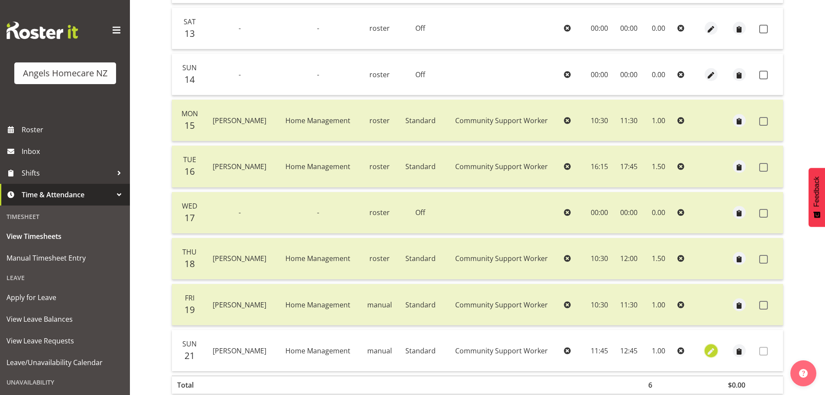
click at [710, 351] on span "button" at bounding box center [711, 351] width 10 height 10
select select "Standard"
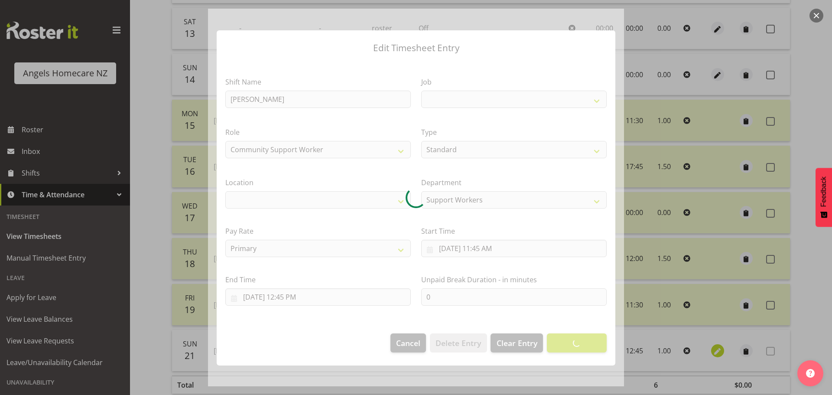
select select "1286"
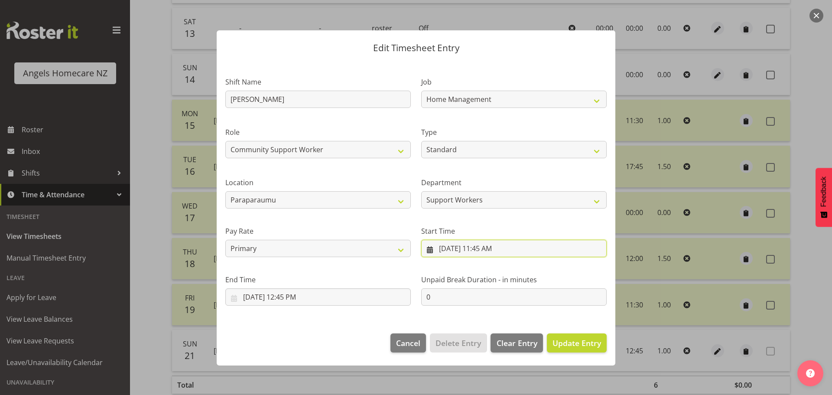
click at [429, 247] on input "[DATE] 11:45 AM" at bounding box center [513, 248] width 185 height 17
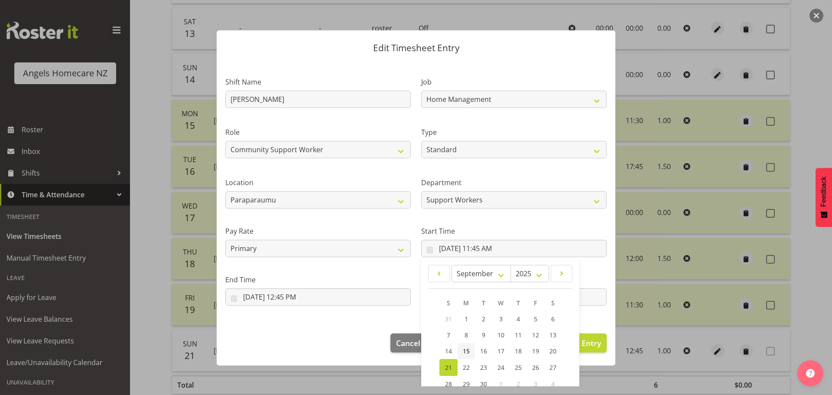
click at [463, 348] on span "15" at bounding box center [466, 351] width 7 height 8
type input "[DATE] 11:45 AM"
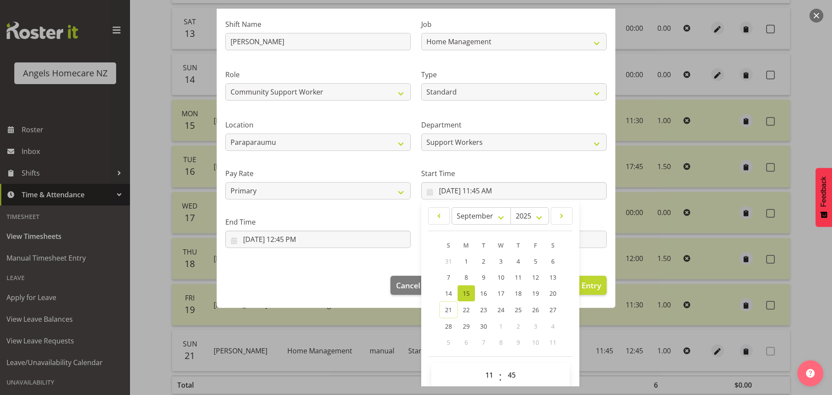
scroll to position [69, 0]
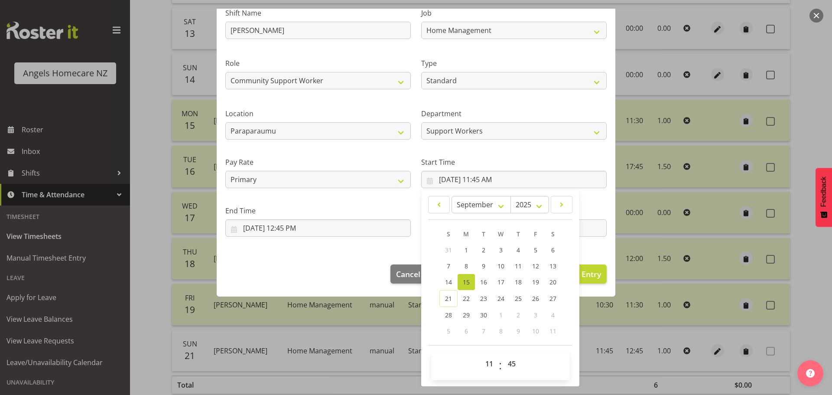
click at [593, 337] on div "Edit Timesheet Entry Shift Name [PERSON_NAME] Job Home Management Personal Care…" at bounding box center [416, 197] width 416 height 377
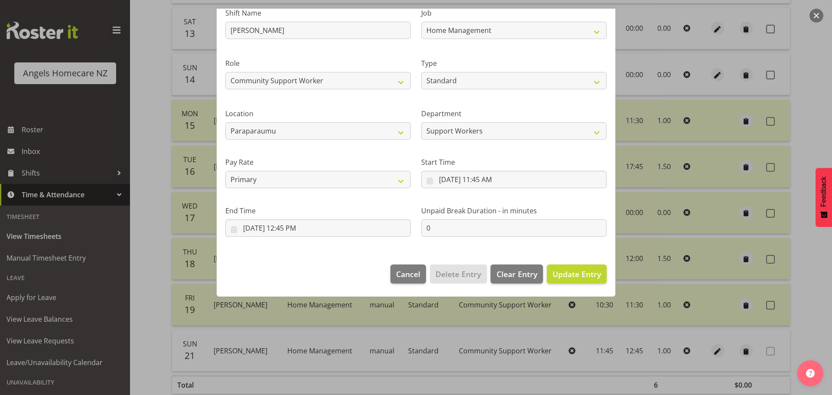
scroll to position [0, 0]
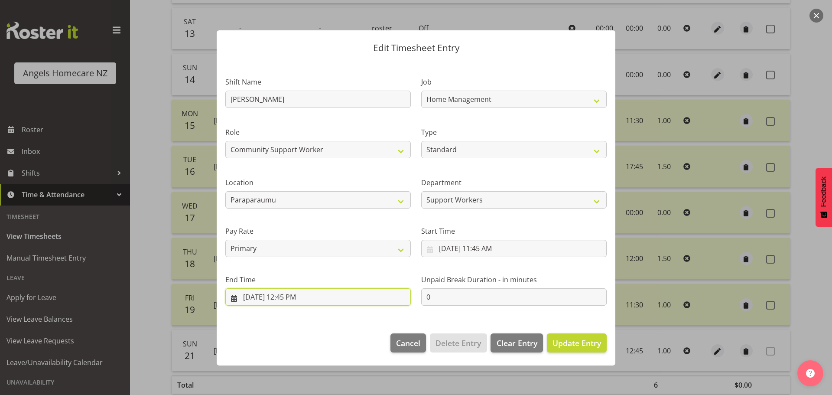
click at [254, 293] on input "[DATE] 12:45 PM" at bounding box center [317, 296] width 185 height 17
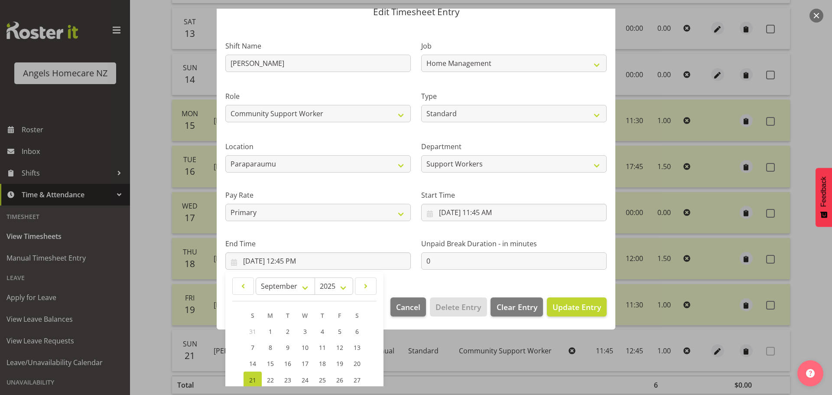
scroll to position [52, 0]
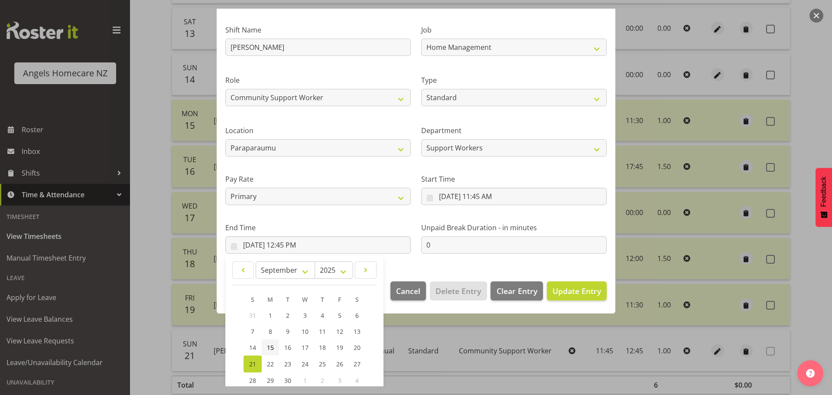
click at [274, 346] on link "15" at bounding box center [270, 347] width 17 height 16
type input "[DATE] 12:45 PM"
click at [580, 289] on span "Update Entry" at bounding box center [576, 290] width 49 height 10
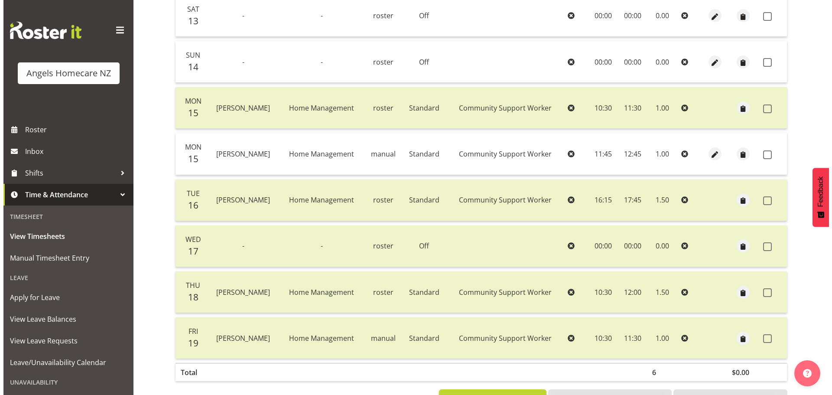
scroll to position [300, 0]
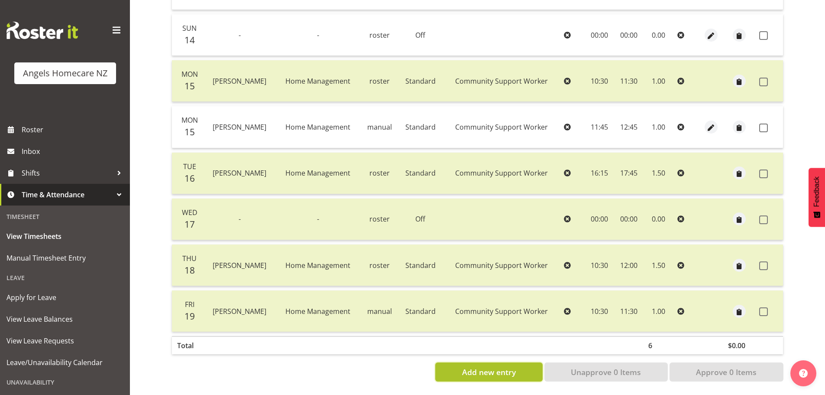
click at [483, 366] on span "Add new entry" at bounding box center [489, 371] width 54 height 11
select select
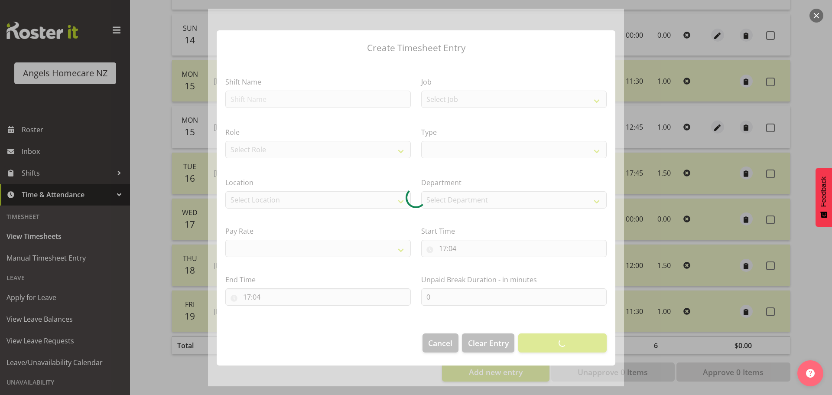
select select
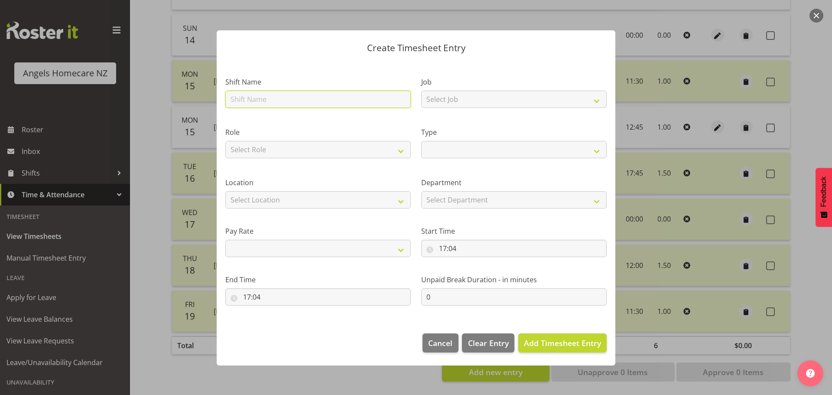
click at [397, 102] on input "text" at bounding box center [317, 99] width 185 height 17
type input "[PERSON_NAME]"
select select
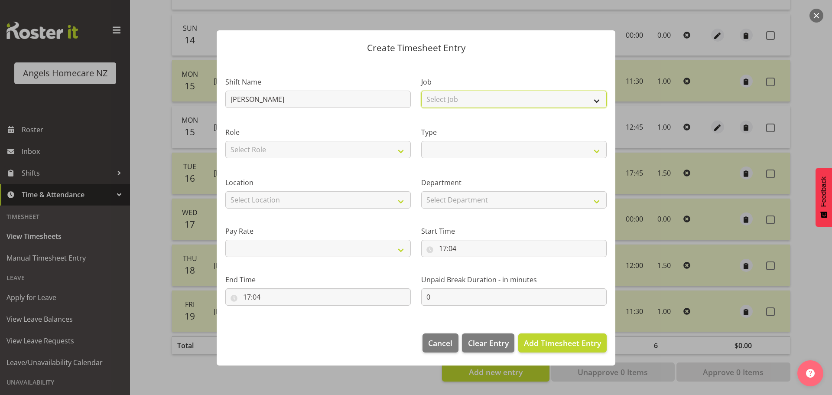
click at [592, 97] on select "Select Job Home Management Personal Cares" at bounding box center [513, 99] width 185 height 17
select select "10696"
click at [421, 91] on select "Select Job Home Management Personal Cares" at bounding box center [513, 99] width 185 height 17
select select
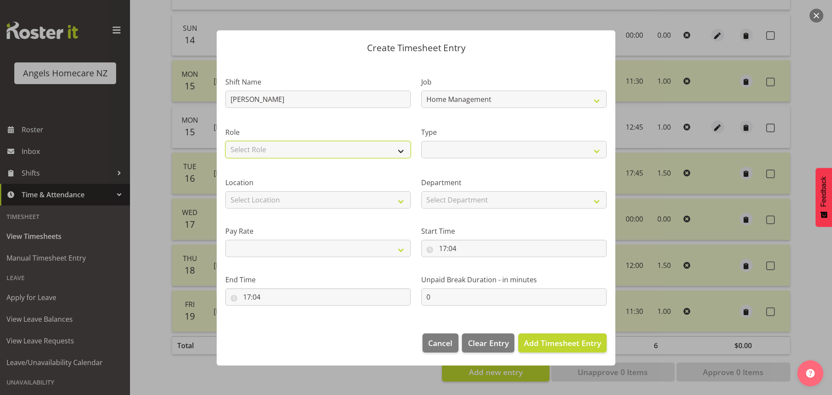
click at [399, 148] on select "Select Role Community Support Worker" at bounding box center [317, 149] width 185 height 17
select select "1572"
click at [225, 141] on select "Select Role Community Support Worker" at bounding box center [317, 149] width 185 height 17
select select
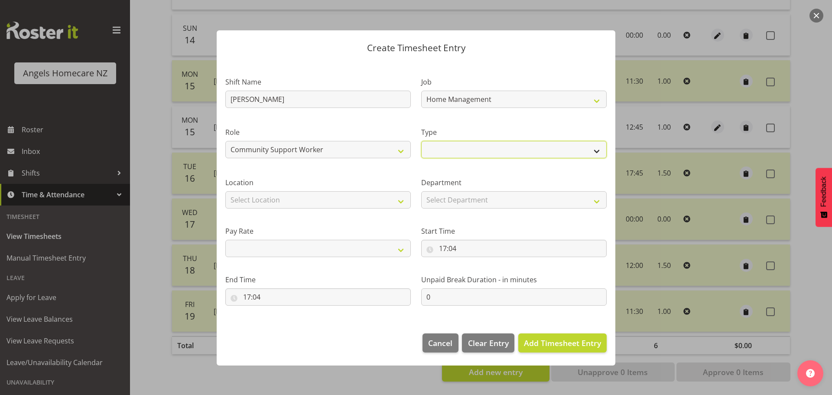
click at [597, 149] on select "Off Standard Public Holiday Public Holiday (Worked) Day In Lieu Annual Leave Si…" at bounding box center [513, 149] width 185 height 17
select select "Standard"
click at [421, 141] on select "Off Standard Public Holiday Public Holiday (Worked) Day In Lieu Annual Leave Si…" at bounding box center [513, 149] width 185 height 17
select select
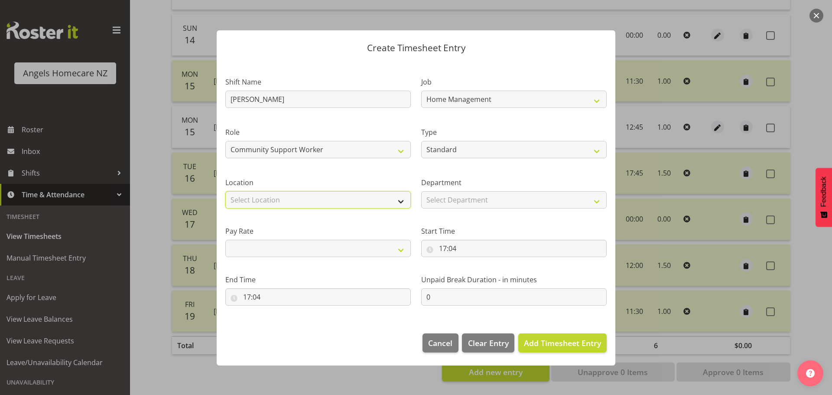
drag, startPoint x: 381, startPoint y: 193, endPoint x: 374, endPoint y: 195, distance: 6.8
click at [381, 193] on select "Select Location [GEOGRAPHIC_DATA] [GEOGRAPHIC_DATA] [GEOGRAPHIC_DATA] [GEOGRAPH…" at bounding box center [317, 199] width 185 height 17
select select "1286"
click at [225, 191] on select "Select Location [GEOGRAPHIC_DATA] [GEOGRAPHIC_DATA] [GEOGRAPHIC_DATA] [GEOGRAPH…" at bounding box center [317, 199] width 185 height 17
select select
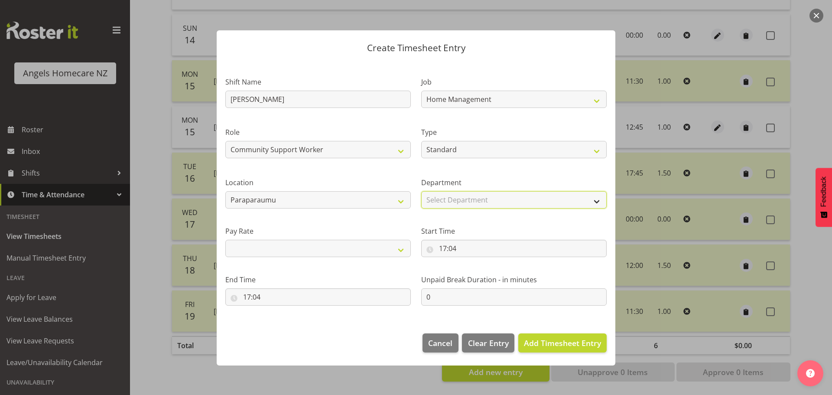
click at [597, 195] on select "Select Department Support Workers" at bounding box center [513, 199] width 185 height 17
select select "928"
click at [421, 191] on select "Select Department Support Workers" at bounding box center [513, 199] width 185 height 17
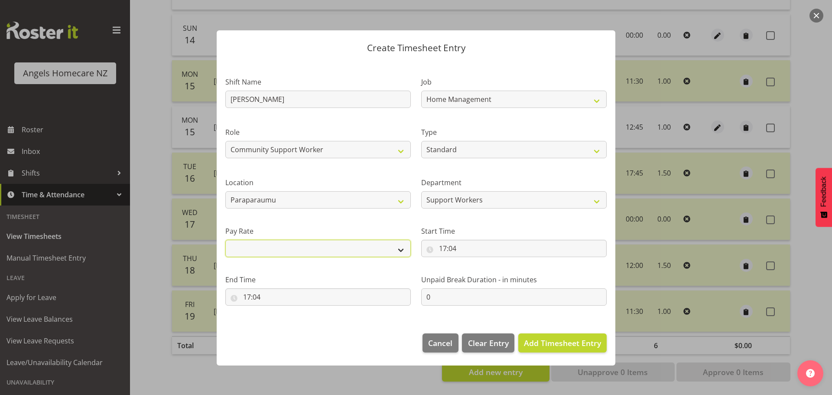
drag, startPoint x: 399, startPoint y: 247, endPoint x: 386, endPoint y: 249, distance: 13.5
click at [399, 247] on select "Primary Secondary Tertiary Fourth Fifth" at bounding box center [317, 248] width 185 height 17
select select "primary"
click at [225, 240] on select "Primary Secondary Tertiary Fourth Fifth" at bounding box center [317, 248] width 185 height 17
click at [445, 244] on input "17:04" at bounding box center [513, 248] width 185 height 17
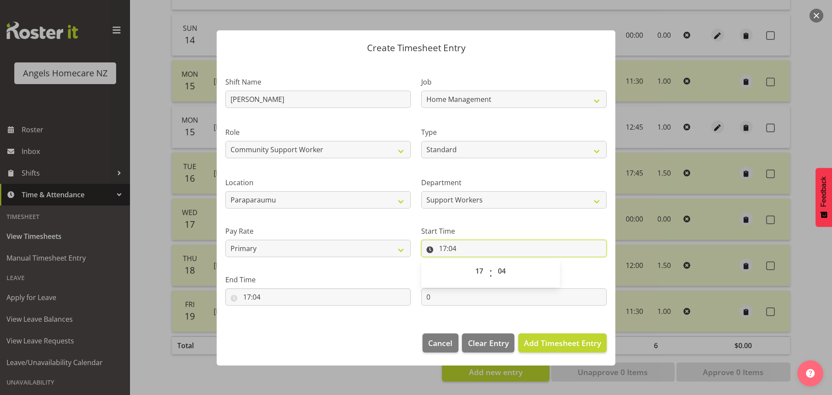
click at [427, 247] on input "17:04" at bounding box center [513, 248] width 185 height 17
click at [460, 243] on input "17:04" at bounding box center [513, 248] width 185 height 17
click at [480, 269] on select "00 01 02 03 04 05 06 07 08 09 10 11 12 13 14 15 16 17 18 19 20 21 22 23" at bounding box center [479, 270] width 19 height 17
select select "10"
type input "10:04"
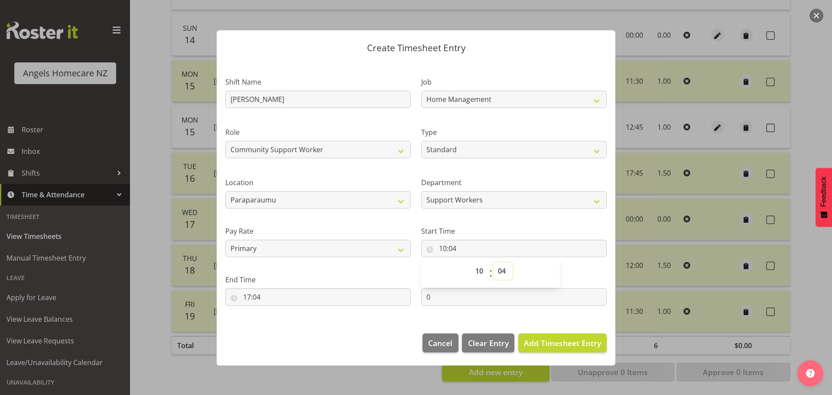
click at [502, 270] on select "00 01 02 03 04 05 06 07 08 09 10 11 12 13 14 15 16 17 18 19 20 21 22 23 24 25 2…" at bounding box center [502, 270] width 19 height 17
select select "30"
type input "10:30"
click at [572, 268] on div "Unpaid Break Duration - in minutes 0" at bounding box center [514, 286] width 196 height 49
click at [252, 295] on input "17:04" at bounding box center [317, 296] width 185 height 17
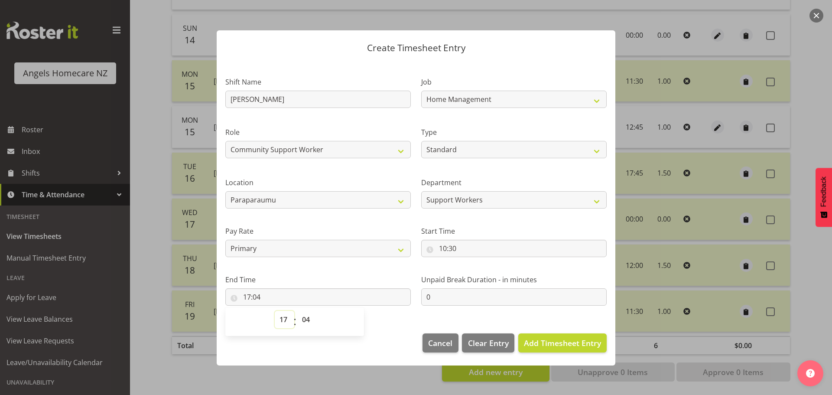
click at [284, 318] on select "00 01 02 03 04 05 06 07 08 09 10 11 12 13 14 15 16 17 18 19 20 21 22 23" at bounding box center [284, 319] width 19 height 17
select select "19"
type input "19:04"
click at [308, 318] on select "00 01 02 03 04 05 06 07 08 09 10 11 12 13 14 15 16 17 18 19 20 21 22 23 24 25 2…" at bounding box center [306, 319] width 19 height 17
select select "30"
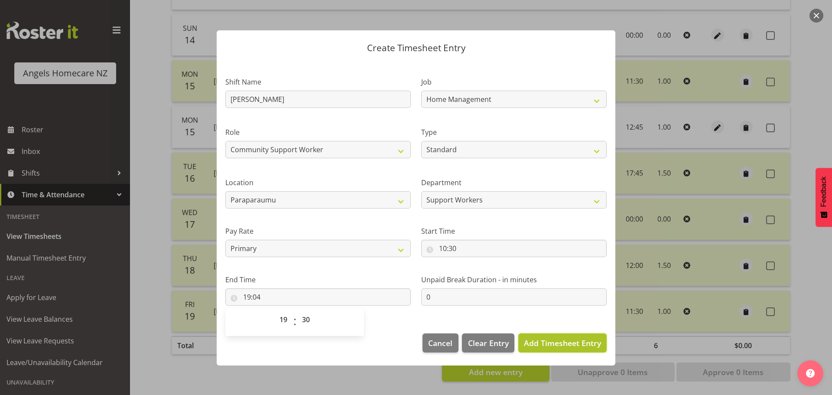
type input "19:30"
click at [565, 342] on span "Add Timesheet Entry" at bounding box center [562, 342] width 77 height 10
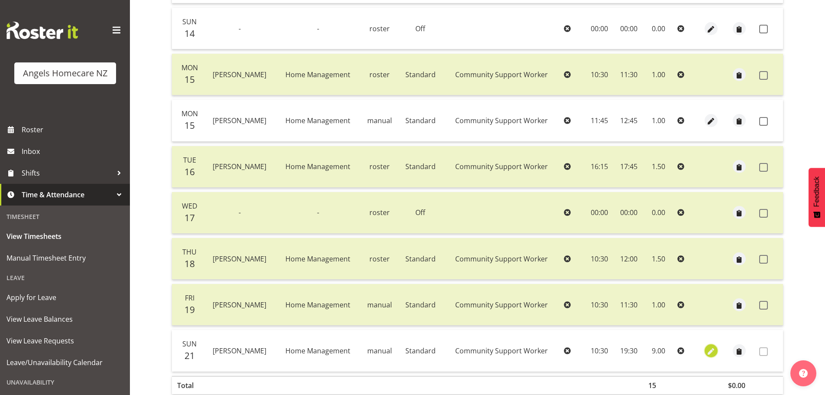
click at [710, 351] on span "button" at bounding box center [711, 351] width 10 height 10
select select "Standard"
select select "8"
select select "2025"
select select "10"
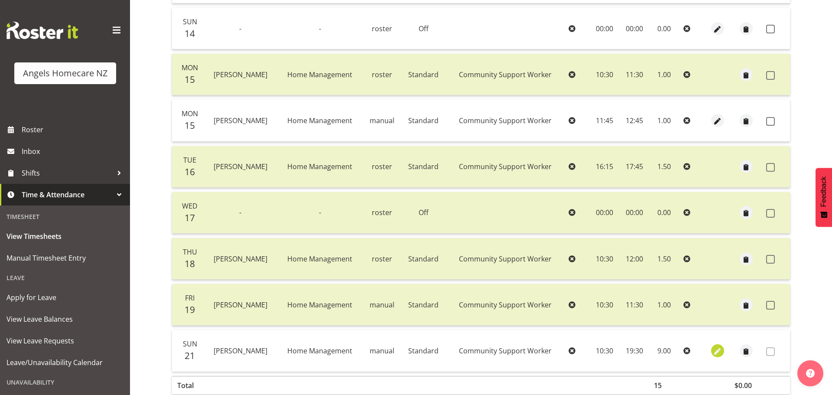
select select "30"
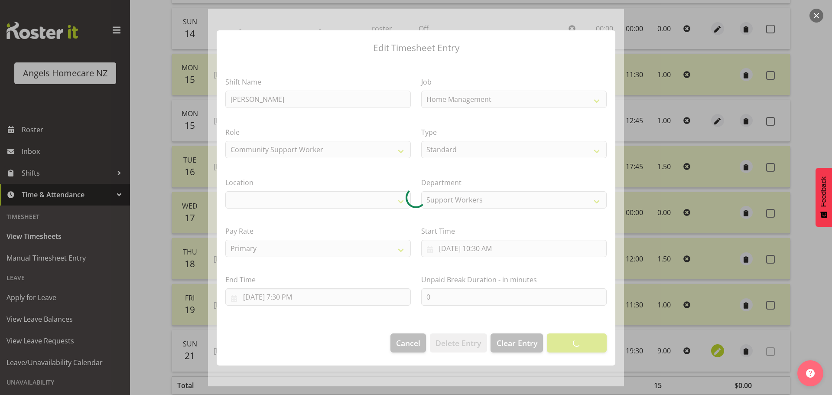
select select "1286"
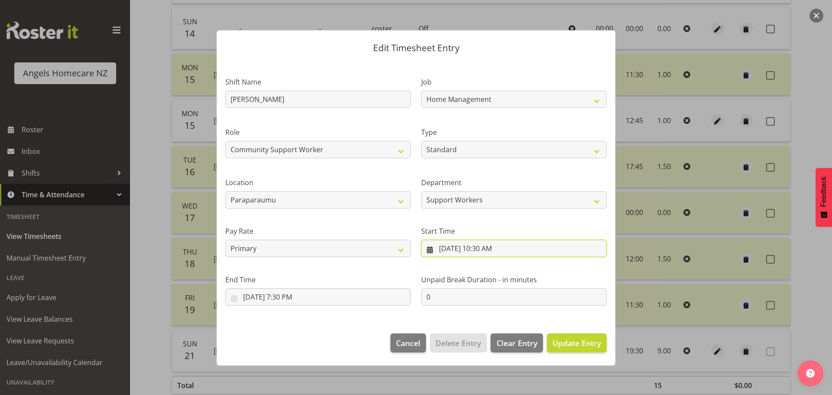
click at [430, 249] on input "[DATE] 10:30 AM" at bounding box center [513, 248] width 185 height 17
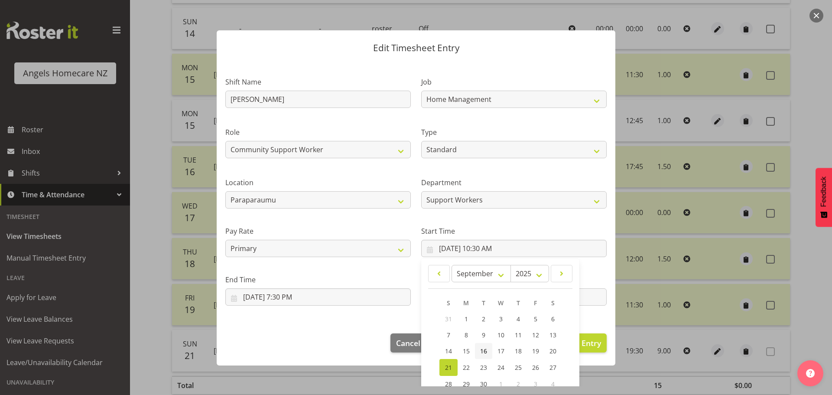
click at [480, 347] on span "16" at bounding box center [483, 351] width 7 height 8
type input "[DATE] 10:30 AM"
click at [371, 311] on section "Shift Name [PERSON_NAME] Job Home Management Personal Cares Role Community Supp…" at bounding box center [416, 192] width 399 height 263
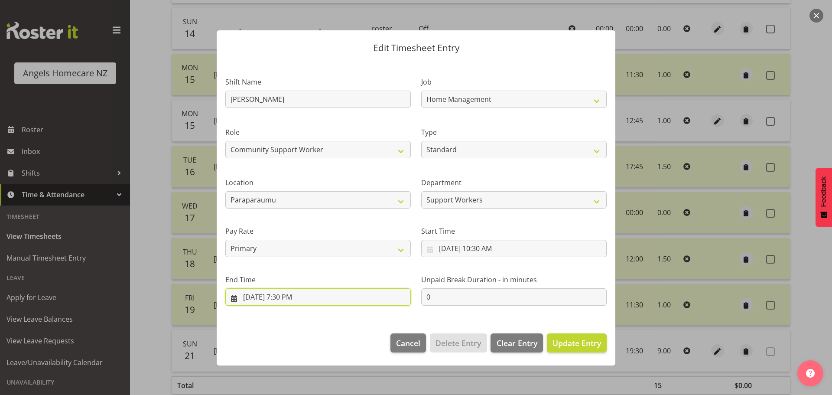
click at [252, 295] on input "[DATE] 7:30 PM" at bounding box center [317, 296] width 185 height 17
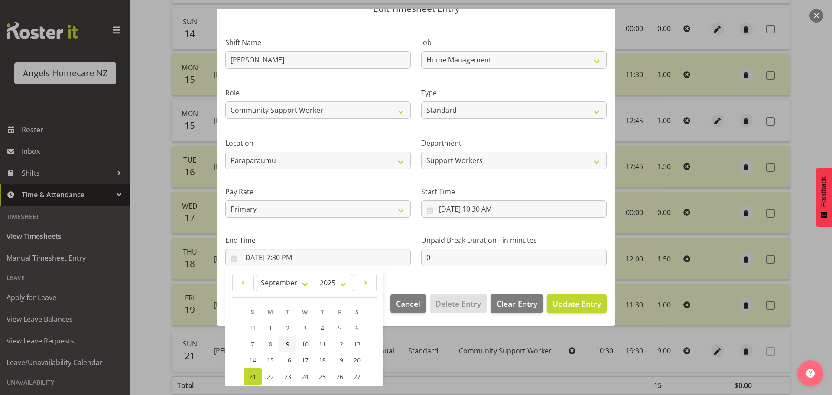
scroll to position [52, 0]
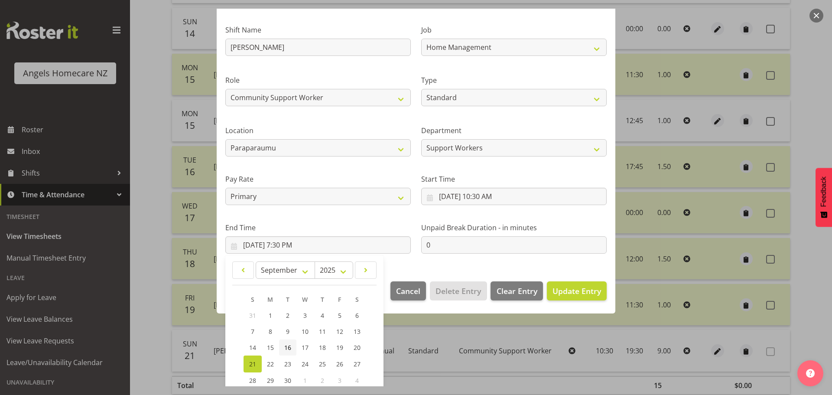
click at [286, 345] on span "16" at bounding box center [287, 347] width 7 height 8
type input "[DATE] 7:30 PM"
click at [566, 288] on span "Update Entry" at bounding box center [576, 290] width 49 height 10
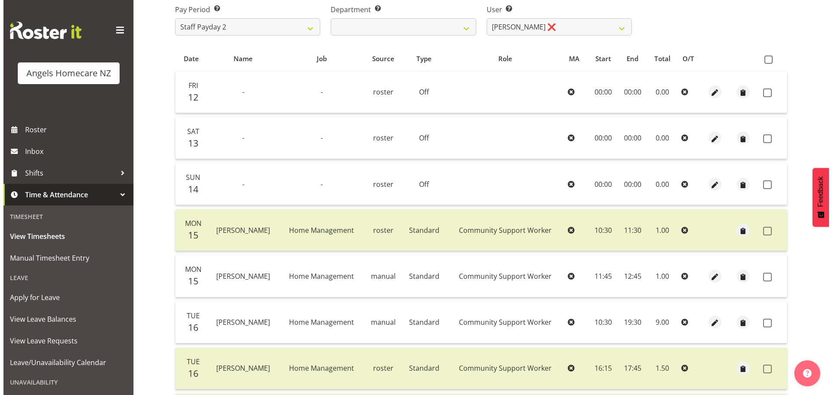
scroll to position [167, 0]
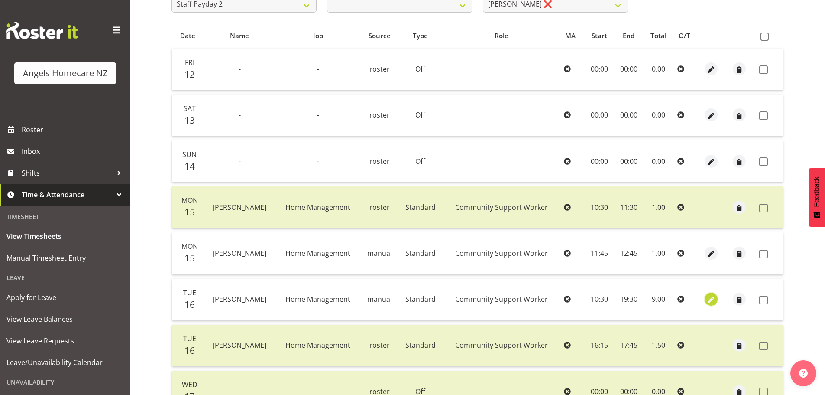
click at [711, 297] on span "button" at bounding box center [711, 300] width 10 height 10
select select "Standard"
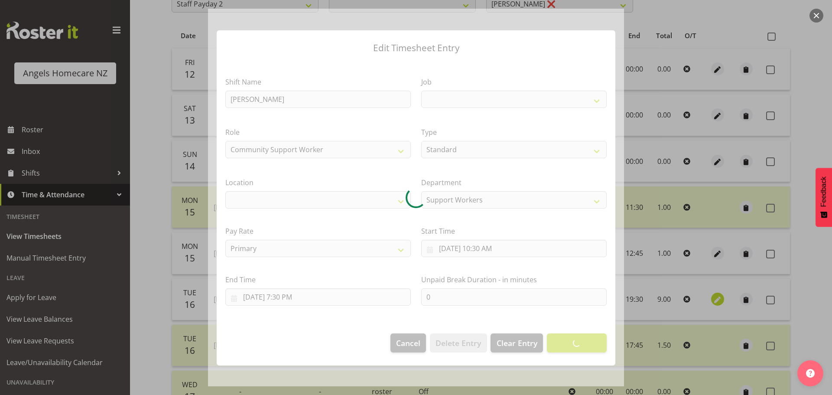
select select "1286"
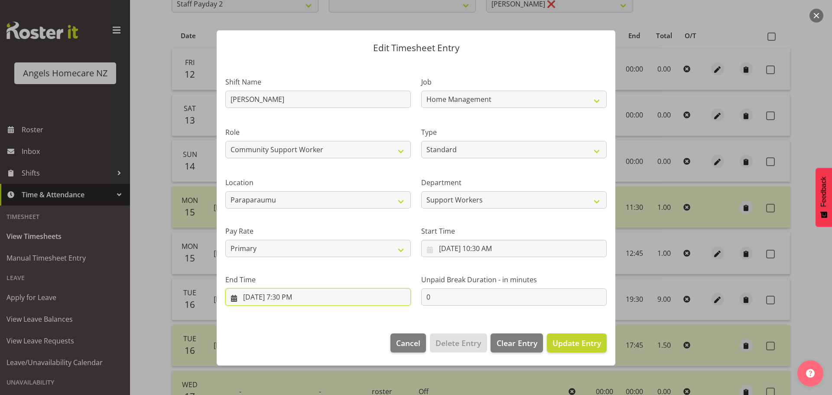
click at [287, 295] on input "[DATE] 7:30 PM" at bounding box center [317, 296] width 185 height 17
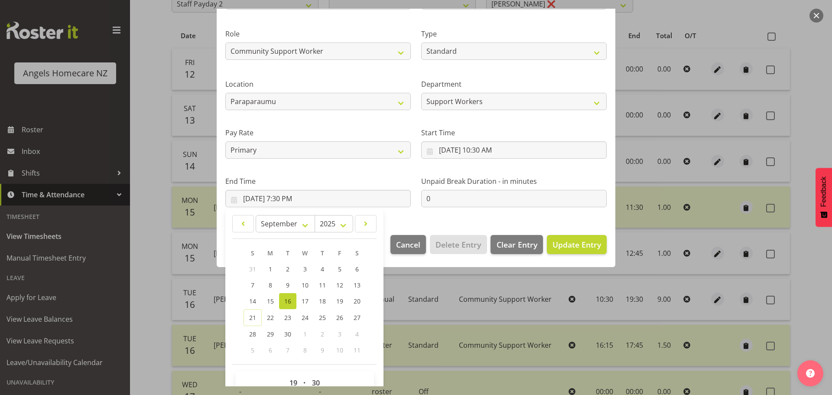
scroll to position [117, 0]
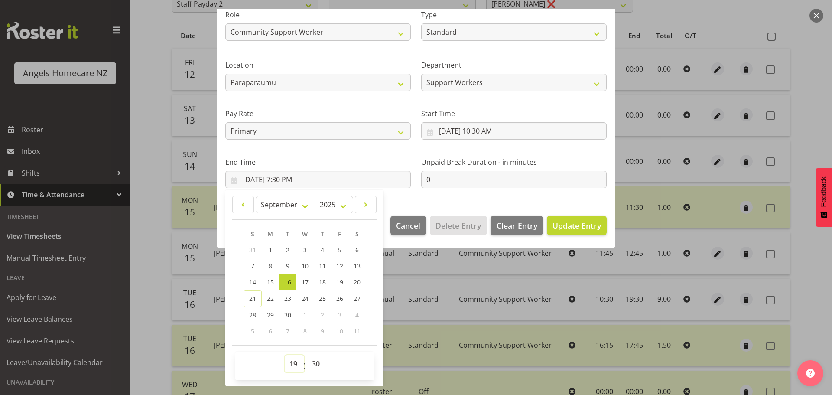
click at [291, 361] on select "00 01 02 03 04 05 06 07 08 09 10 11 12 13 14 15 16 17 18 19 20 21 22 23" at bounding box center [294, 363] width 19 height 17
select select "11"
type input "[DATE] 11:30 AM"
click at [334, 360] on div "00 01 02 03 04 05 06 07 08 09 10 11 12 13 14 15 16 17 18 19 20 21 22 23 : 00 01…" at bounding box center [304, 366] width 139 height 22
click at [563, 222] on span "Update Entry" at bounding box center [576, 225] width 49 height 10
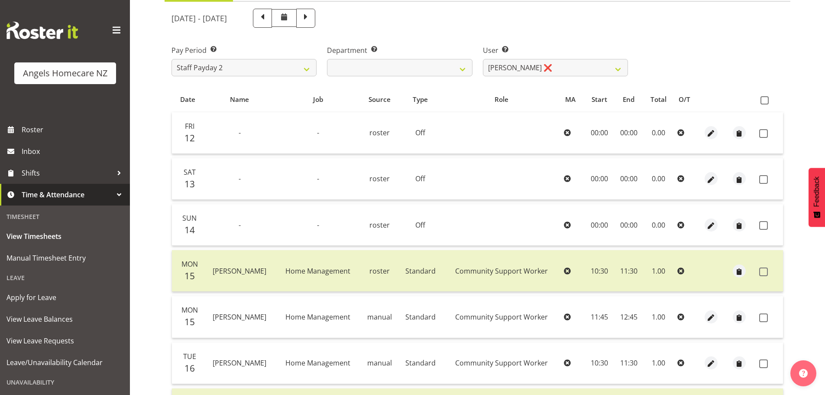
scroll to position [63, 0]
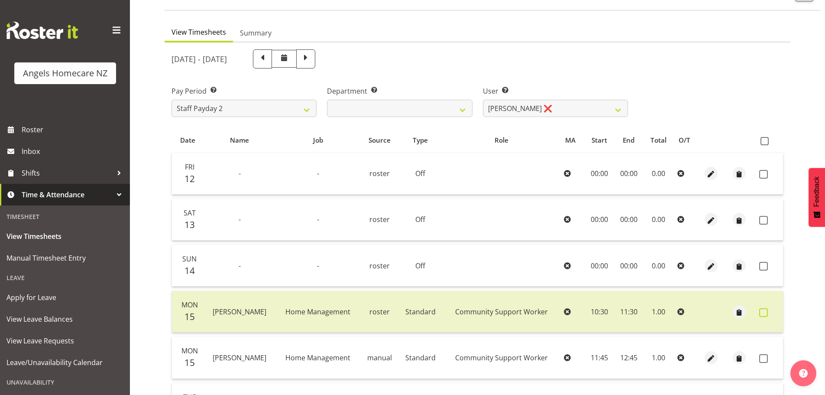
click at [765, 311] on span at bounding box center [763, 312] width 9 height 9
checkbox input "true"
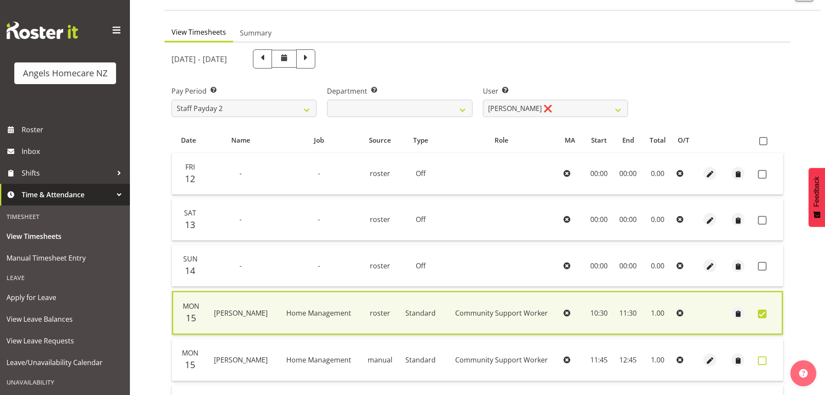
click at [763, 361] on span at bounding box center [762, 360] width 9 height 9
checkbox input "true"
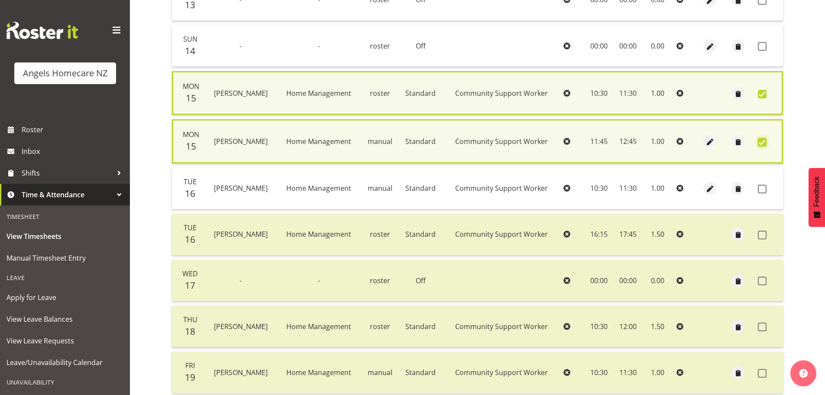
scroll to position [294, 0]
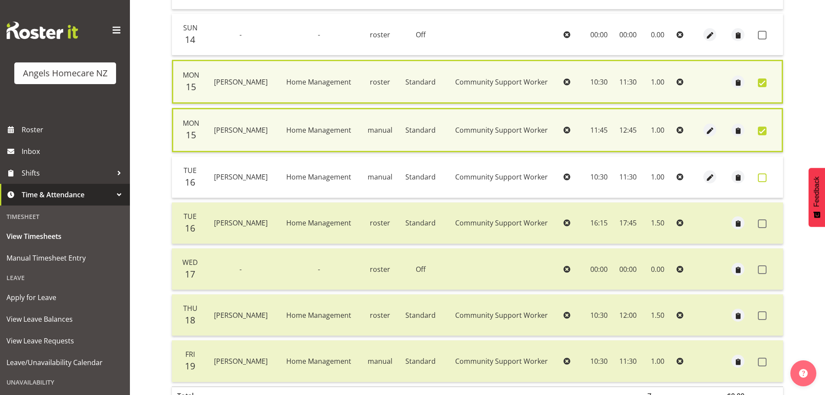
click at [762, 179] on span at bounding box center [762, 177] width 9 height 9
checkbox input "true"
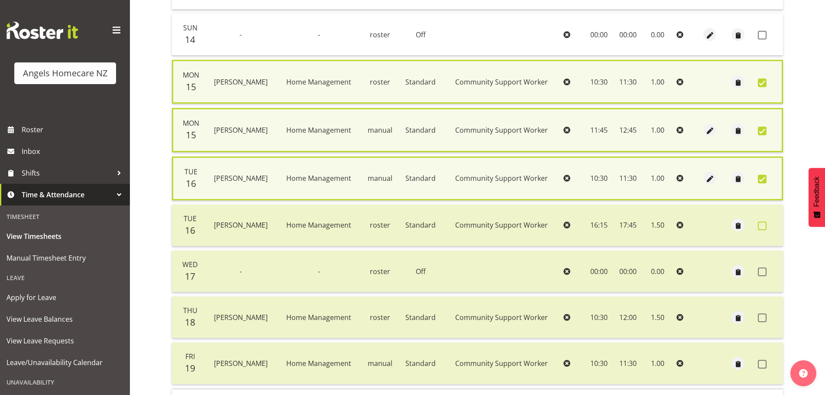
click at [762, 226] on span at bounding box center [762, 225] width 9 height 9
checkbox input "true"
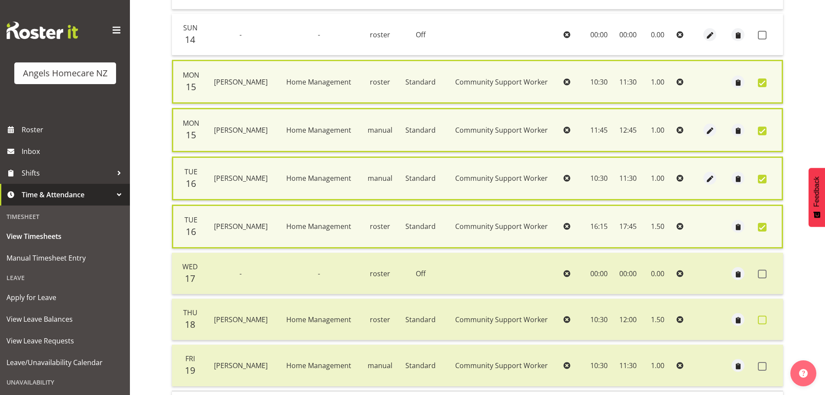
click at [762, 319] on span at bounding box center [762, 319] width 9 height 9
checkbox input "true"
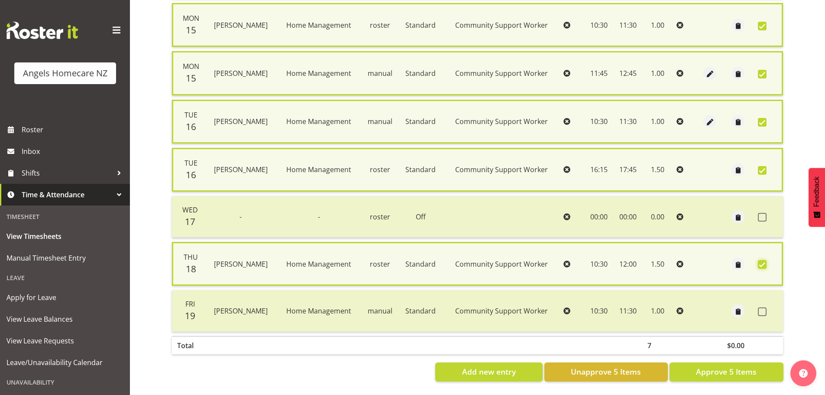
scroll to position [357, 0]
click at [763, 307] on span at bounding box center [762, 311] width 9 height 9
checkbox input "true"
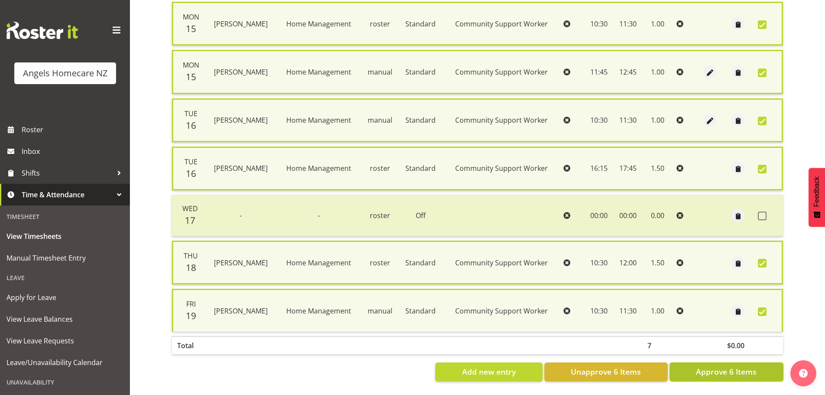
click at [733, 366] on span "Approve 6 Items" at bounding box center [726, 371] width 61 height 11
checkbox input "false"
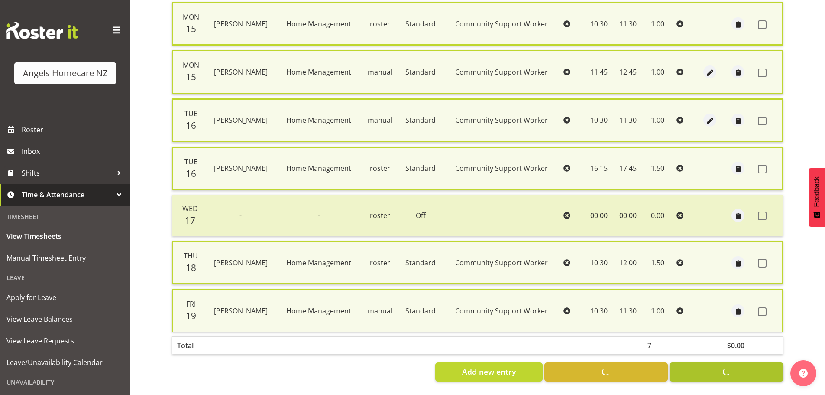
checkbox input "false"
